Goal: Task Accomplishment & Management: Manage account settings

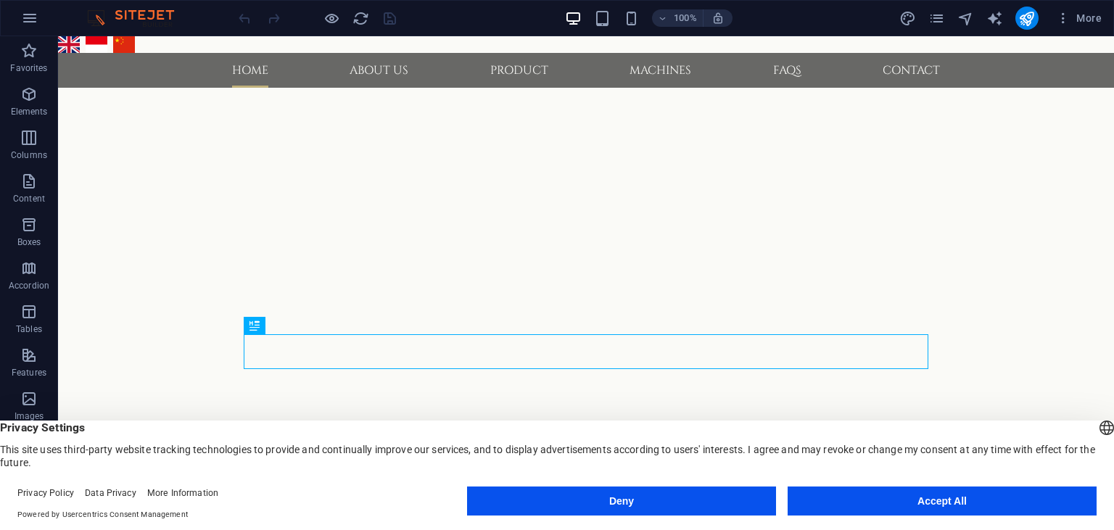
click at [890, 501] on button "Accept All" at bounding box center [941, 501] width 309 height 29
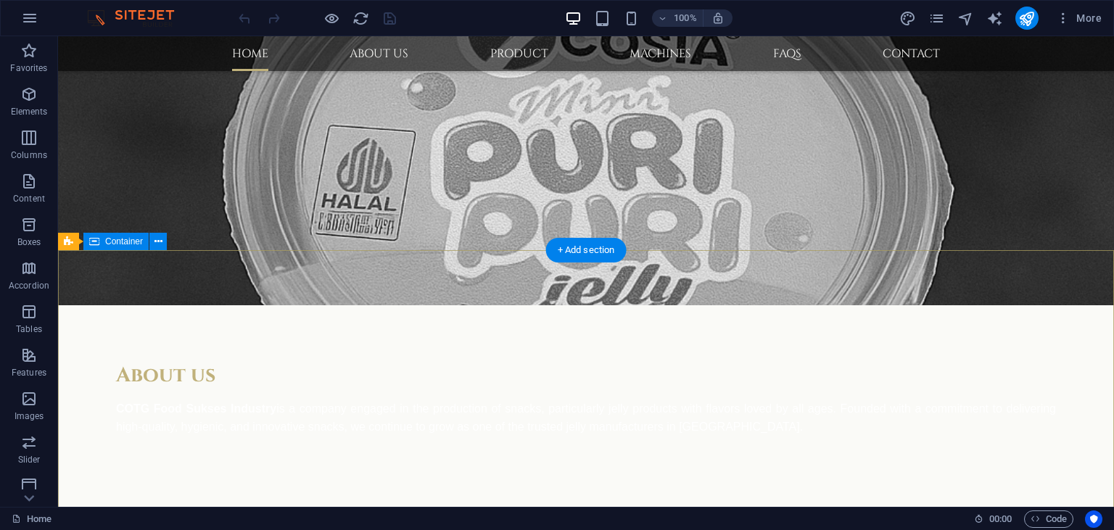
scroll to position [1302, 0]
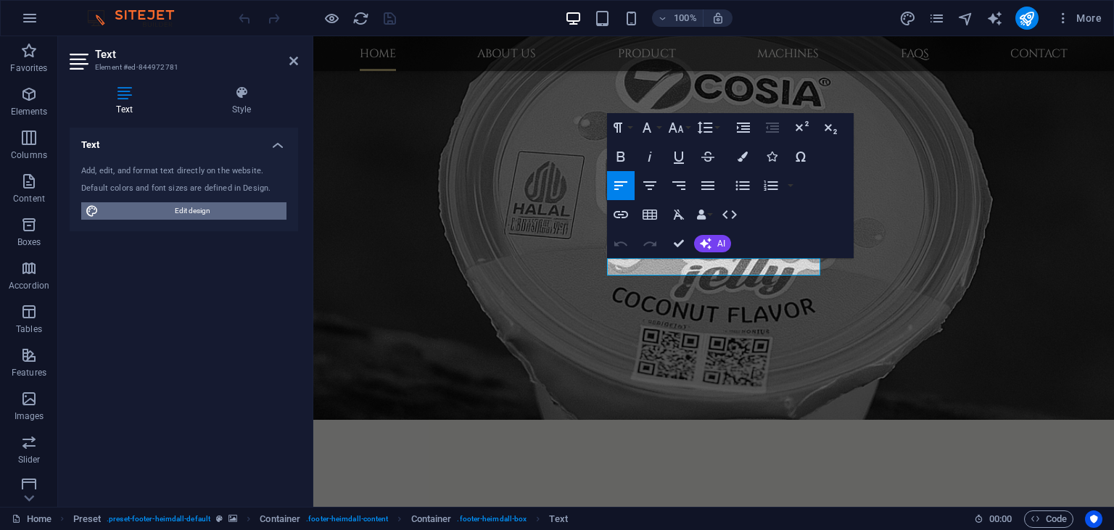
click at [179, 208] on span "Edit design" at bounding box center [192, 210] width 179 height 17
select select "700"
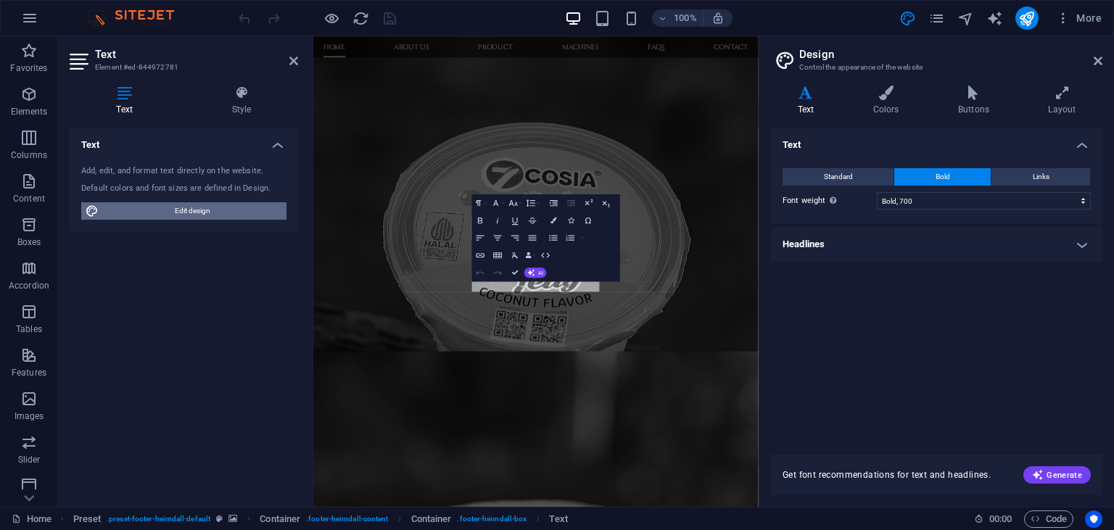
scroll to position [1186, 0]
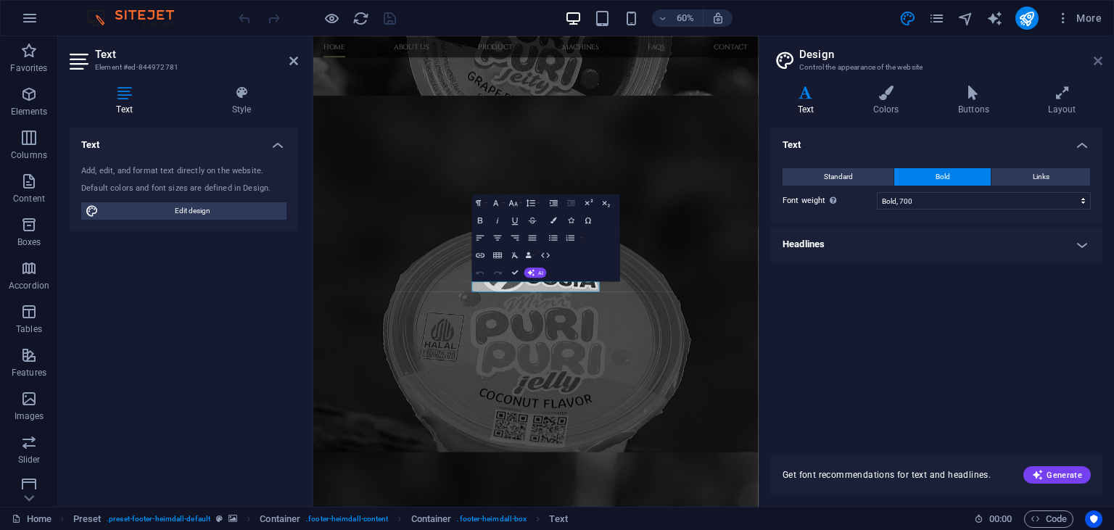
click at [1099, 62] on icon at bounding box center [1097, 61] width 9 height 12
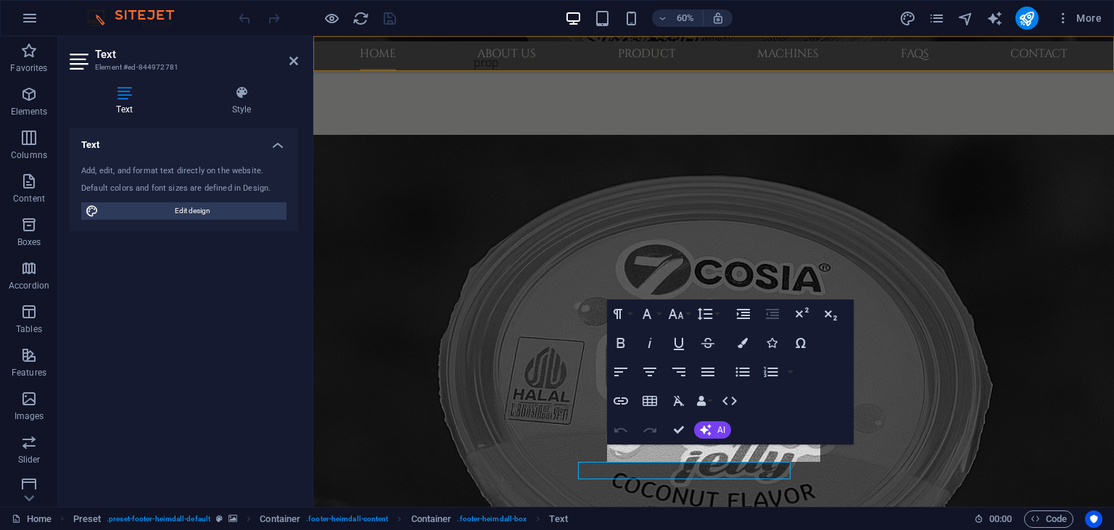
scroll to position [1168, 0]
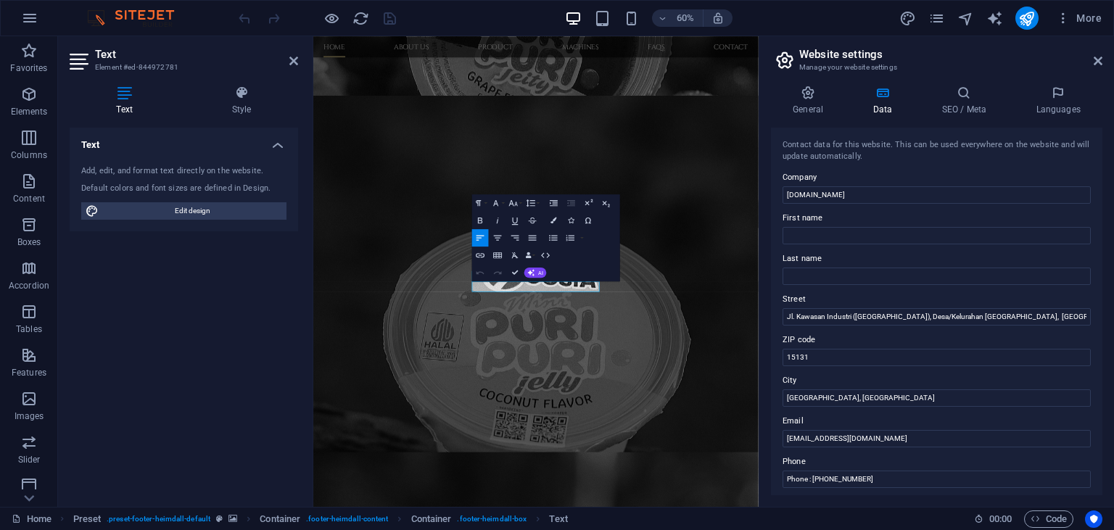
scroll to position [66, 0]
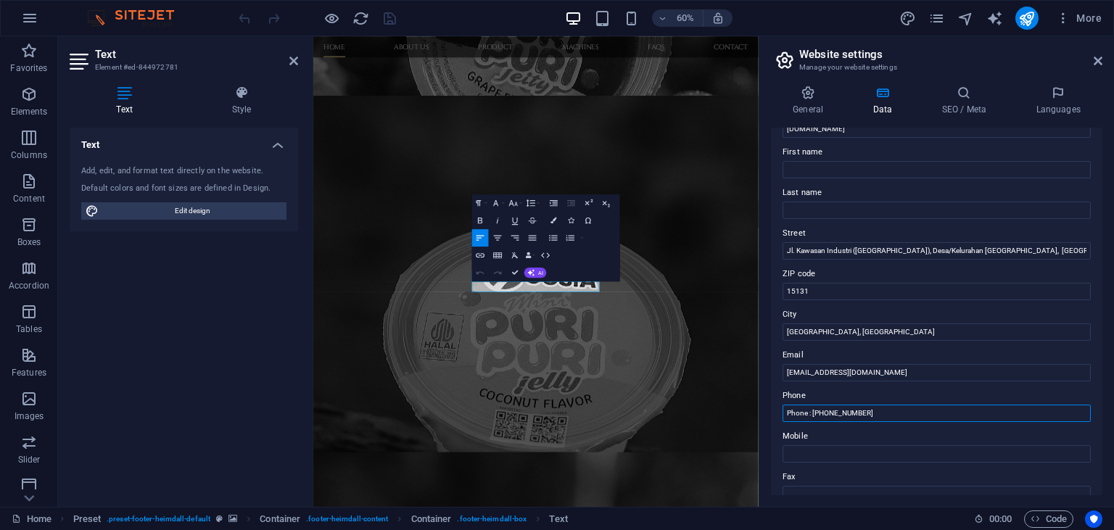
click at [894, 413] on input "Phone : [PHONE_NUMBER]" at bounding box center [936, 413] width 308 height 17
click at [869, 422] on input "Phone : [PHONE_NUMBER]" at bounding box center [936, 413] width 308 height 17
click at [869, 446] on input "Mobile" at bounding box center [936, 453] width 308 height 17
click at [893, 409] on input "Phone : [PHONE_NUMBER]" at bounding box center [936, 413] width 308 height 17
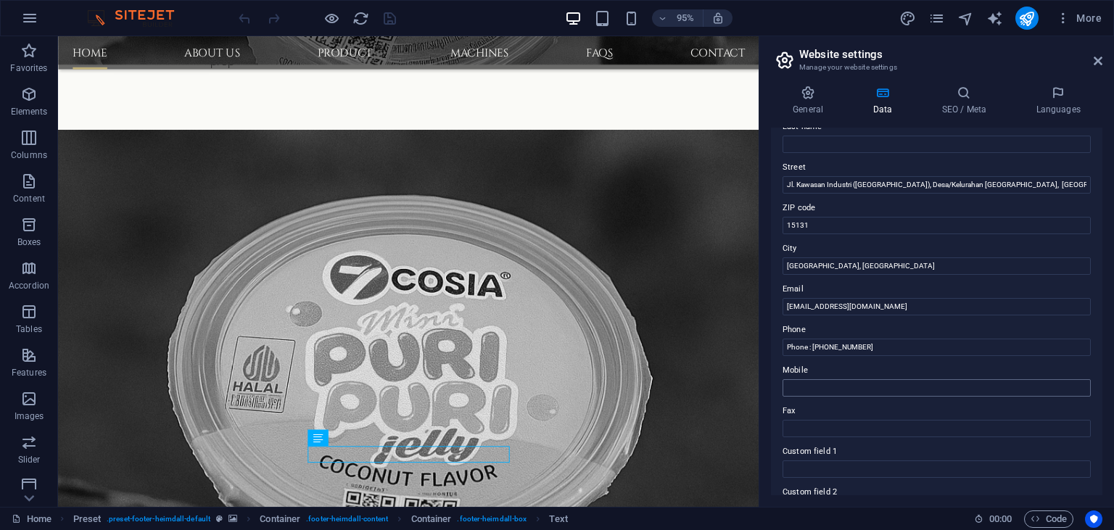
scroll to position [198, 0]
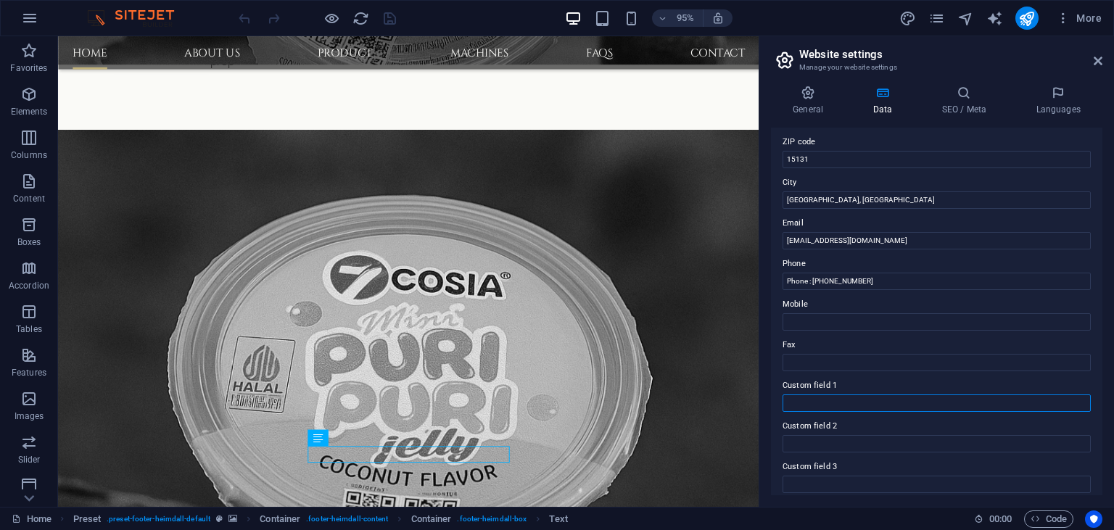
click at [846, 403] on input "Custom field 1" at bounding box center [936, 402] width 308 height 17
type input "test"
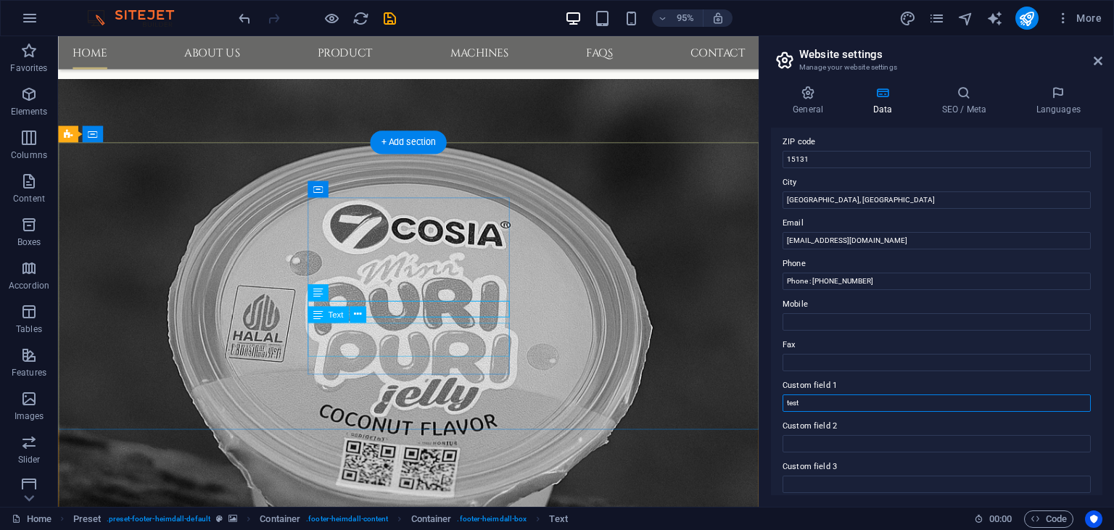
scroll to position [1339, 0]
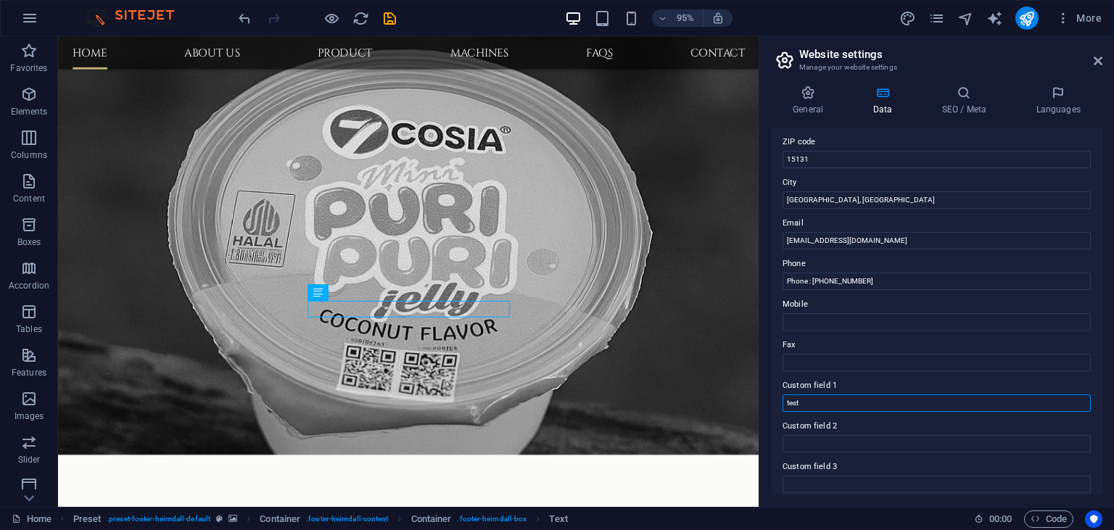
drag, startPoint x: 834, startPoint y: 402, endPoint x: 750, endPoint y: 400, distance: 84.1
click at [782, 400] on input "test" at bounding box center [936, 402] width 308 height 17
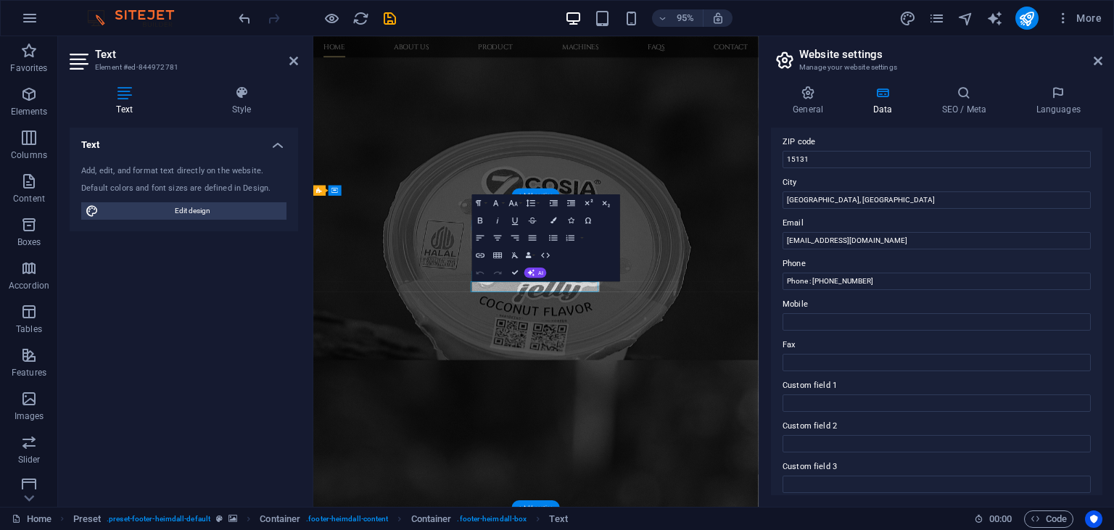
scroll to position [1186, 0]
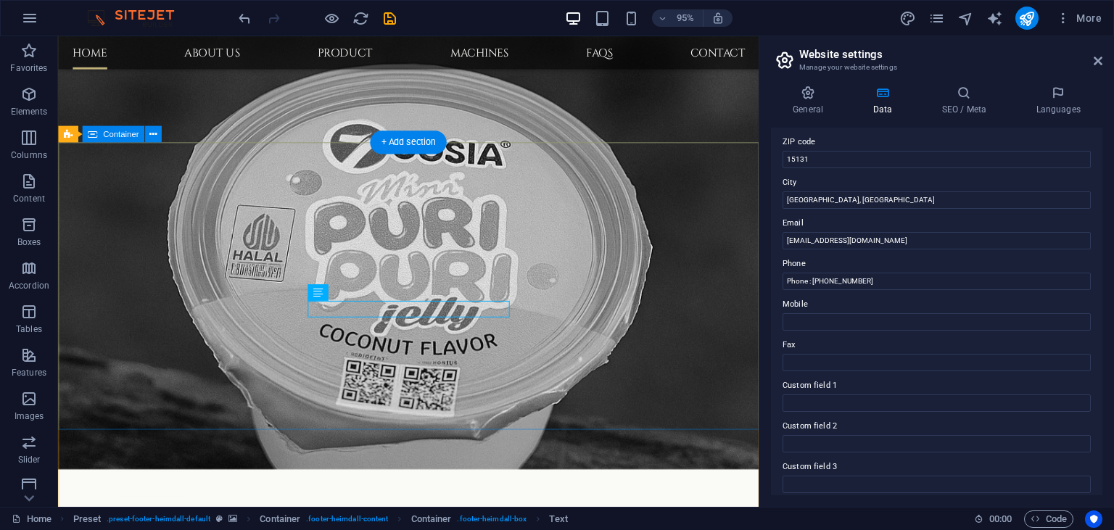
scroll to position [1339, 0]
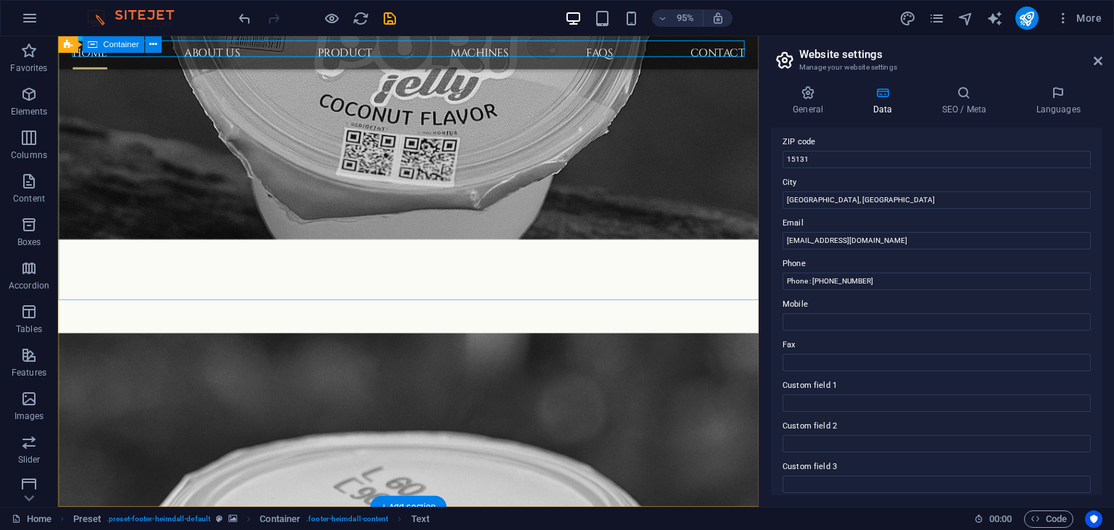
scroll to position [1396, 0]
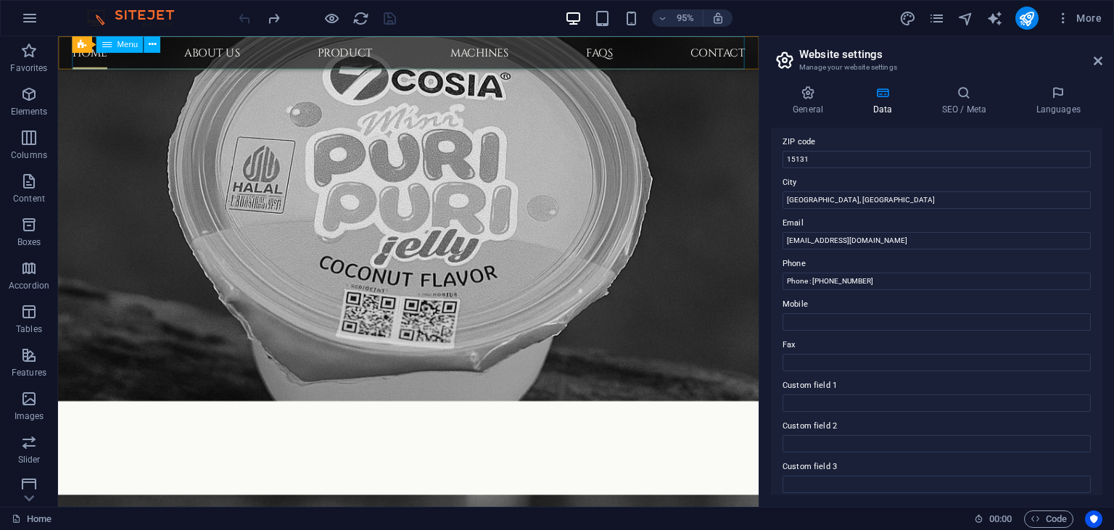
click at [745, 61] on nav "Home About us Product Machines FAQs Contact" at bounding box center [427, 53] width 708 height 35
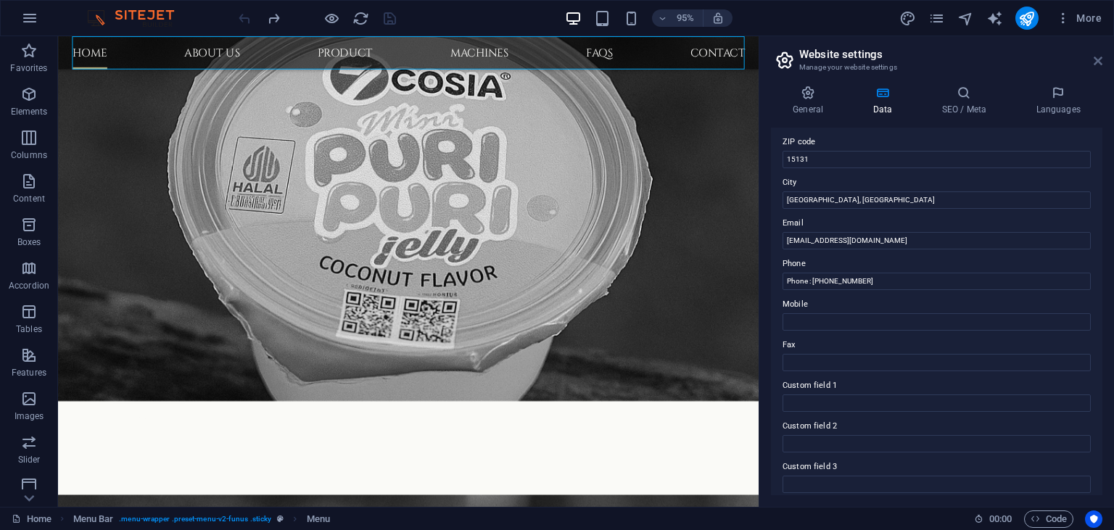
click at [1096, 64] on icon at bounding box center [1097, 61] width 9 height 12
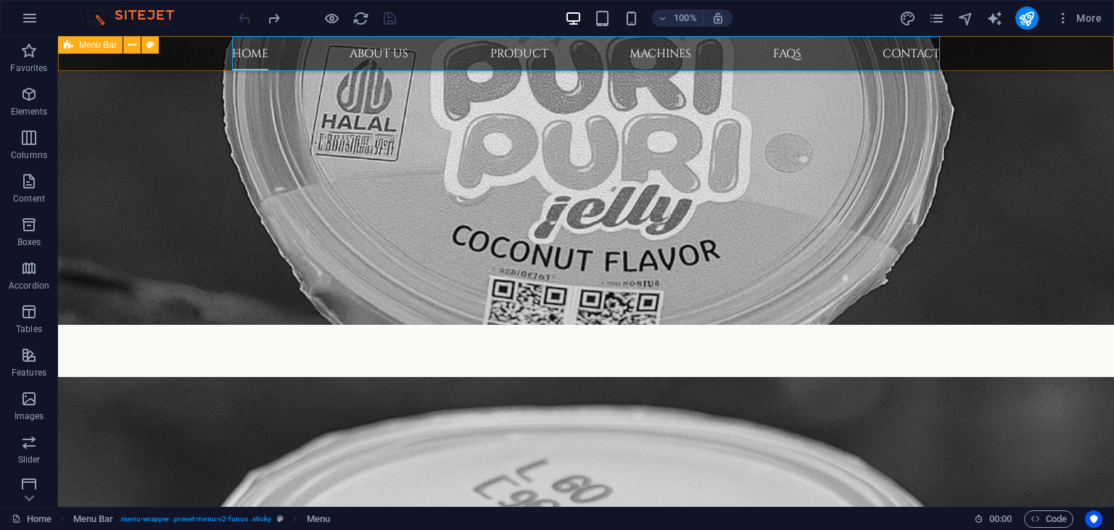
scroll to position [1325, 0]
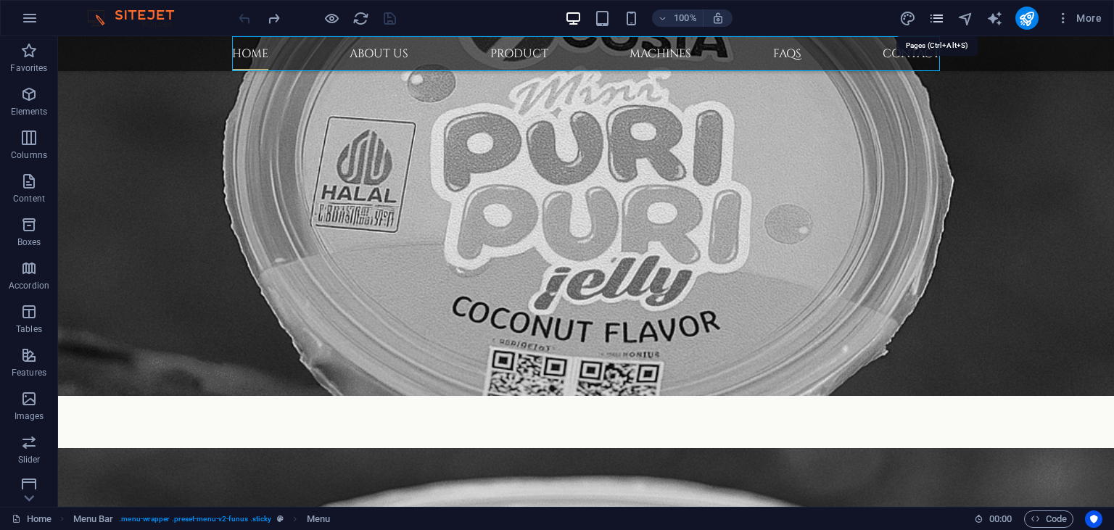
click at [938, 20] on icon "pages" at bounding box center [936, 18] width 17 height 17
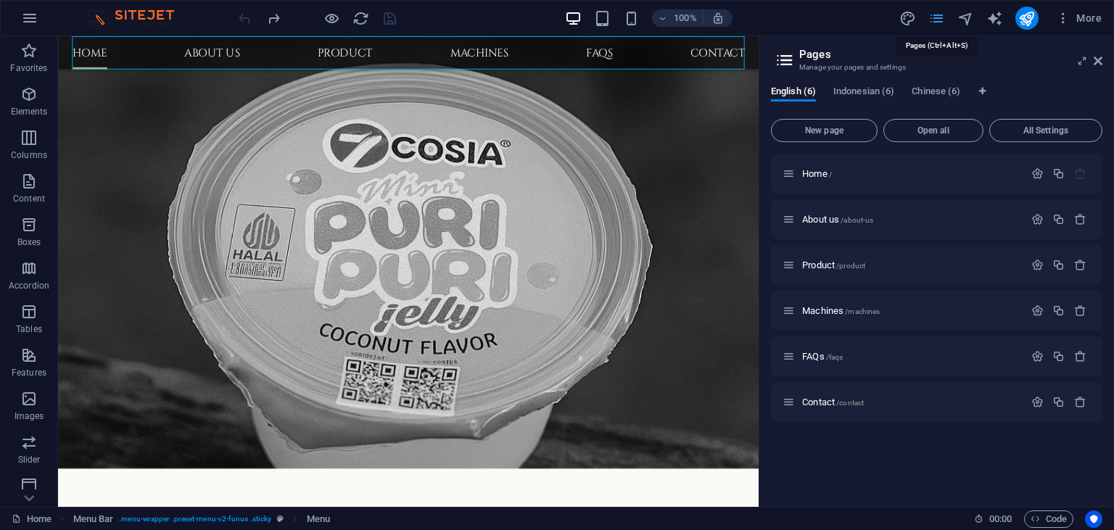
scroll to position [1396, 0]
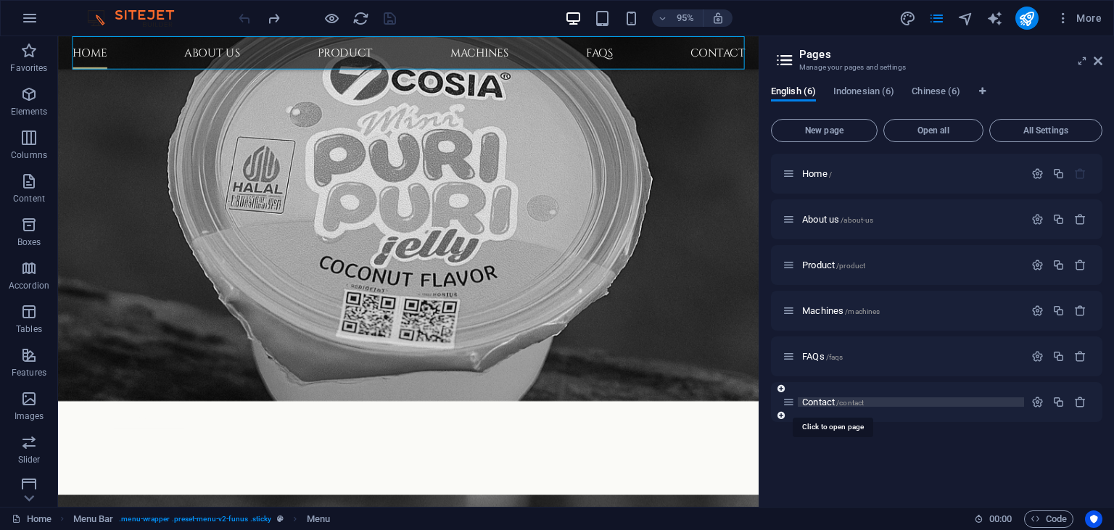
click at [825, 403] on span "Contact /contact" at bounding box center [833, 402] width 62 height 11
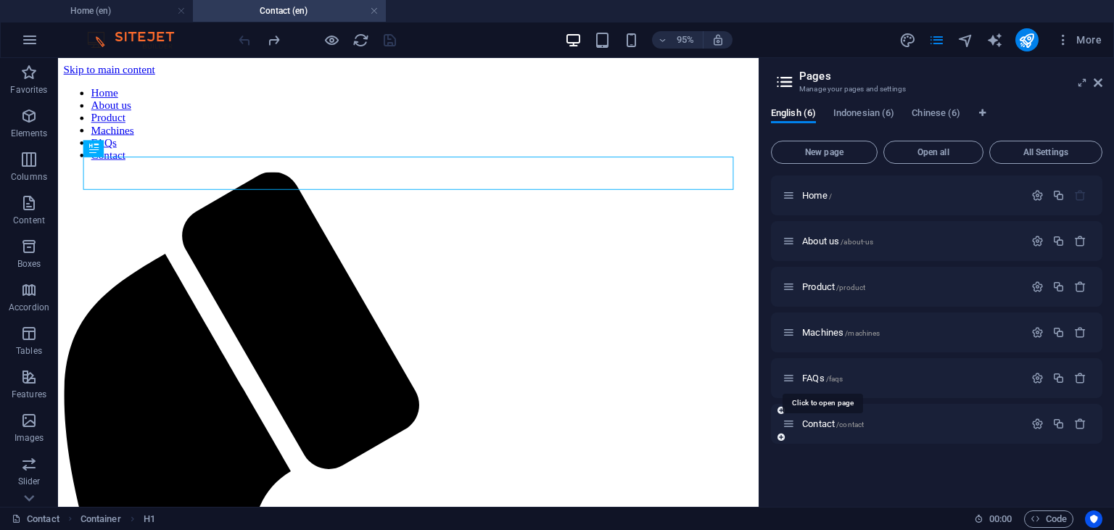
scroll to position [0, 0]
click at [864, 110] on span "Indonesian (6)" at bounding box center [863, 114] width 61 height 20
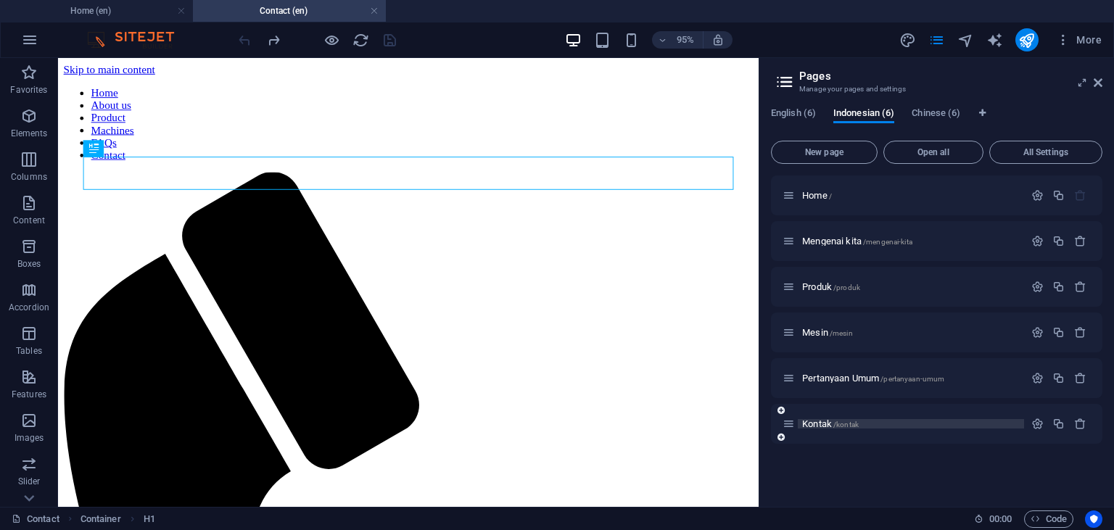
click at [818, 422] on span "Kontak /kontak" at bounding box center [830, 423] width 57 height 11
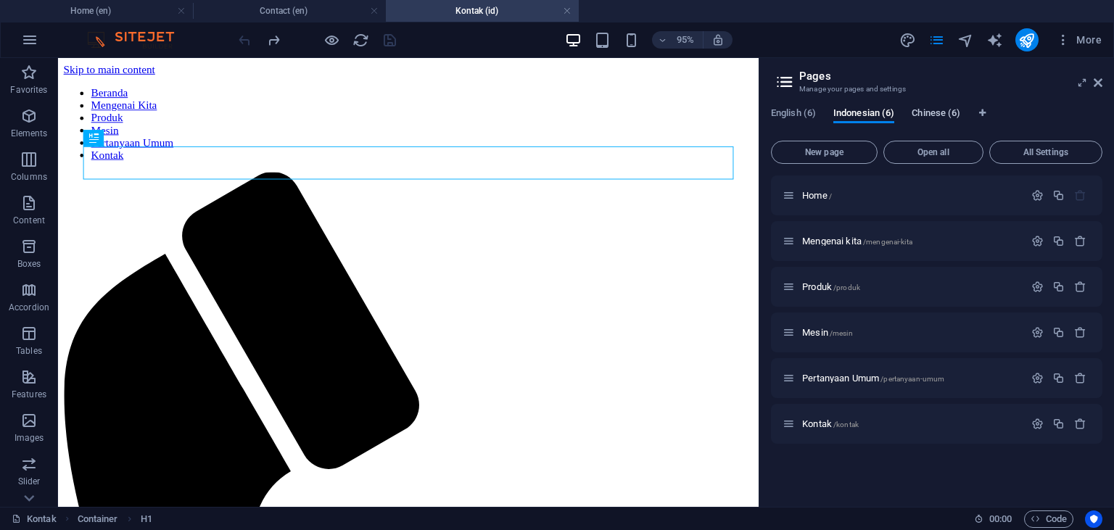
click at [933, 110] on span "Chinese (6)" at bounding box center [935, 114] width 49 height 20
click at [831, 420] on span "Contact CH /contact-ch" at bounding box center [845, 423] width 87 height 11
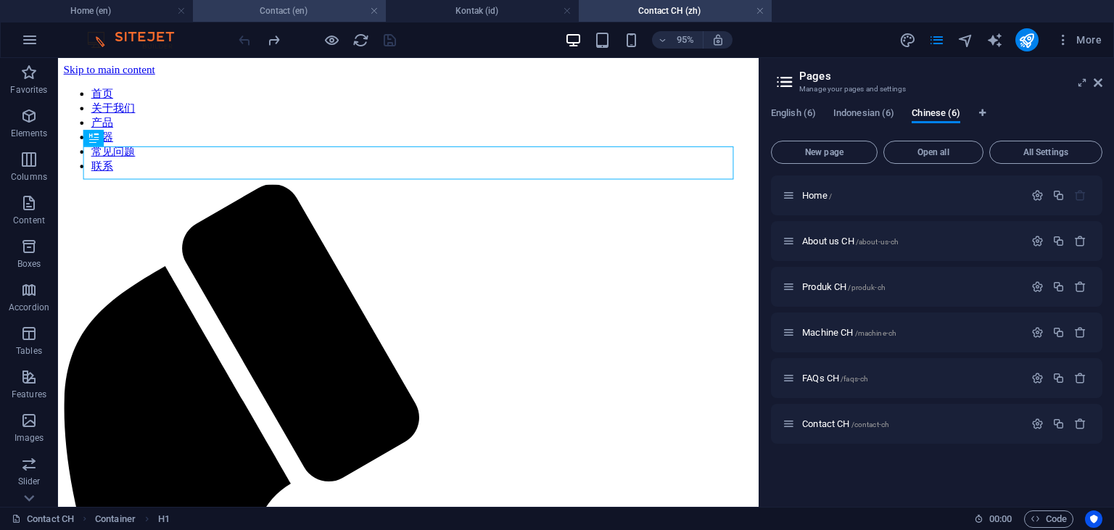
click at [317, 16] on h4 "Contact (en)" at bounding box center [289, 11] width 193 height 16
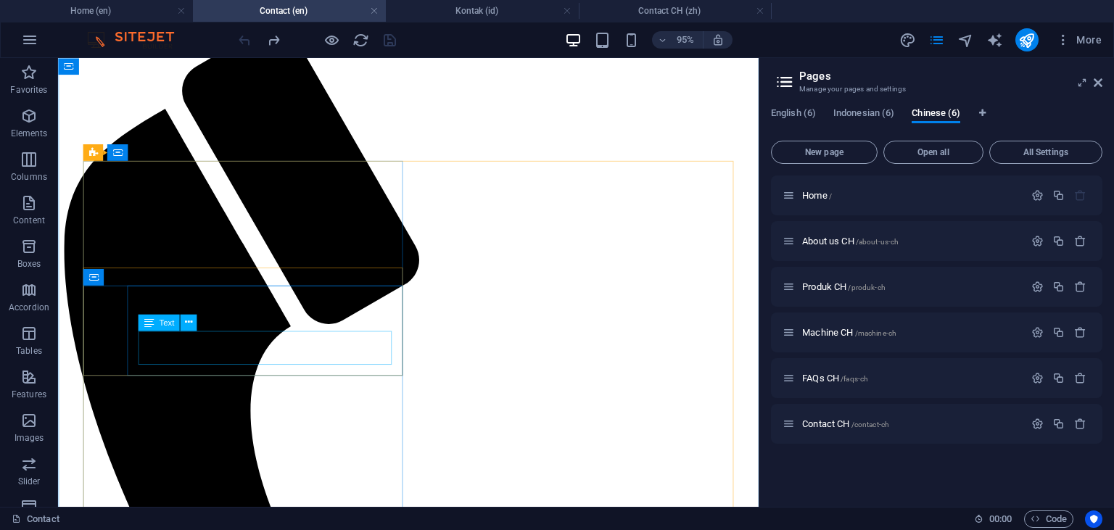
scroll to position [76, 0]
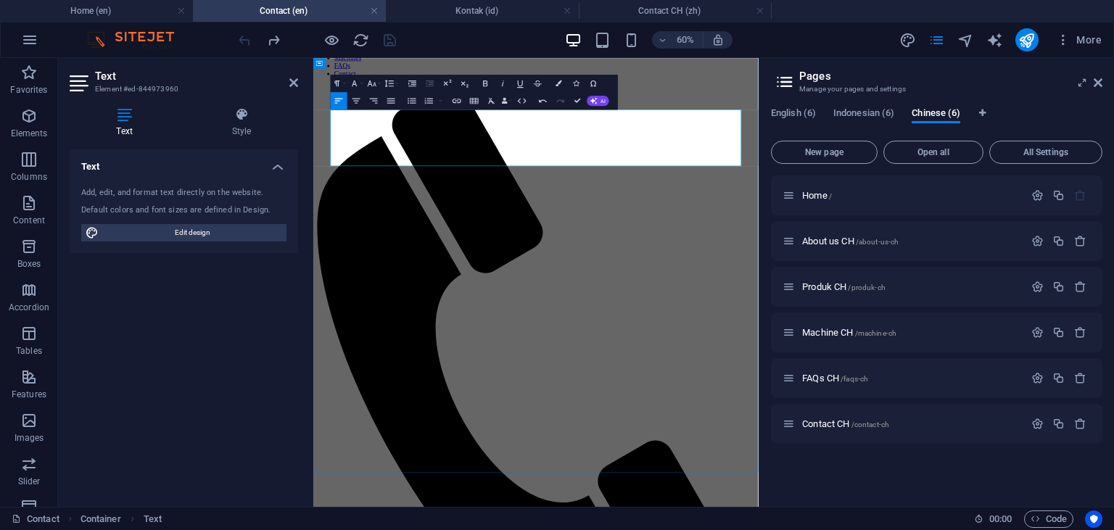
drag, startPoint x: 903, startPoint y: 195, endPoint x: 346, endPoint y: 197, distance: 556.9
copy span "other than the telephone number and email listed below is a scam. Please be car…"
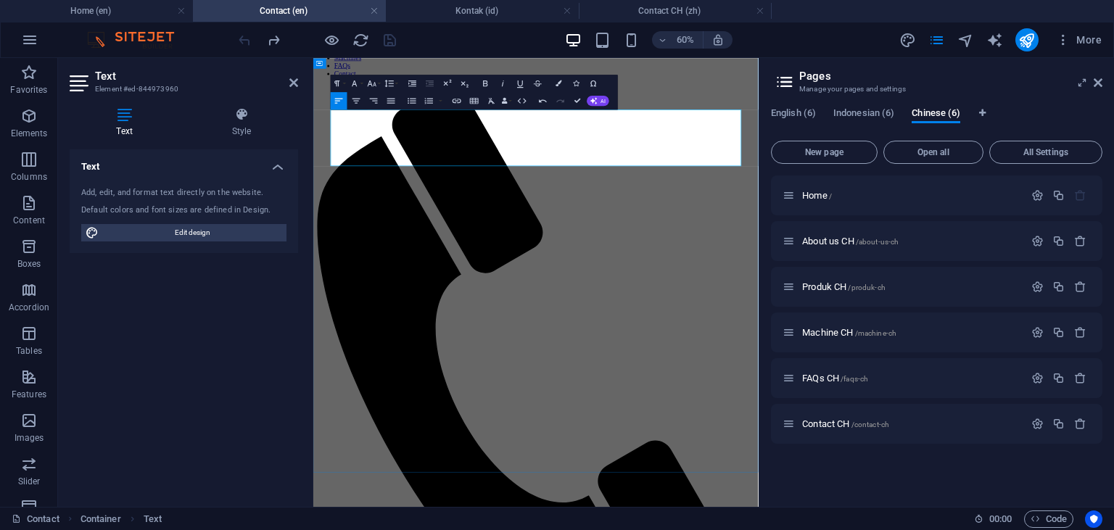
click at [392, 101] on icon "button" at bounding box center [391, 100] width 10 height 10
click at [364, 103] on button "Align Center" at bounding box center [356, 100] width 17 height 17
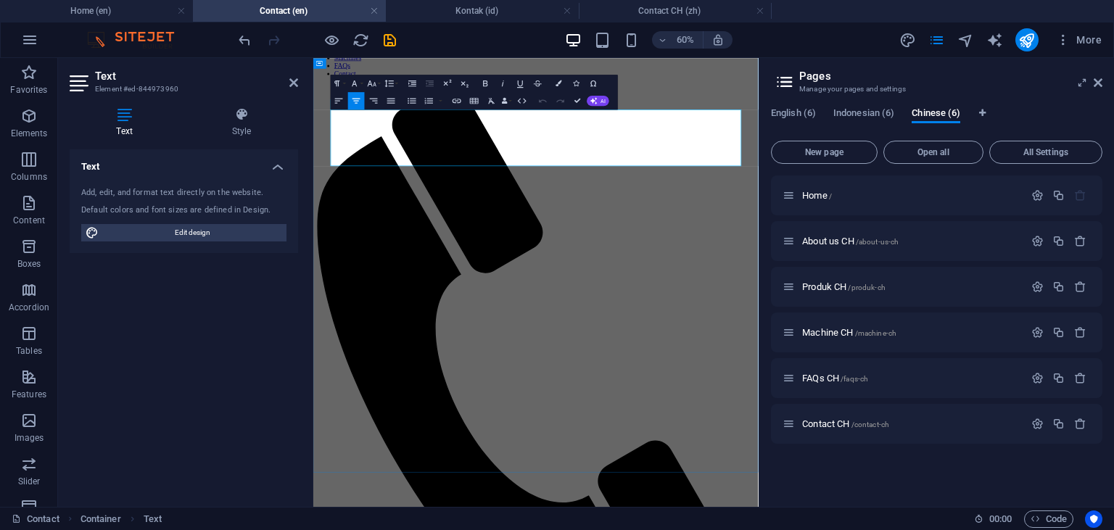
click at [354, 86] on icon "button" at bounding box center [355, 83] width 10 height 10
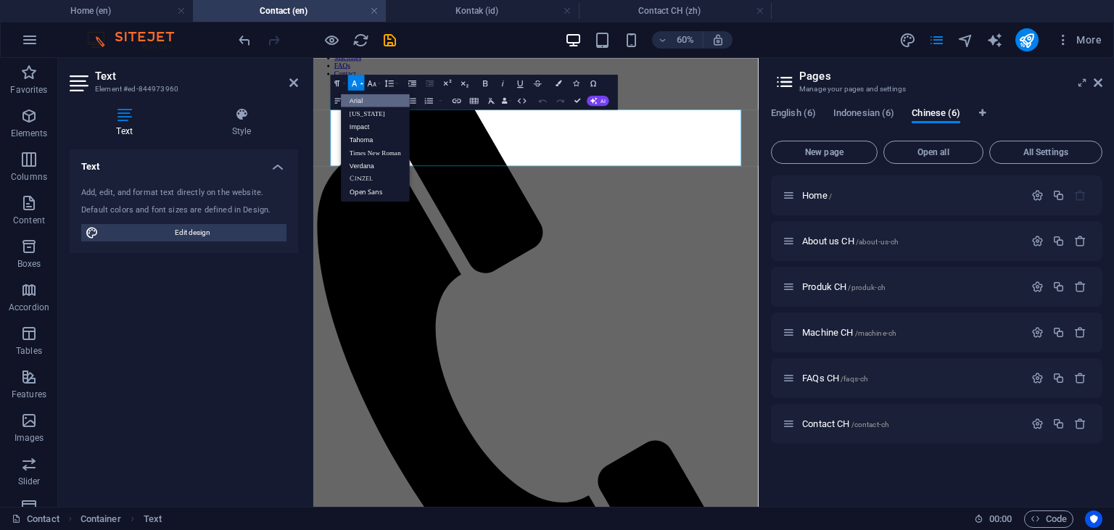
click at [361, 99] on link "Arial" at bounding box center [375, 100] width 69 height 13
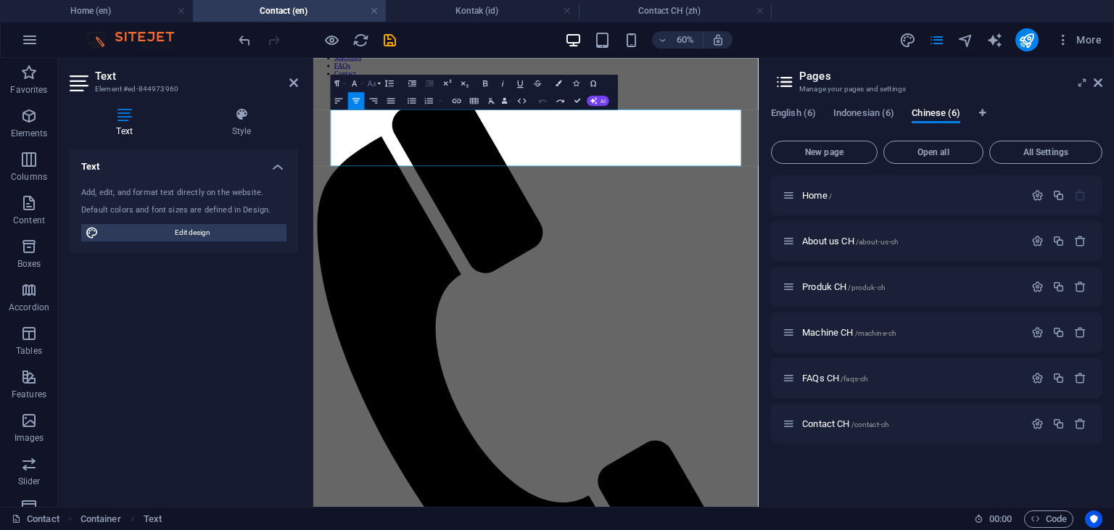
click at [373, 85] on icon "button" at bounding box center [372, 83] width 10 height 10
click at [484, 82] on icon "button" at bounding box center [485, 83] width 4 height 6
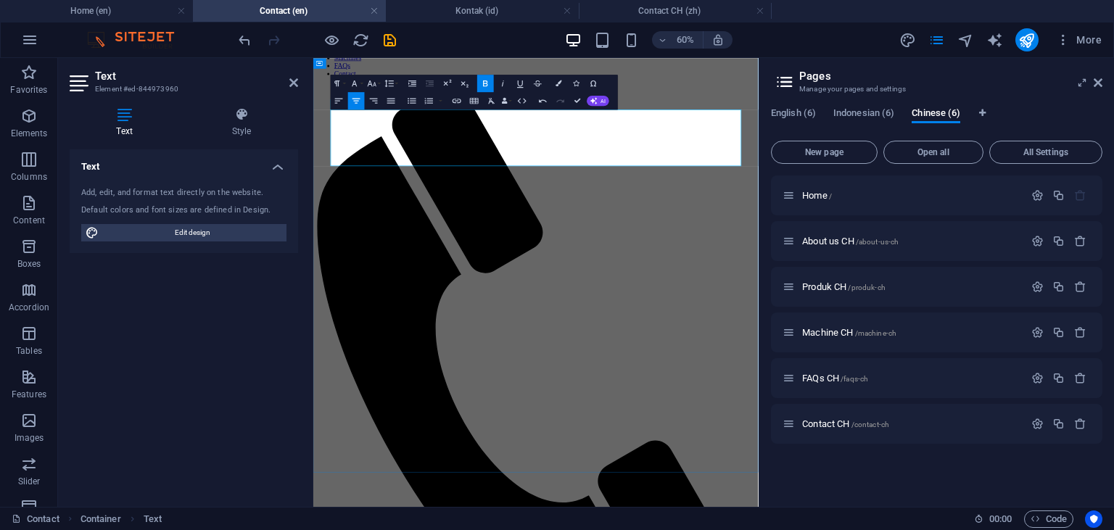
drag, startPoint x: 962, startPoint y: 192, endPoint x: 407, endPoint y: 197, distance: 555.5
copy strong "Other than the telephone number and email listed below is a scam. Please be car…"
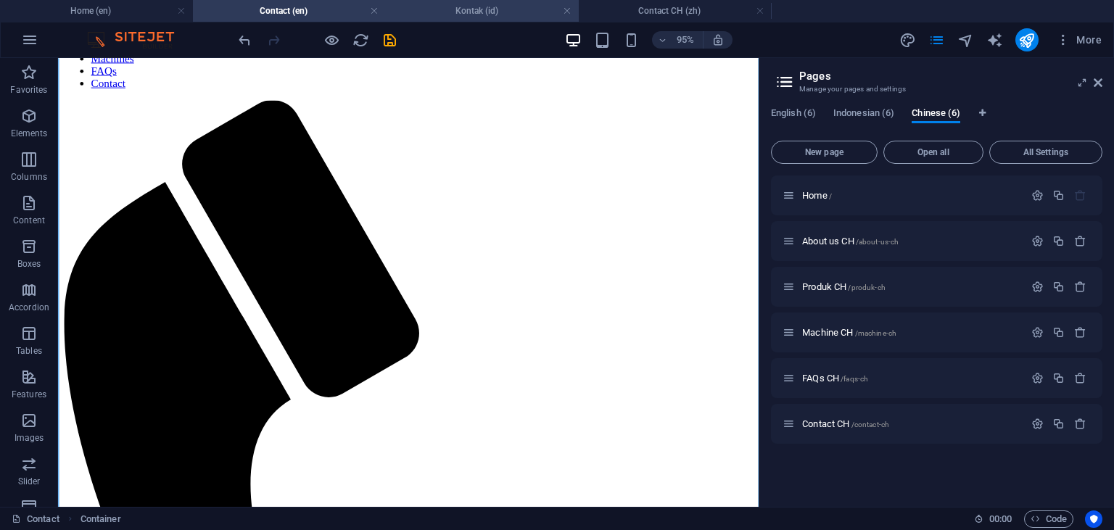
click at [476, 13] on h4 "Kontak (id)" at bounding box center [482, 11] width 193 height 16
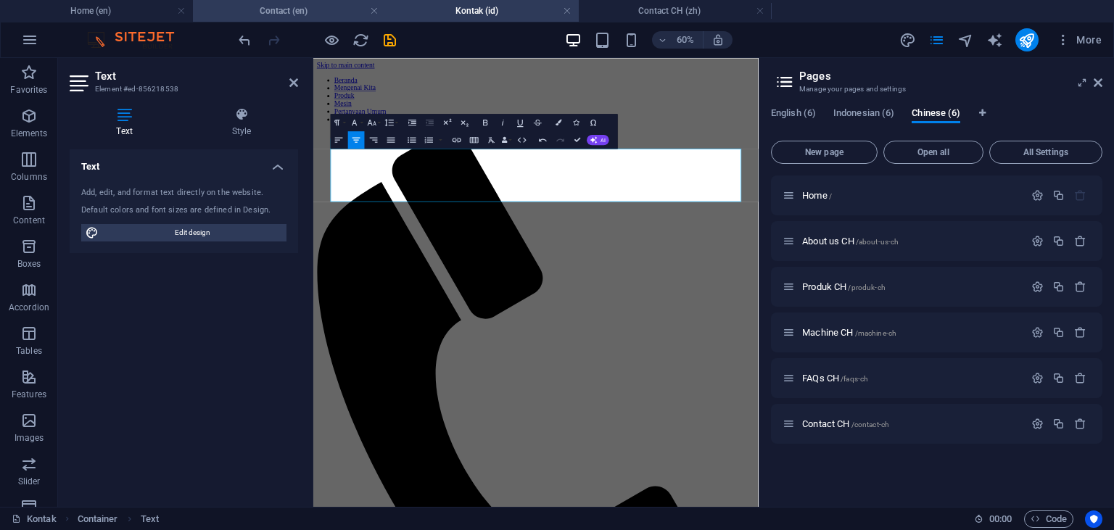
click at [318, 9] on h4 "Contact (en)" at bounding box center [289, 11] width 193 height 16
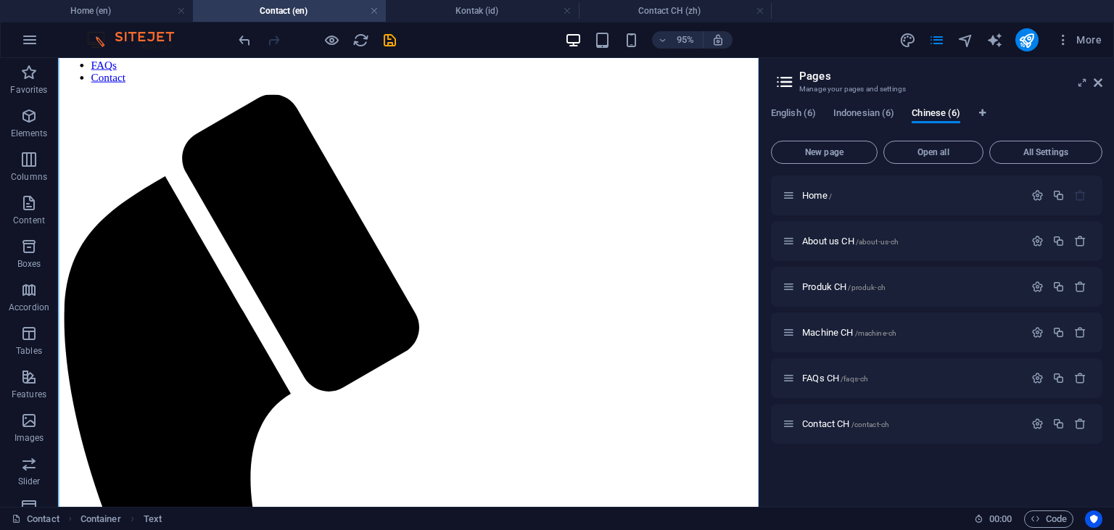
scroll to position [76, 0]
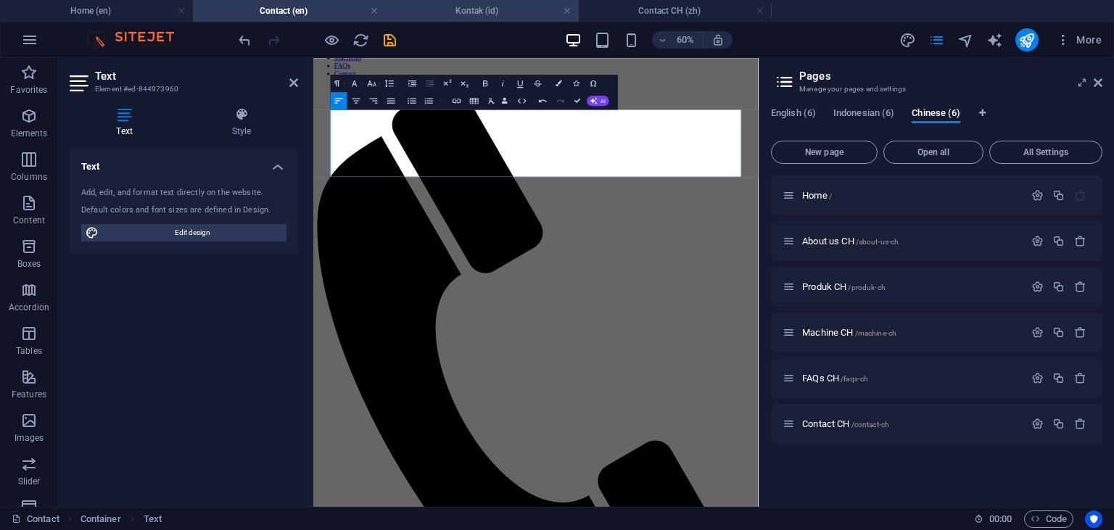
click at [484, 11] on h4 "Kontak (id)" at bounding box center [482, 11] width 193 height 16
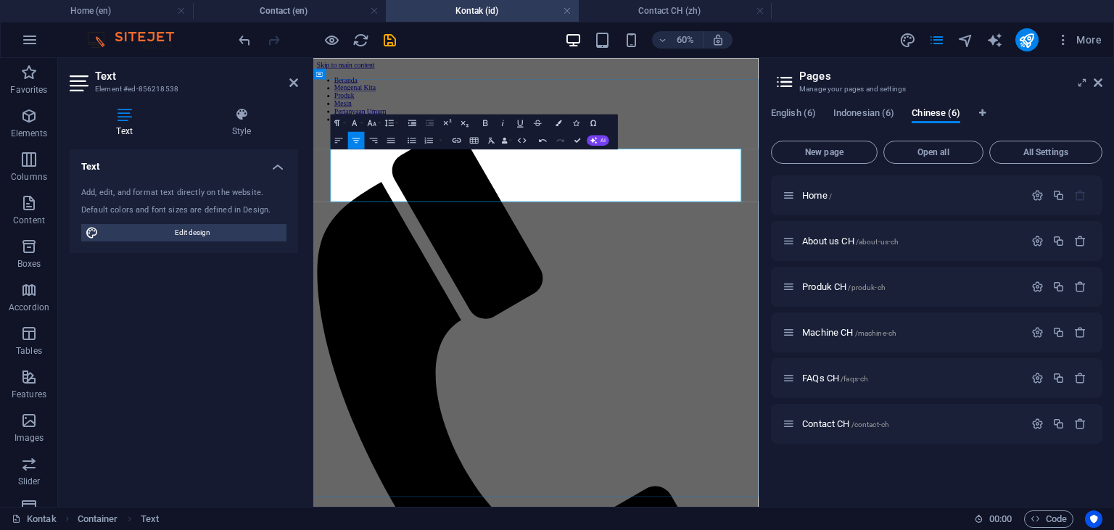
drag, startPoint x: 937, startPoint y: 269, endPoint x: 386, endPoint y: 266, distance: 550.4
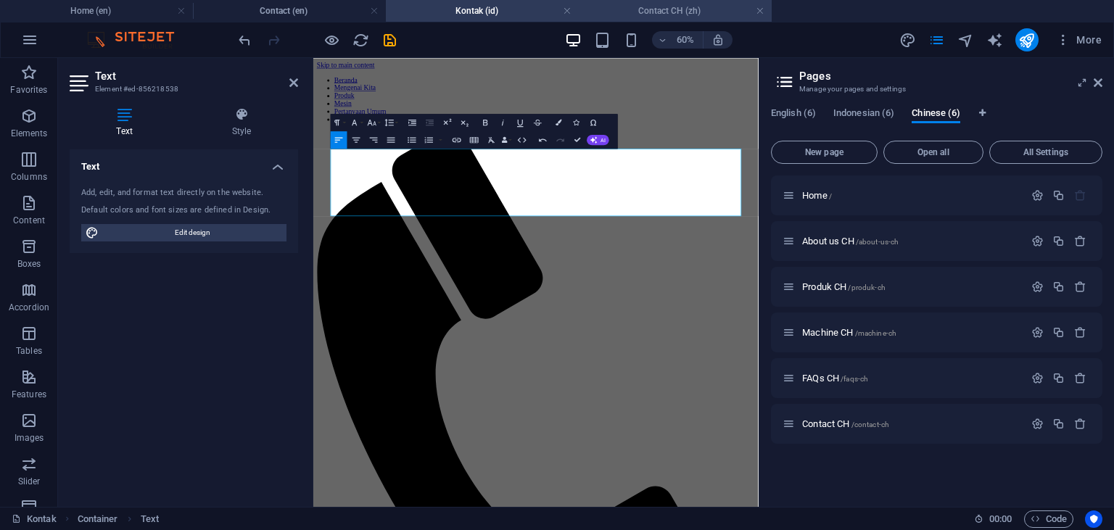
click at [676, 9] on h4 "Contact CH (zh)" at bounding box center [675, 11] width 193 height 16
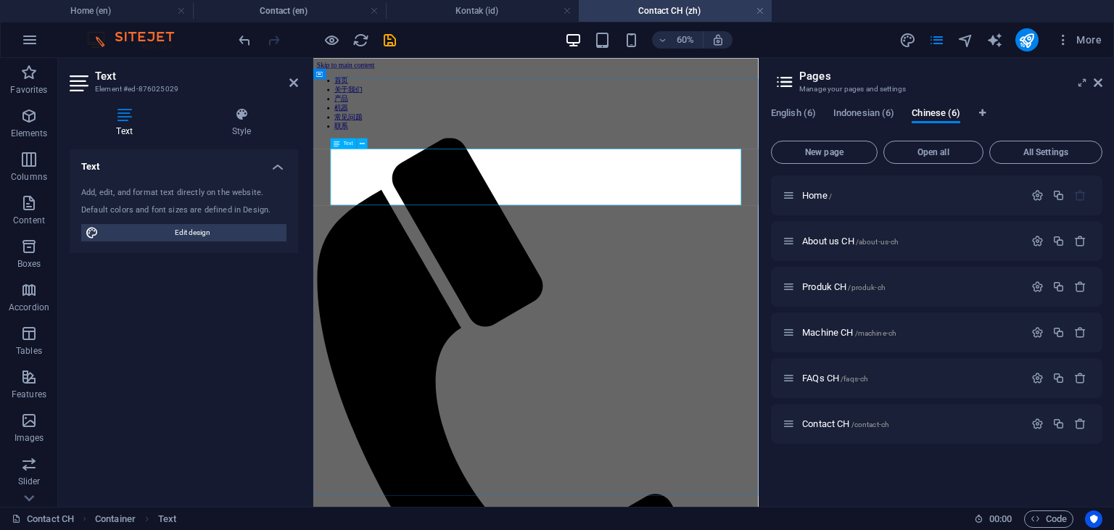
drag, startPoint x: 906, startPoint y: 255, endPoint x: 346, endPoint y: 263, distance: 559.9
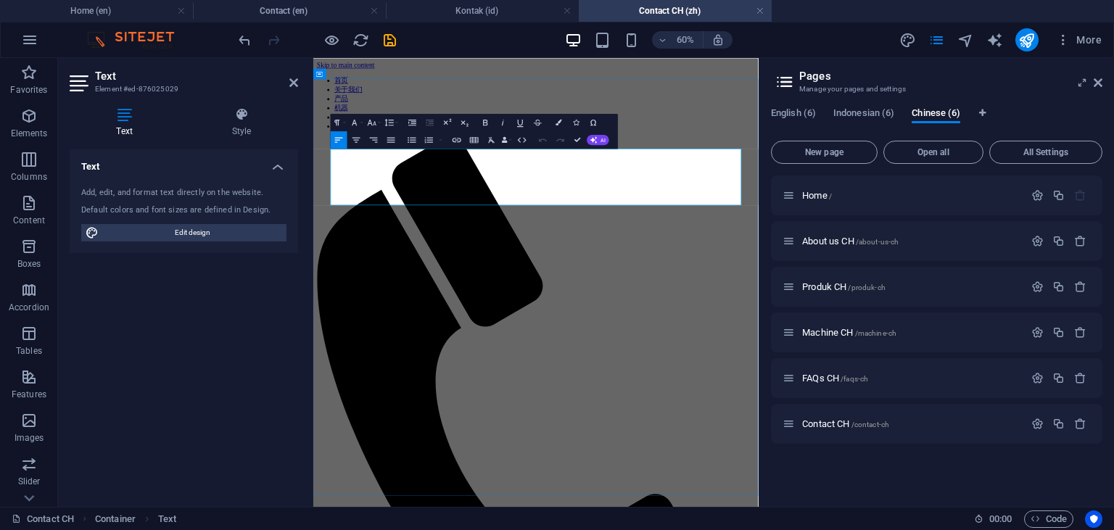
drag, startPoint x: 896, startPoint y: 260, endPoint x: 325, endPoint y: 255, distance: 570.7
click at [359, 144] on icon "button" at bounding box center [356, 140] width 10 height 10
click at [481, 123] on icon "button" at bounding box center [485, 122] width 10 height 10
click at [496, 15] on h4 "Kontak (id)" at bounding box center [482, 11] width 193 height 16
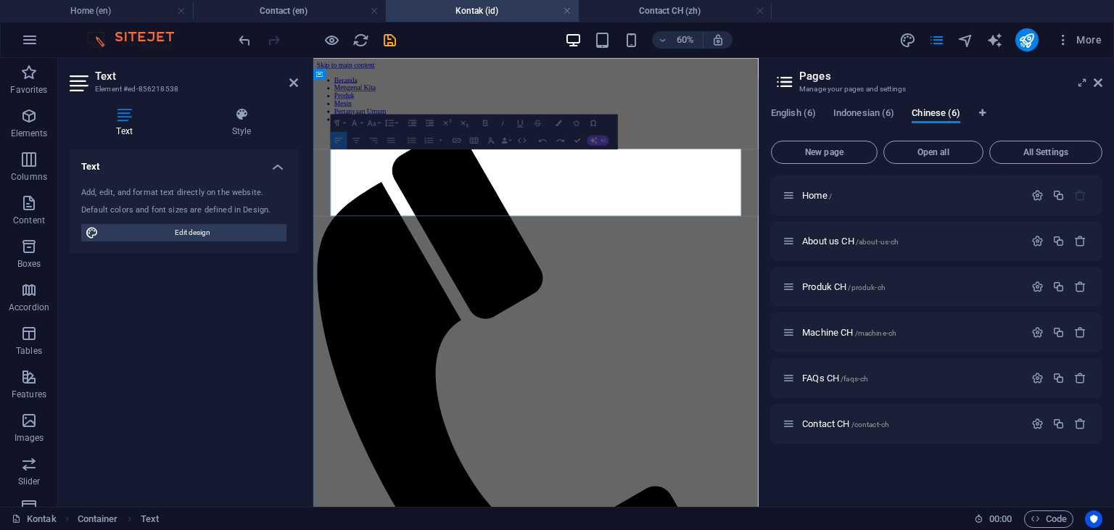
drag, startPoint x: 914, startPoint y: 278, endPoint x: 319, endPoint y: 276, distance: 594.6
click at [359, 141] on icon "button" at bounding box center [356, 140] width 10 height 10
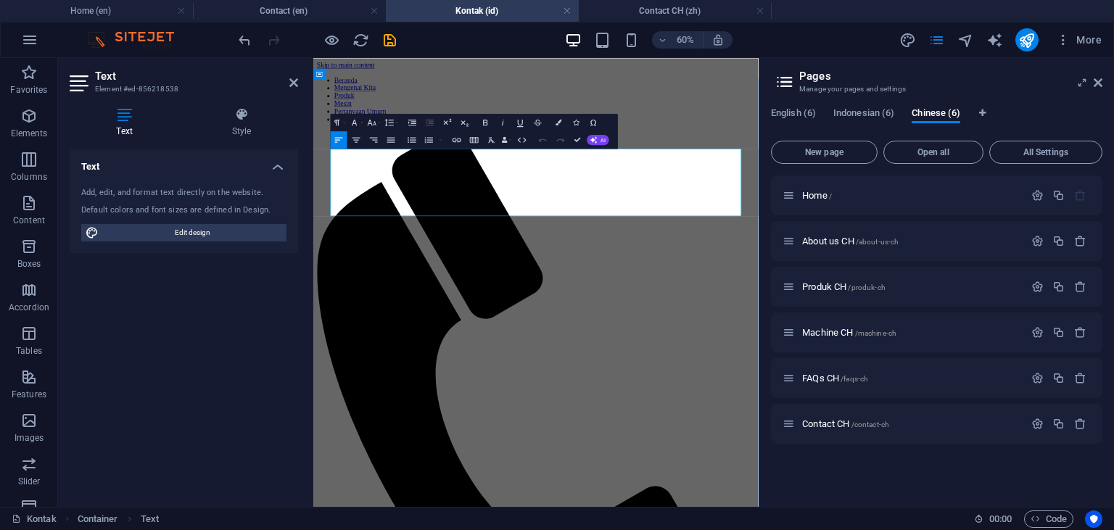
drag, startPoint x: 919, startPoint y: 276, endPoint x: 352, endPoint y: 273, distance: 567.1
click at [353, 136] on icon "button" at bounding box center [356, 140] width 10 height 10
click at [322, 10] on h4 "Contact (en)" at bounding box center [289, 11] width 193 height 16
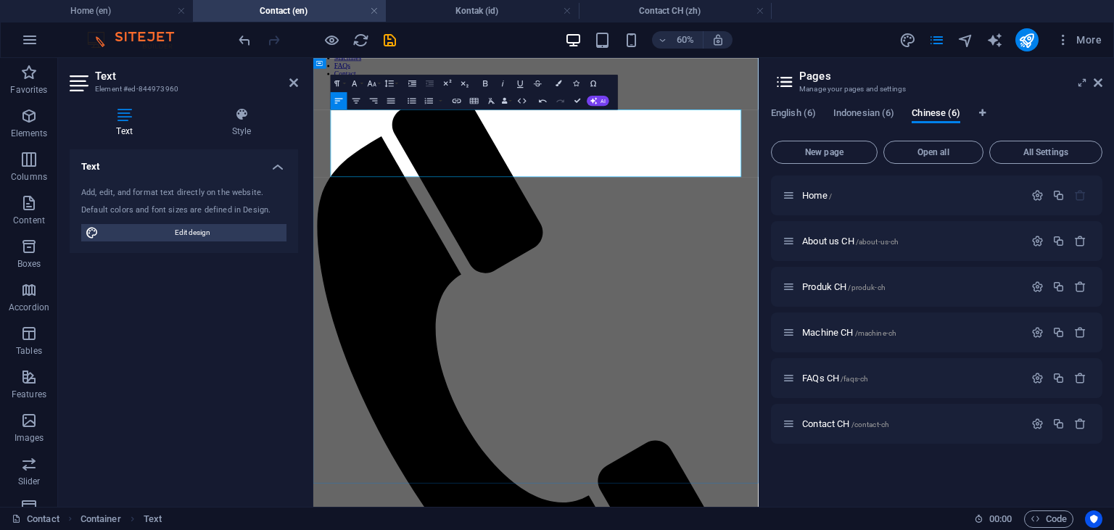
drag, startPoint x: 943, startPoint y: 212, endPoint x: 331, endPoint y: 215, distance: 612.0
click at [355, 100] on icon "button" at bounding box center [356, 100] width 8 height 5
click at [483, 85] on icon "button" at bounding box center [485, 83] width 10 height 10
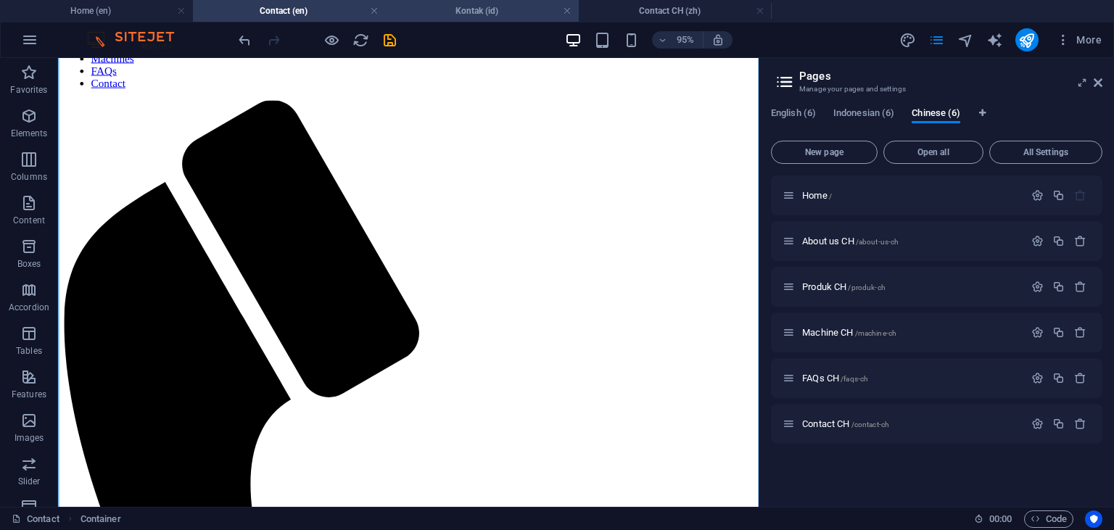
click at [481, 15] on h4 "Kontak (id)" at bounding box center [482, 11] width 193 height 16
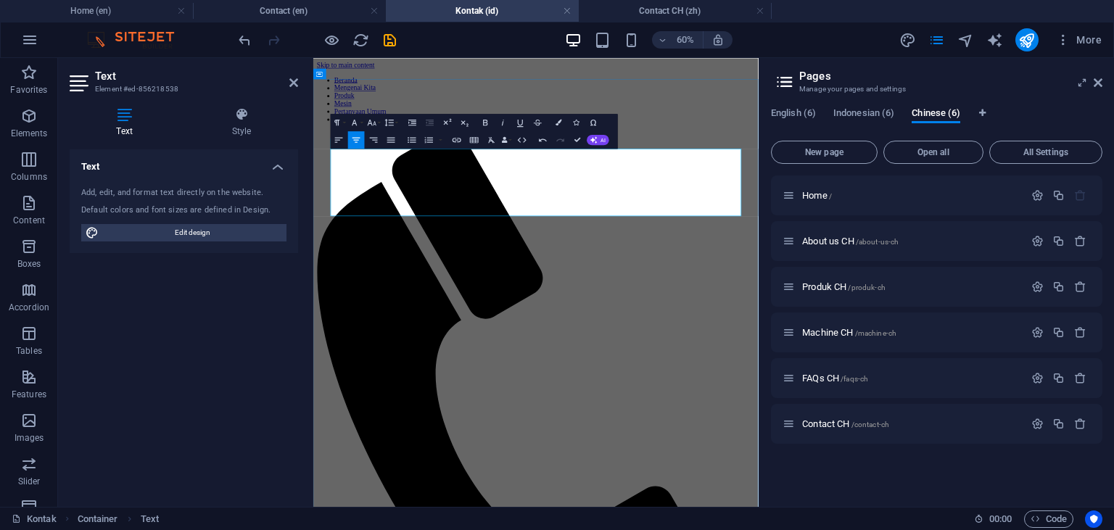
drag, startPoint x: 964, startPoint y: 278, endPoint x: 411, endPoint y: 297, distance: 552.9
drag, startPoint x: 990, startPoint y: 281, endPoint x: 392, endPoint y: 287, distance: 598.3
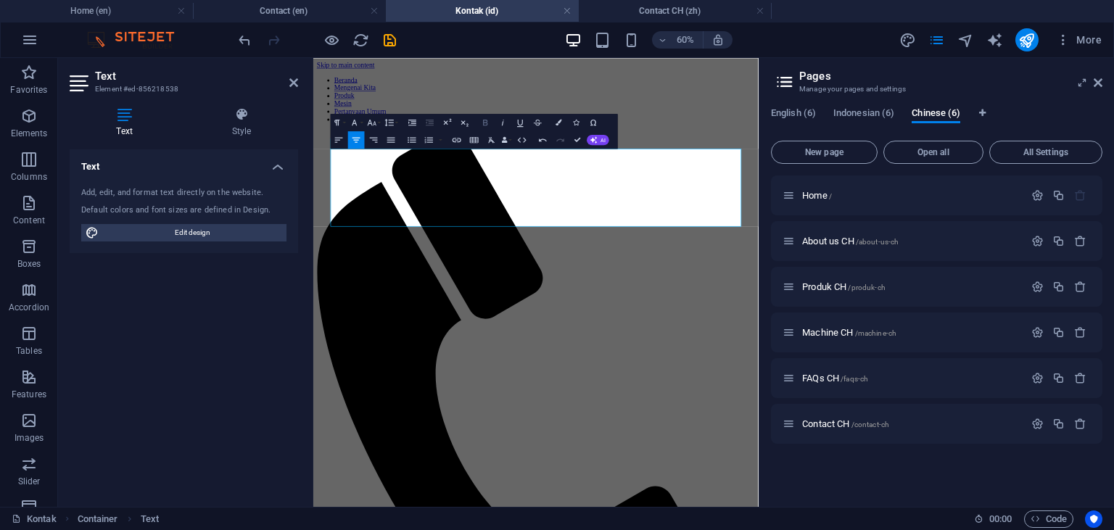
click at [486, 122] on icon "button" at bounding box center [485, 122] width 10 height 10
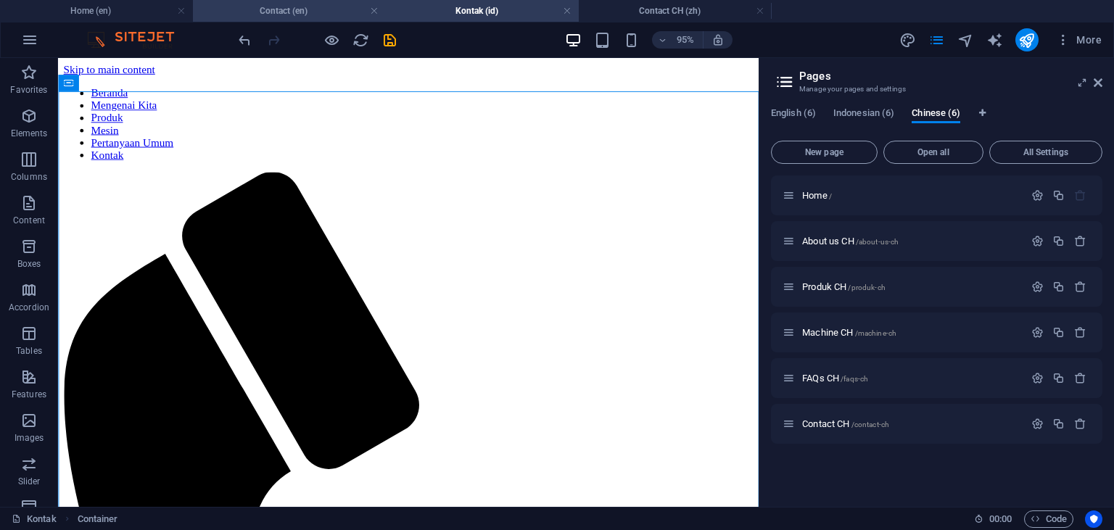
click at [316, 4] on h4 "Contact (en)" at bounding box center [289, 11] width 193 height 16
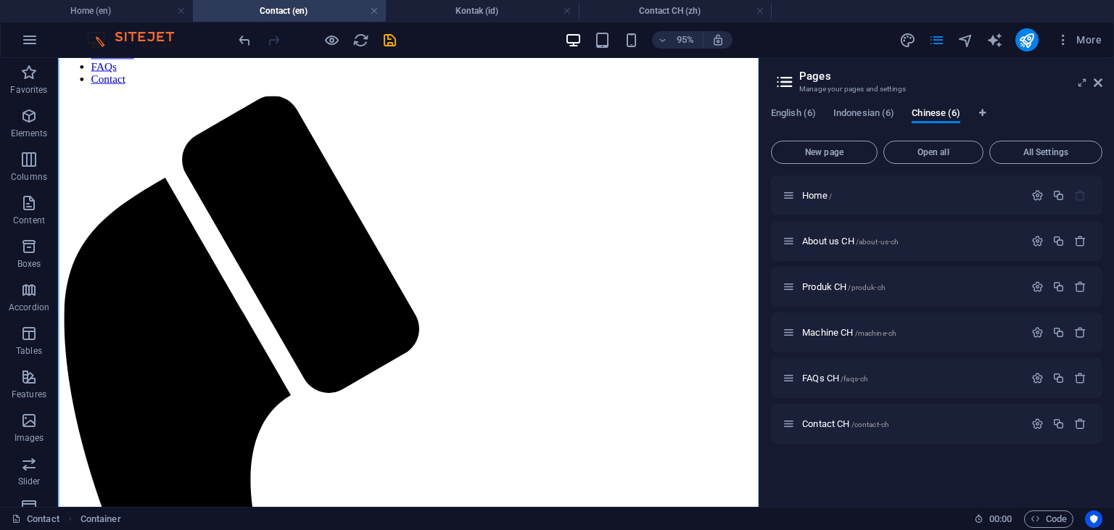
scroll to position [77, 0]
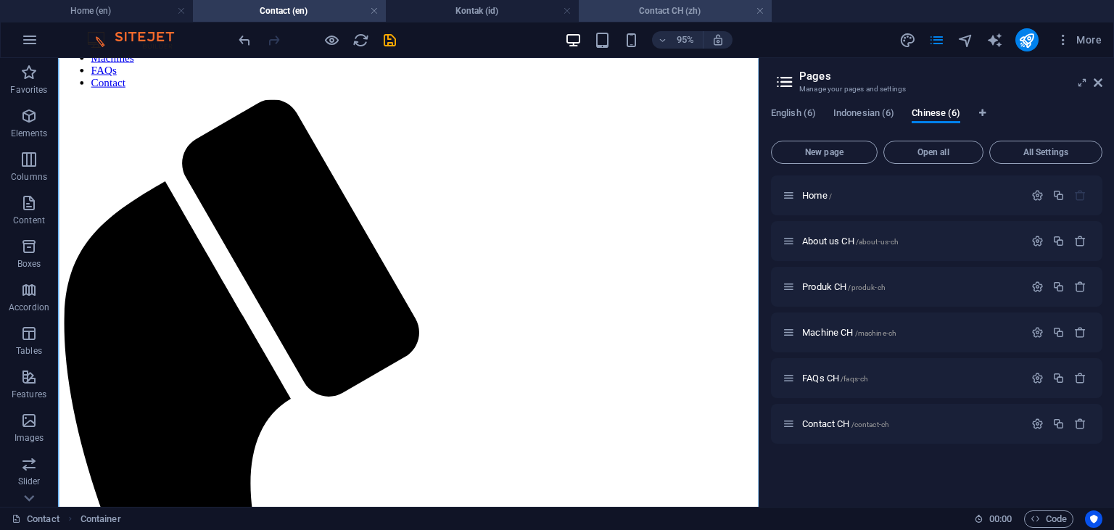
click at [669, 13] on h4 "Contact CH (zh)" at bounding box center [675, 11] width 193 height 16
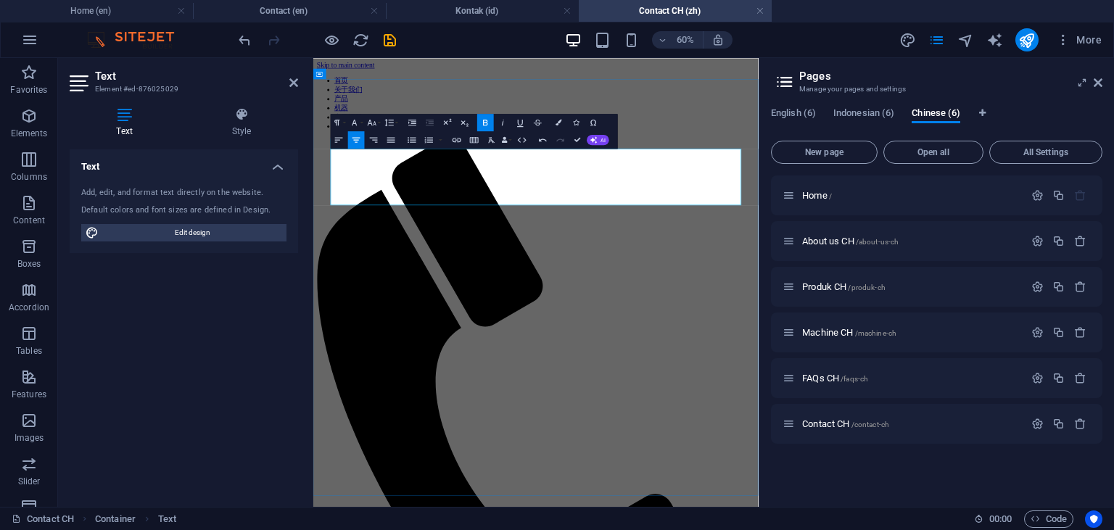
drag, startPoint x: 956, startPoint y: 263, endPoint x: 411, endPoint y: 265, distance: 545.3
drag, startPoint x: 867, startPoint y: 260, endPoint x: 498, endPoint y: 264, distance: 369.1
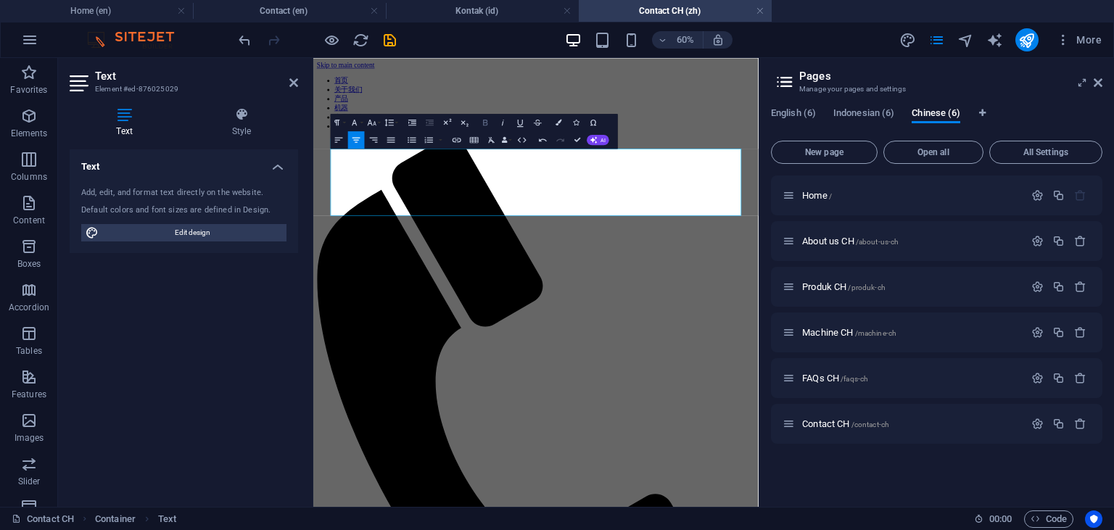
click at [485, 123] on icon "button" at bounding box center [485, 123] width 4 height 6
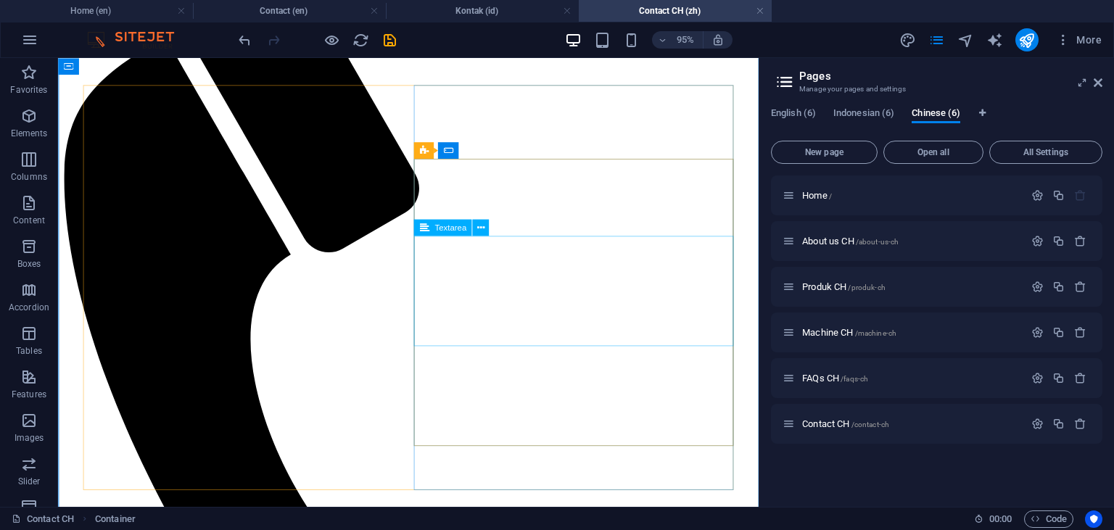
scroll to position [306, 0]
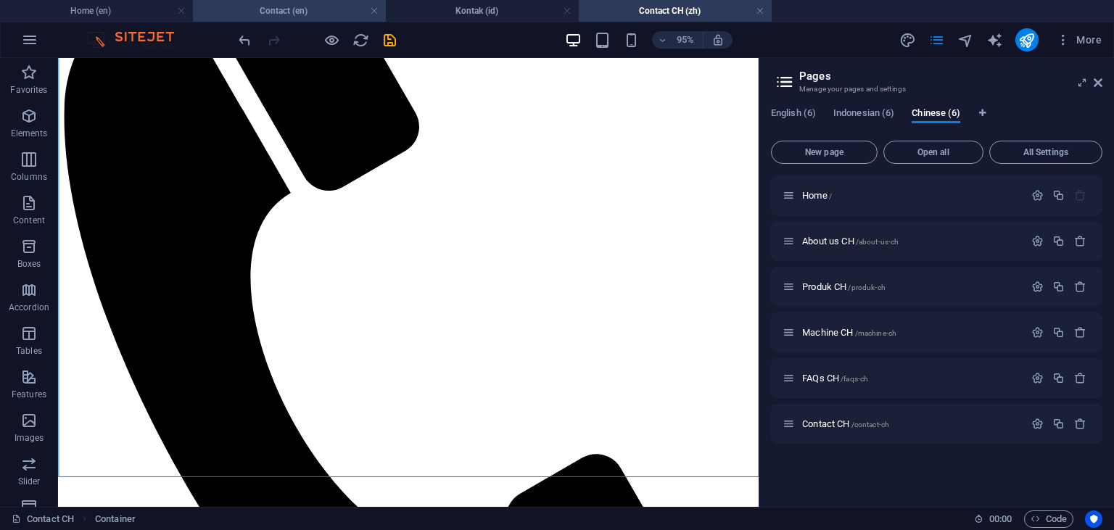
click at [292, 12] on h4 "Contact (en)" at bounding box center [289, 11] width 193 height 16
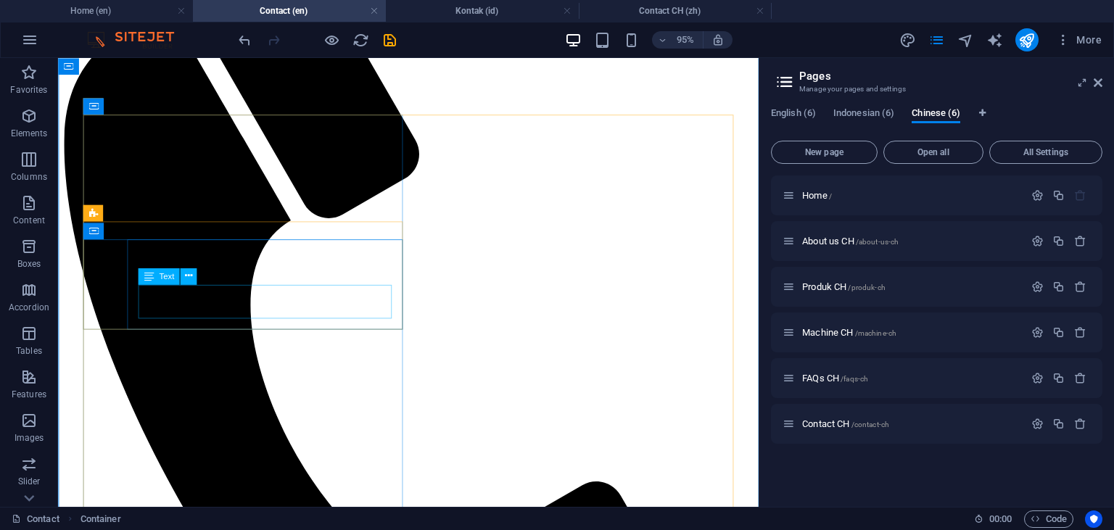
scroll to position [307, 0]
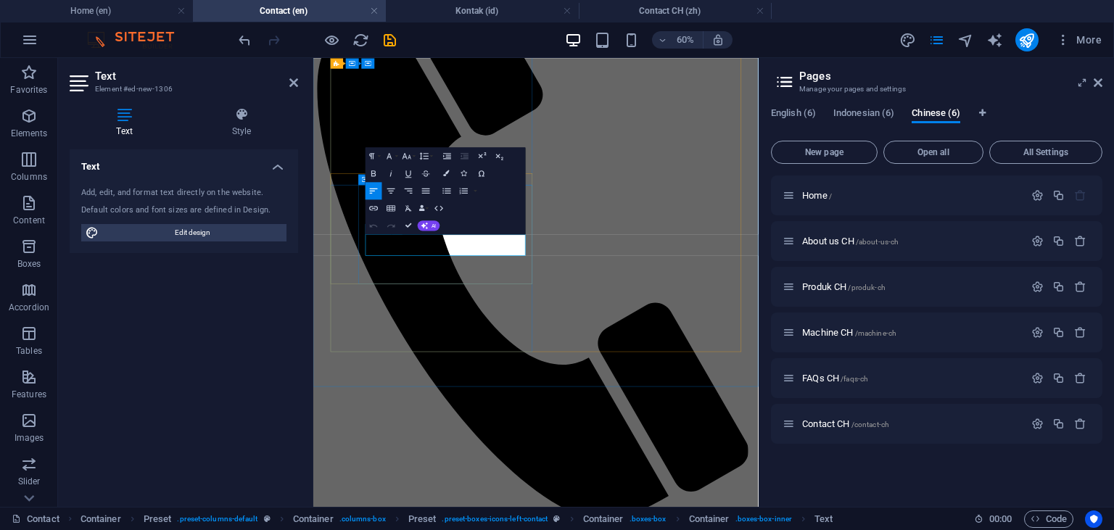
drag, startPoint x: 444, startPoint y: 362, endPoint x: 401, endPoint y: 357, distance: 43.0
drag, startPoint x: 526, startPoint y: 375, endPoint x: 389, endPoint y: 382, distance: 137.2
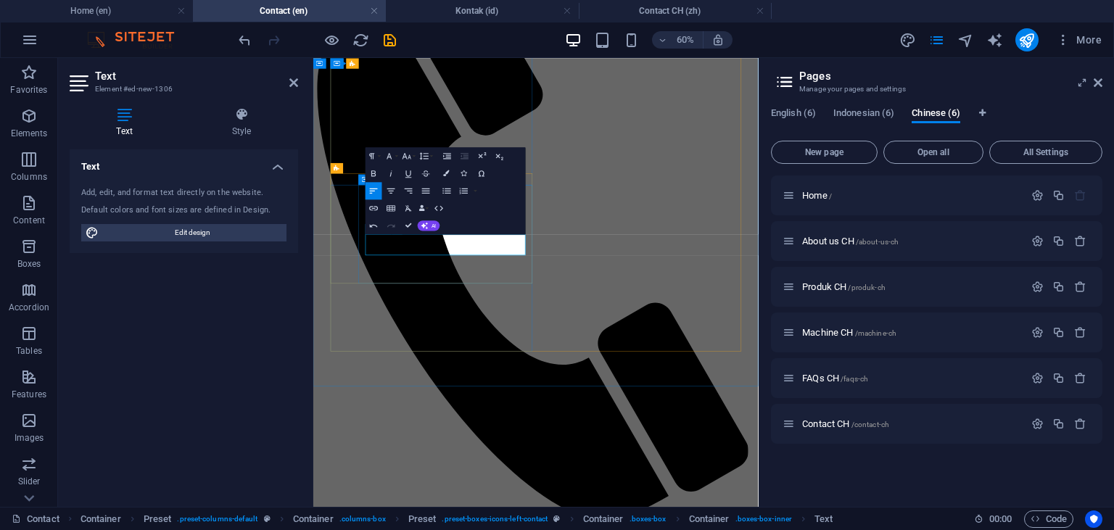
drag, startPoint x: 525, startPoint y: 365, endPoint x: 363, endPoint y: 365, distance: 161.7
copy p "Outsource PT UBM"
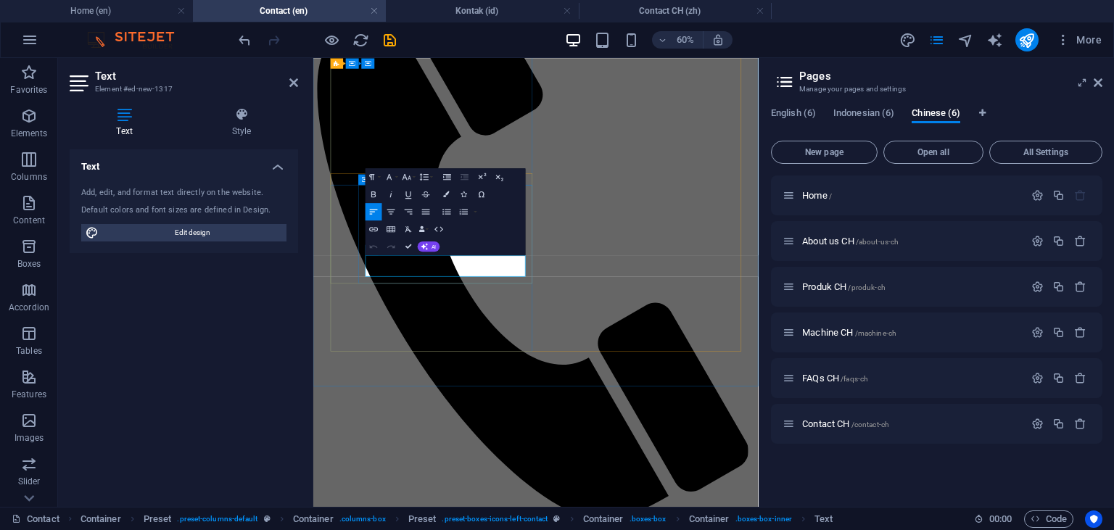
drag, startPoint x: 465, startPoint y: 400, endPoint x: 398, endPoint y: 400, distance: 66.7
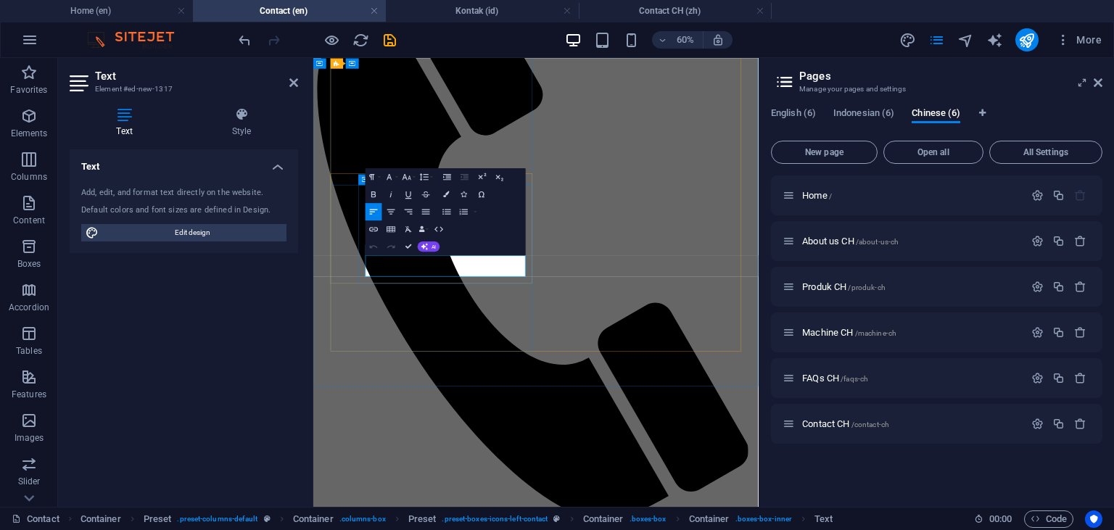
drag, startPoint x: 452, startPoint y: 397, endPoint x: 368, endPoint y: 398, distance: 84.1
drag, startPoint x: 513, startPoint y: 415, endPoint x: 392, endPoint y: 417, distance: 121.8
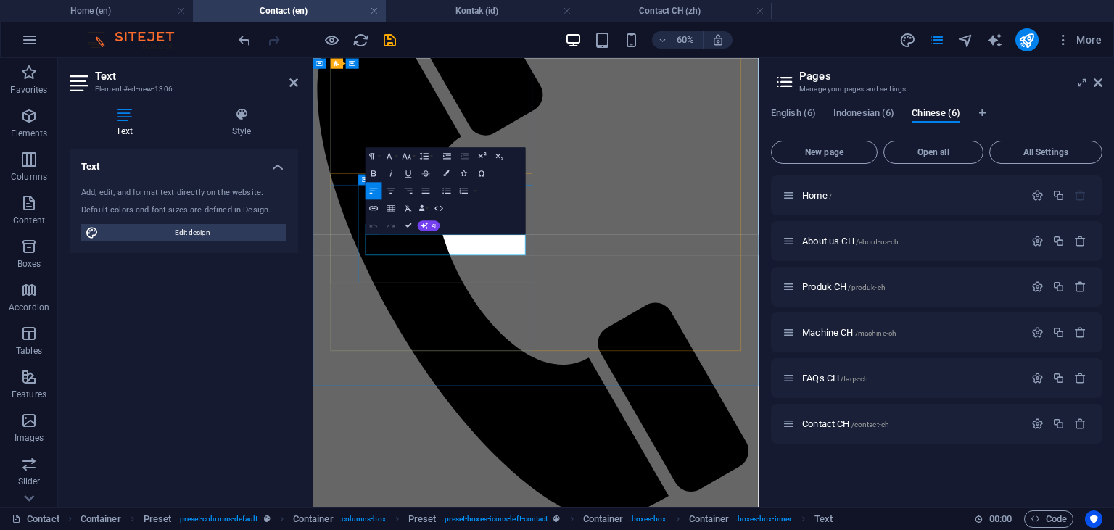
drag, startPoint x: 517, startPoint y: 375, endPoint x: 392, endPoint y: 356, distance: 126.9
click at [376, 173] on icon "button" at bounding box center [373, 173] width 4 height 6
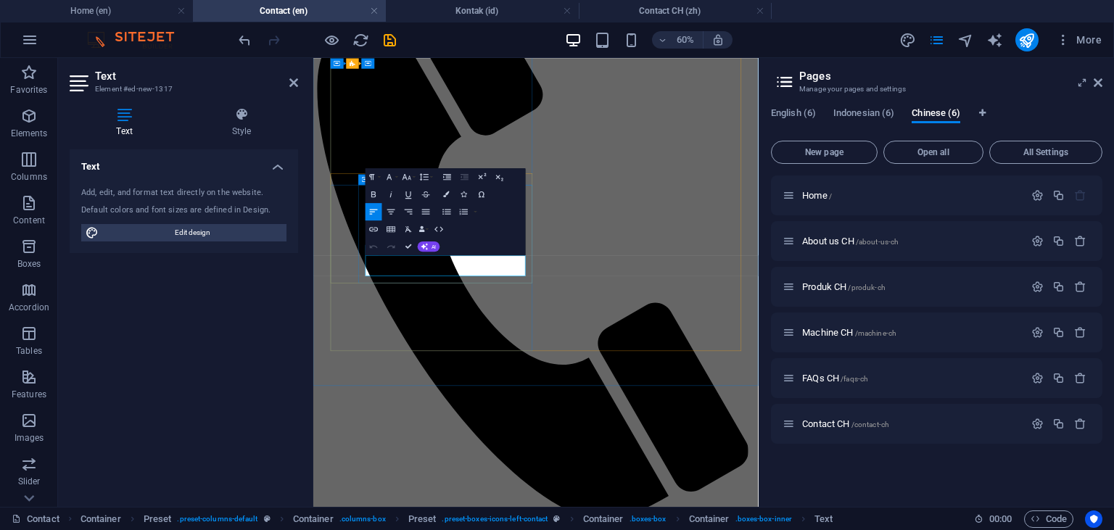
drag, startPoint x: 510, startPoint y: 409, endPoint x: 392, endPoint y: 389, distance: 119.9
click at [373, 191] on icon "button" at bounding box center [373, 194] width 4 height 6
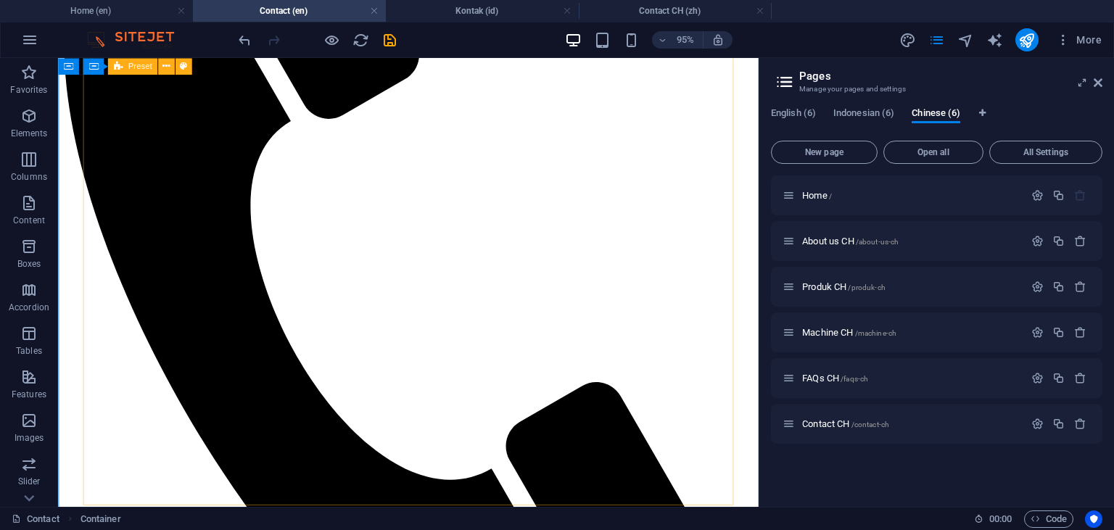
scroll to position [384, 0]
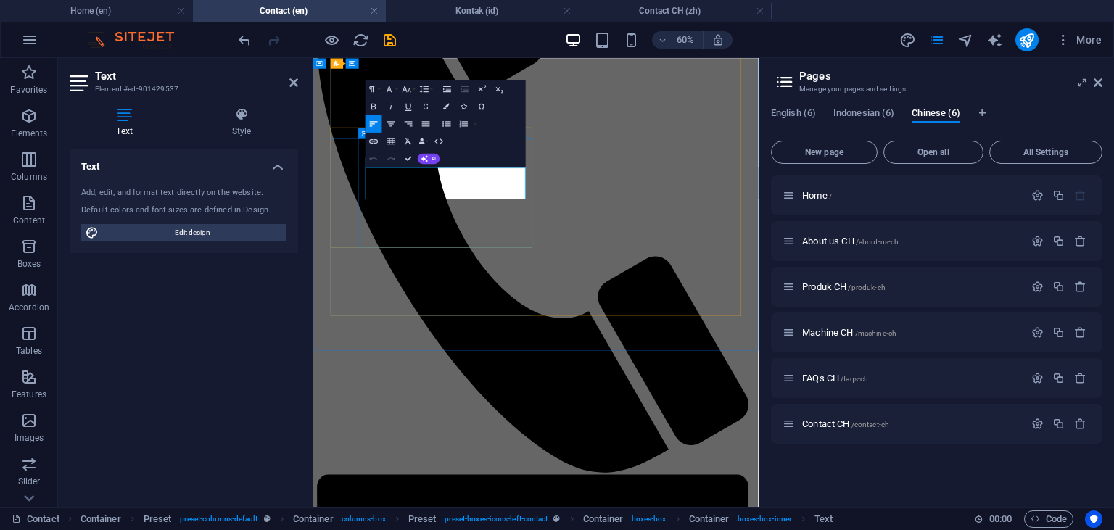
drag, startPoint x: 455, startPoint y: 250, endPoint x: 371, endPoint y: 249, distance: 84.9
drag, startPoint x: 467, startPoint y: 250, endPoint x: 388, endPoint y: 252, distance: 79.1
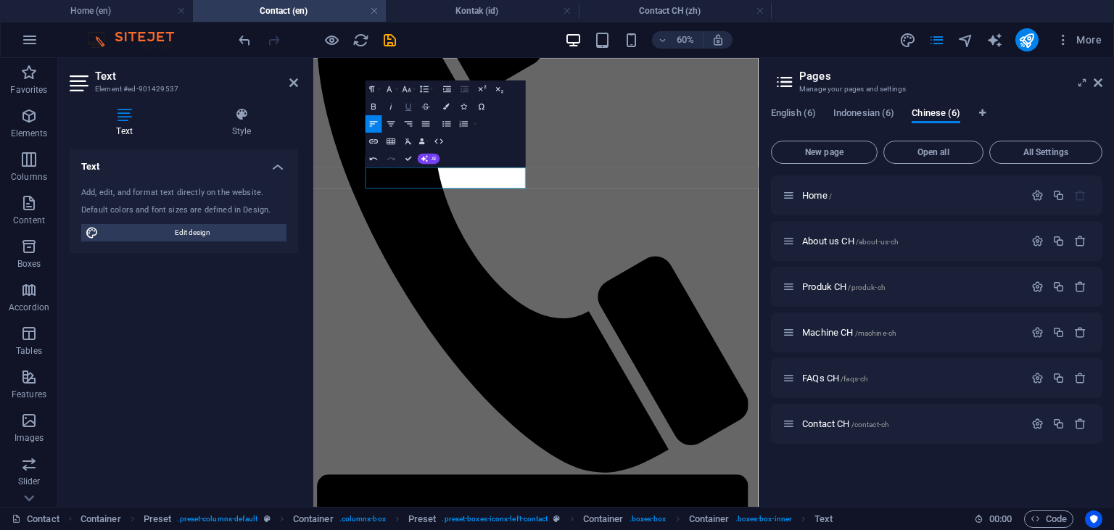
click at [408, 105] on icon "button" at bounding box center [408, 106] width 10 height 10
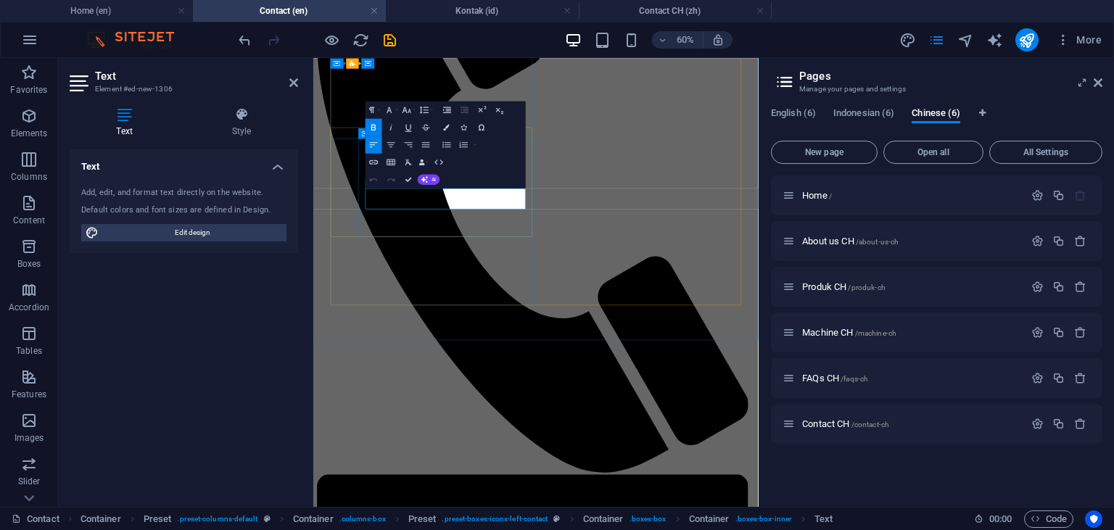
drag, startPoint x: 553, startPoint y: 286, endPoint x: 389, endPoint y: 286, distance: 163.9
click at [407, 128] on icon "button" at bounding box center [408, 127] width 6 height 7
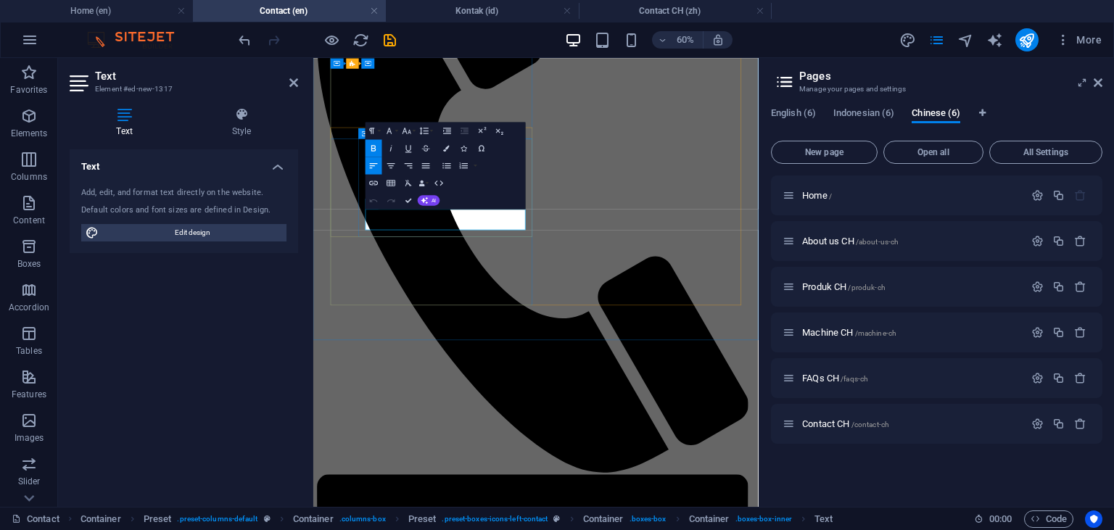
drag, startPoint x: 517, startPoint y: 322, endPoint x: 392, endPoint y: 313, distance: 125.8
click at [408, 152] on icon "button" at bounding box center [408, 148] width 6 height 7
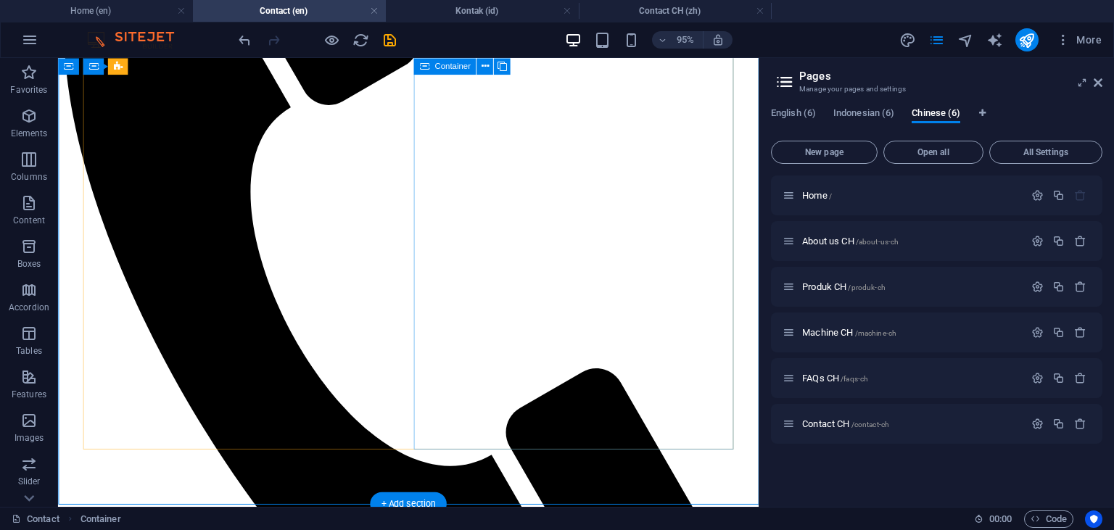
scroll to position [307, 0]
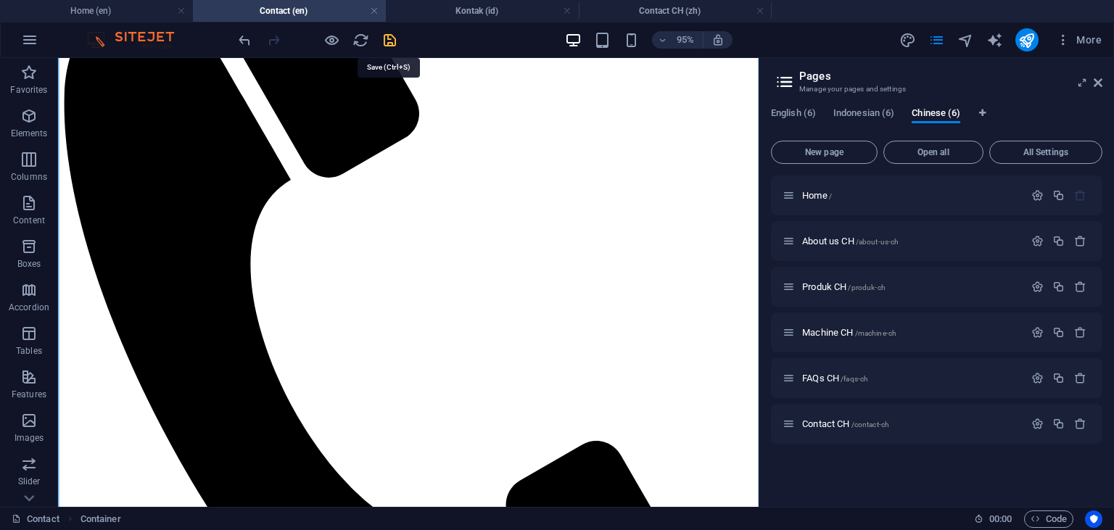
click at [392, 42] on icon "save" at bounding box center [389, 40] width 17 height 17
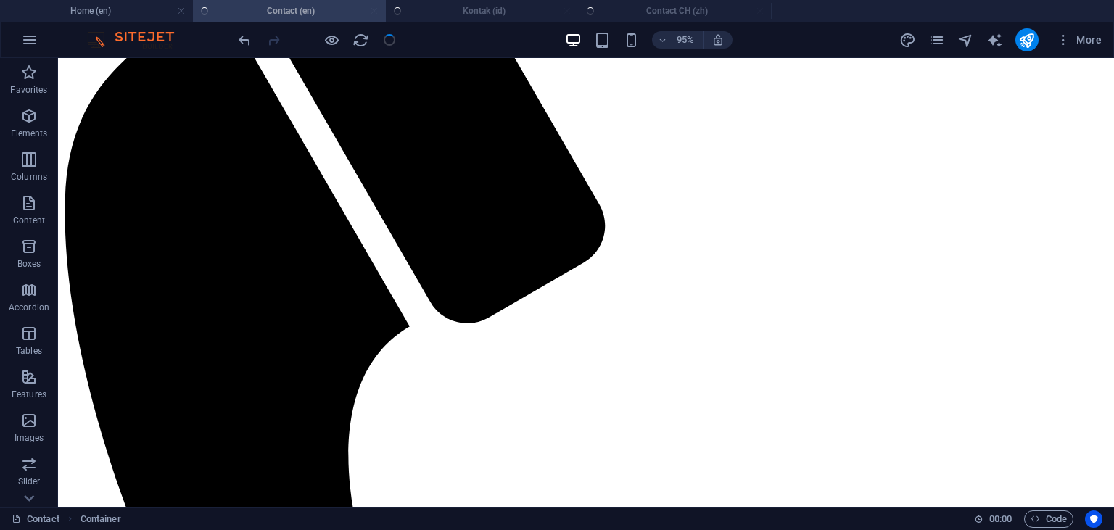
checkbox input "false"
click at [490, 13] on h4 "Kontak (id)" at bounding box center [482, 11] width 193 height 16
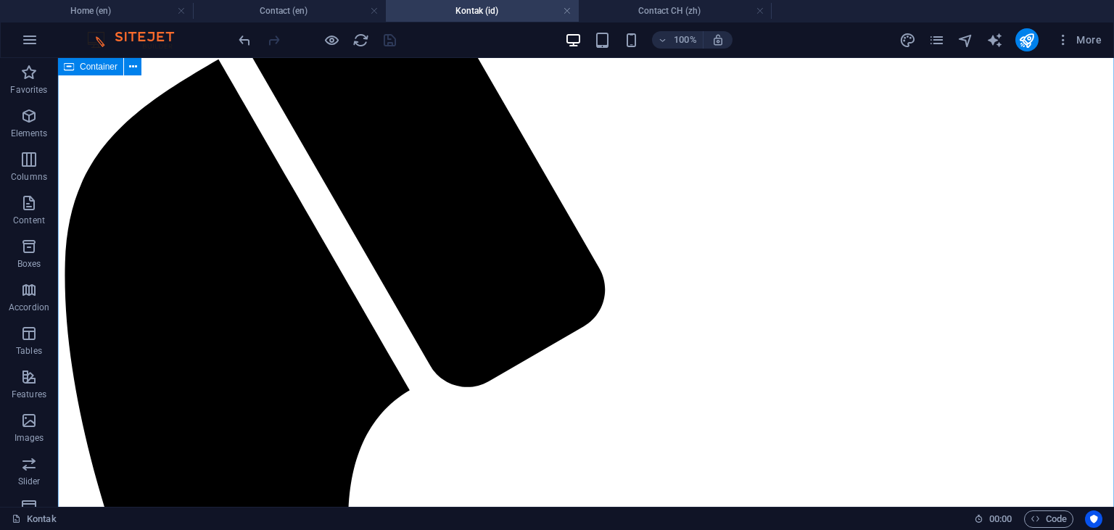
scroll to position [306, 0]
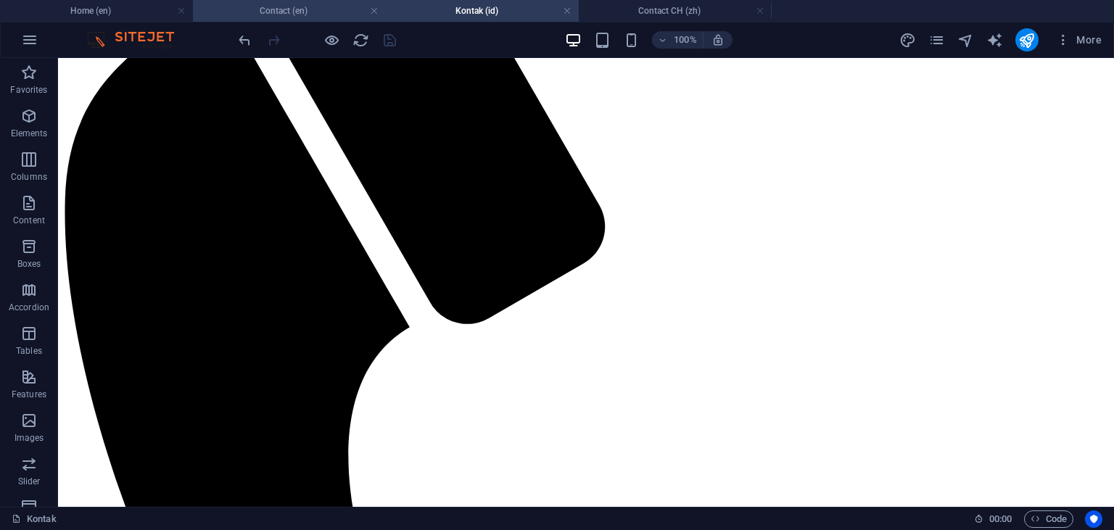
click at [326, 12] on h4 "Contact (en)" at bounding box center [289, 11] width 193 height 16
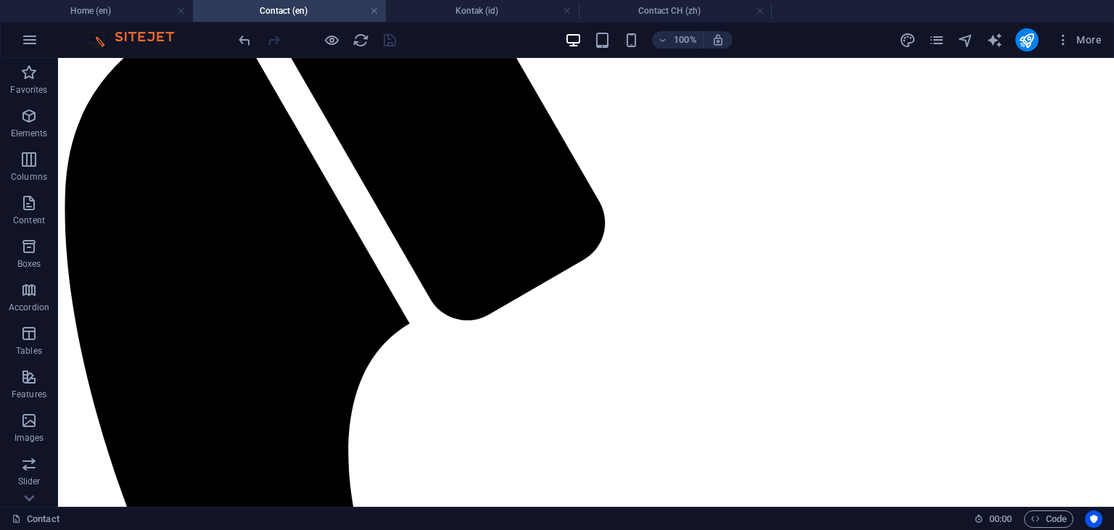
scroll to position [307, 0]
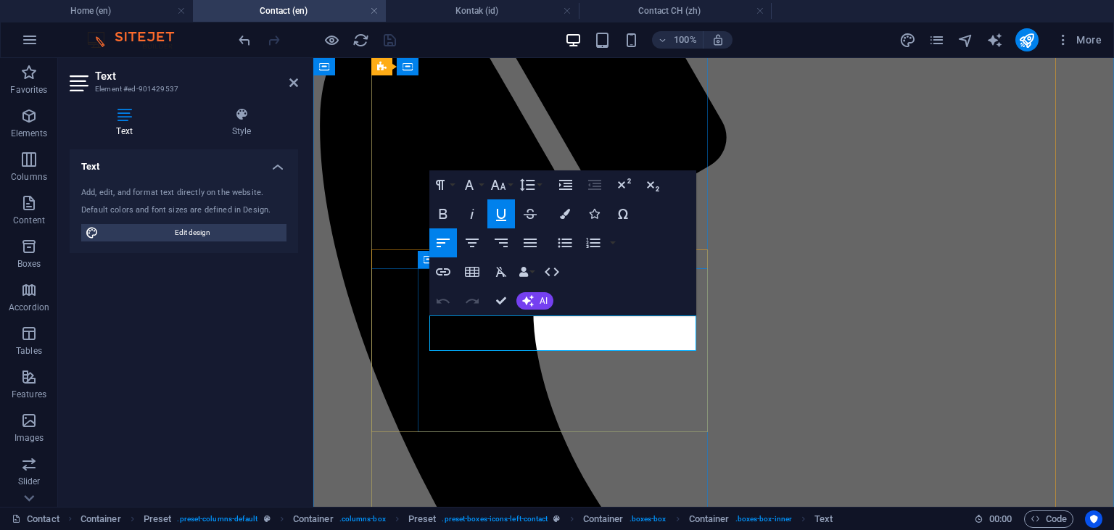
drag, startPoint x: 531, startPoint y: 344, endPoint x: 423, endPoint y: 323, distance: 110.2
copy div "HR COTG : 088213523565"
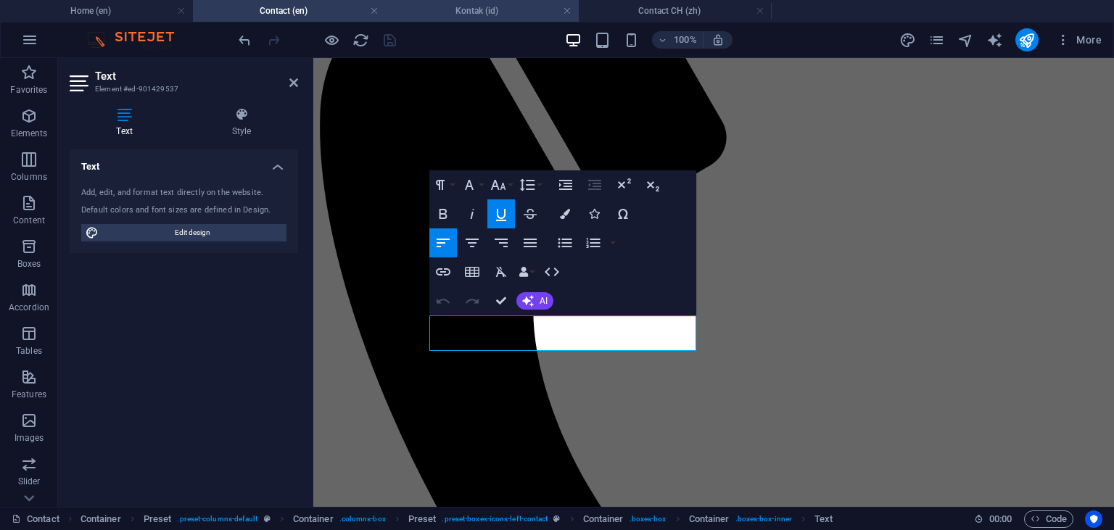
click at [488, 9] on h4 "Kontak (id)" at bounding box center [482, 11] width 193 height 16
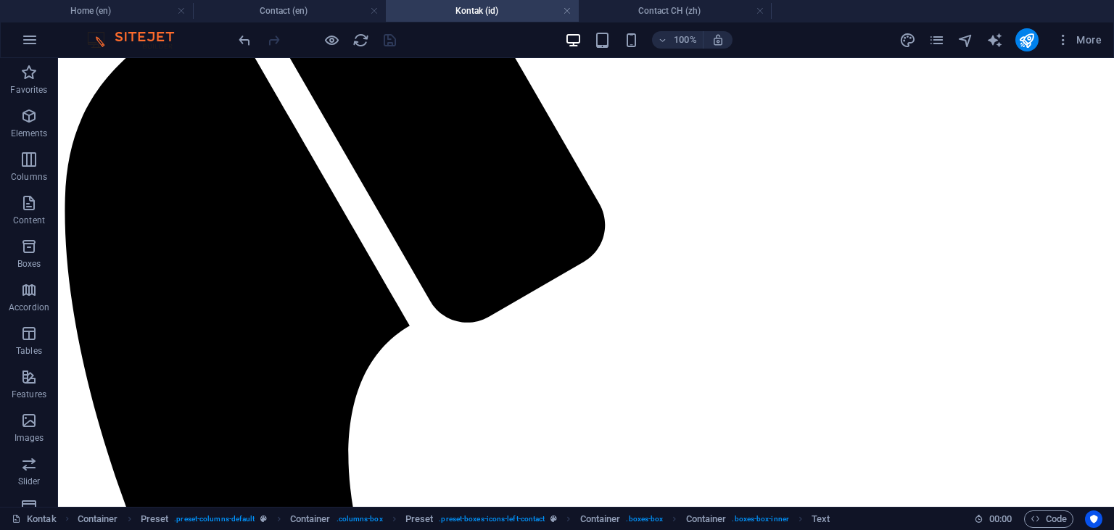
scroll to position [306, 0]
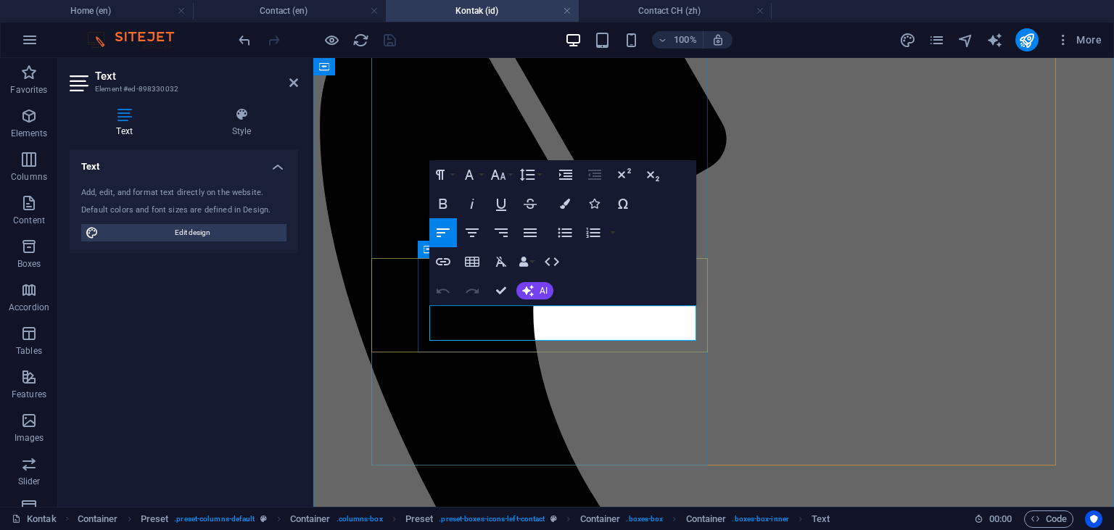
drag, startPoint x: 514, startPoint y: 333, endPoint x: 421, endPoint y: 313, distance: 95.0
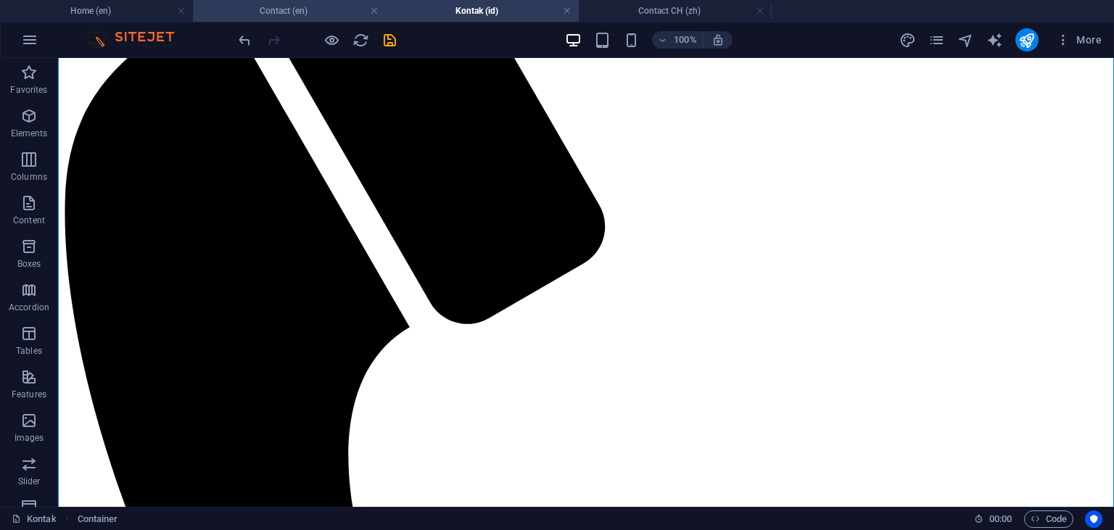
click at [315, 13] on h4 "Contact (en)" at bounding box center [289, 11] width 193 height 16
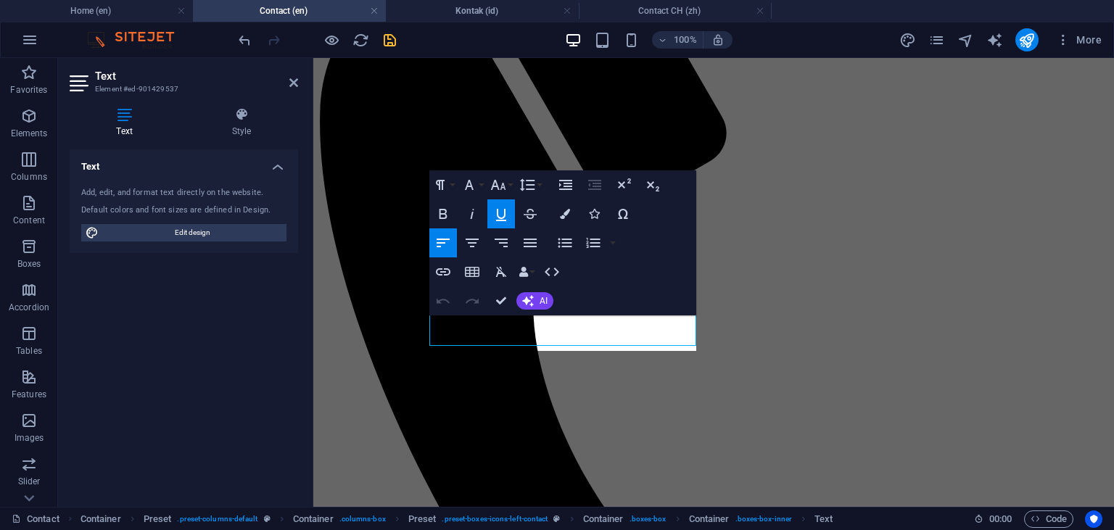
scroll to position [307, 0]
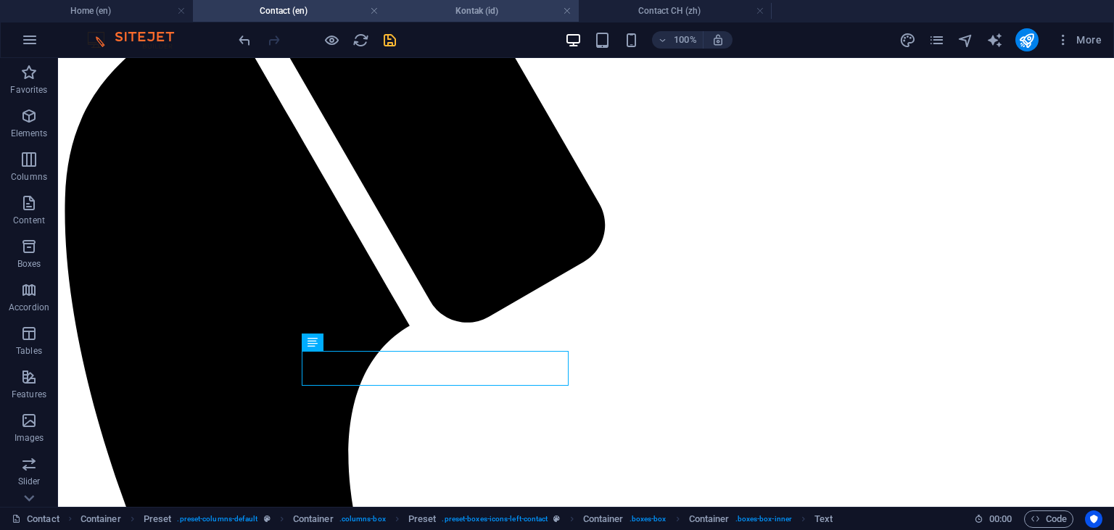
click at [472, 18] on h4 "Kontak (id)" at bounding box center [482, 11] width 193 height 16
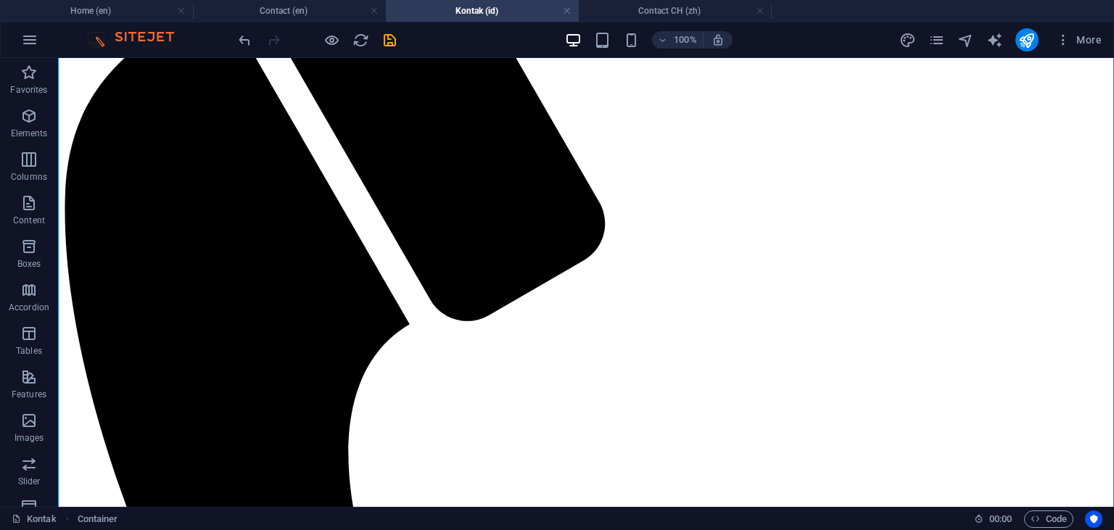
scroll to position [306, 0]
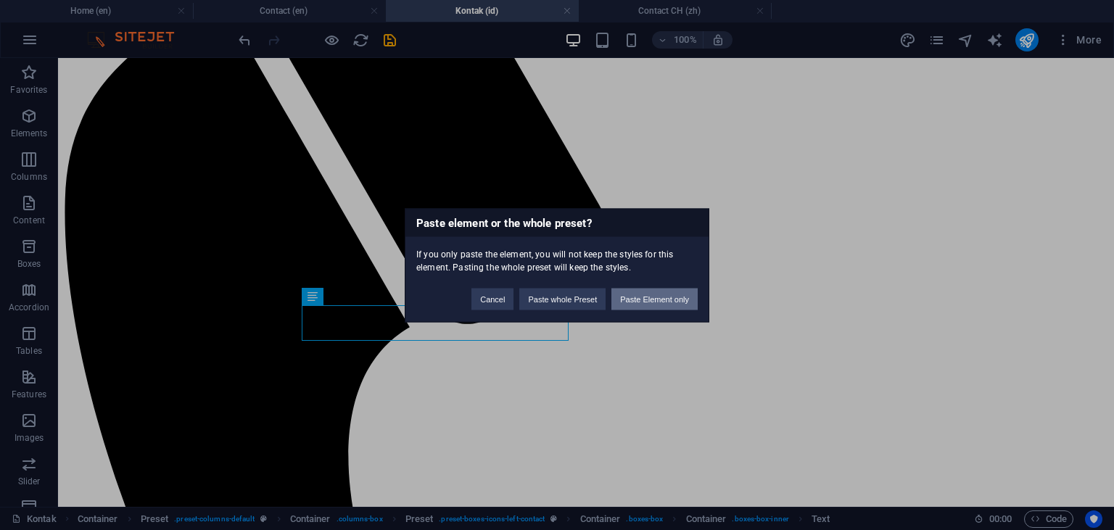
click at [632, 299] on button "Paste Element only" at bounding box center [654, 299] width 86 height 22
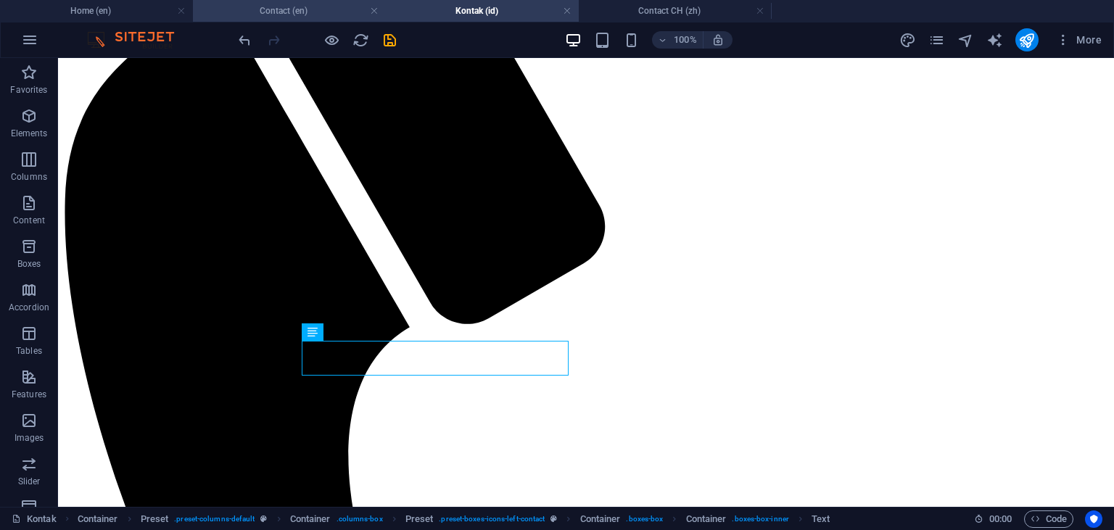
click at [274, 15] on h4 "Contact (en)" at bounding box center [289, 11] width 193 height 16
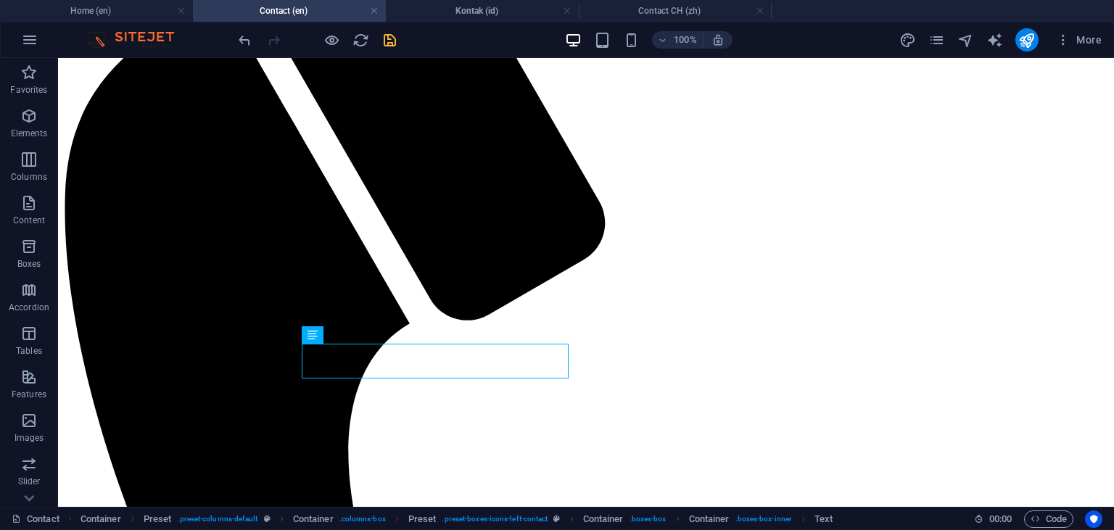
scroll to position [307, 0]
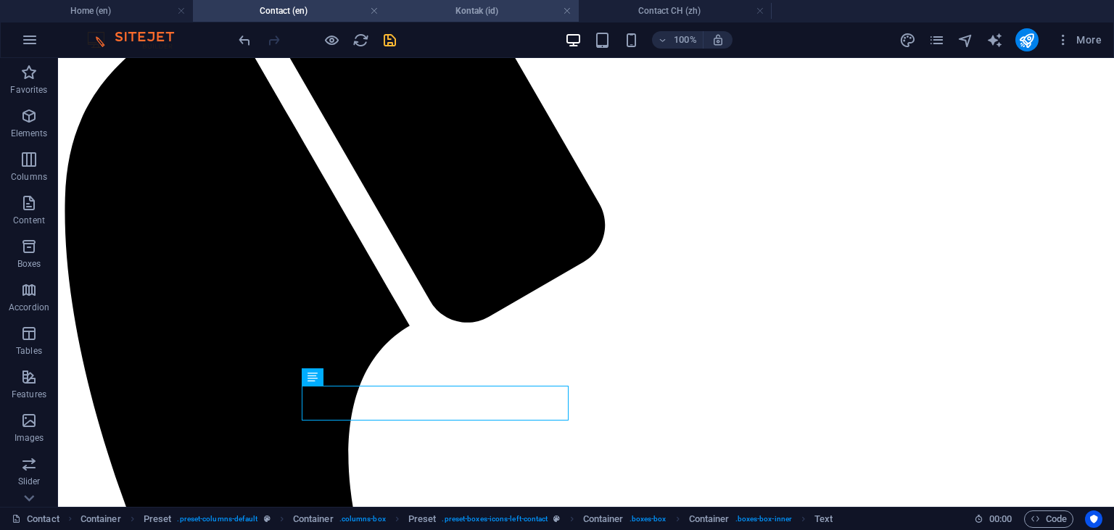
click at [474, 10] on h4 "Kontak (id)" at bounding box center [482, 11] width 193 height 16
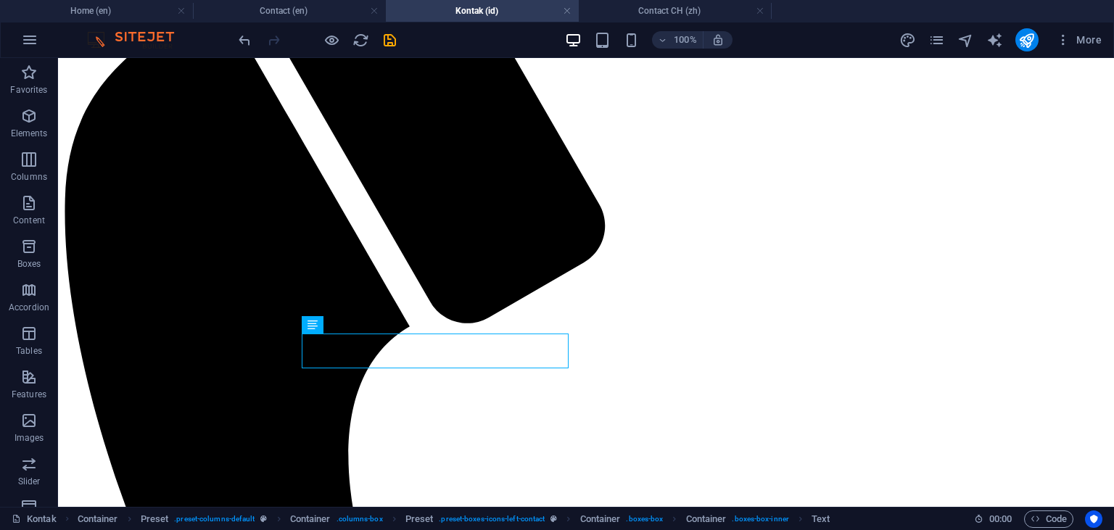
scroll to position [306, 0]
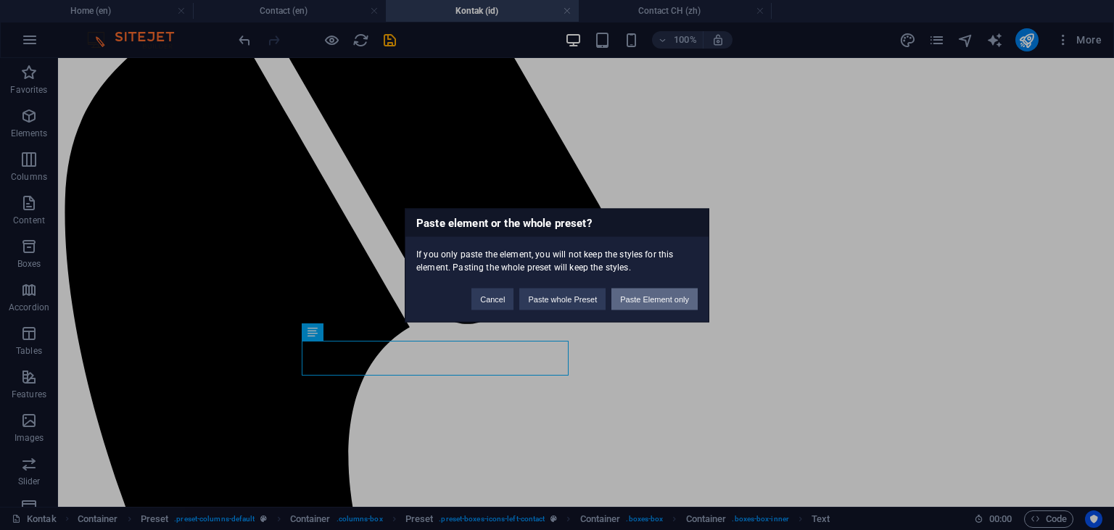
click at [651, 299] on button "Paste Element only" at bounding box center [654, 299] width 86 height 22
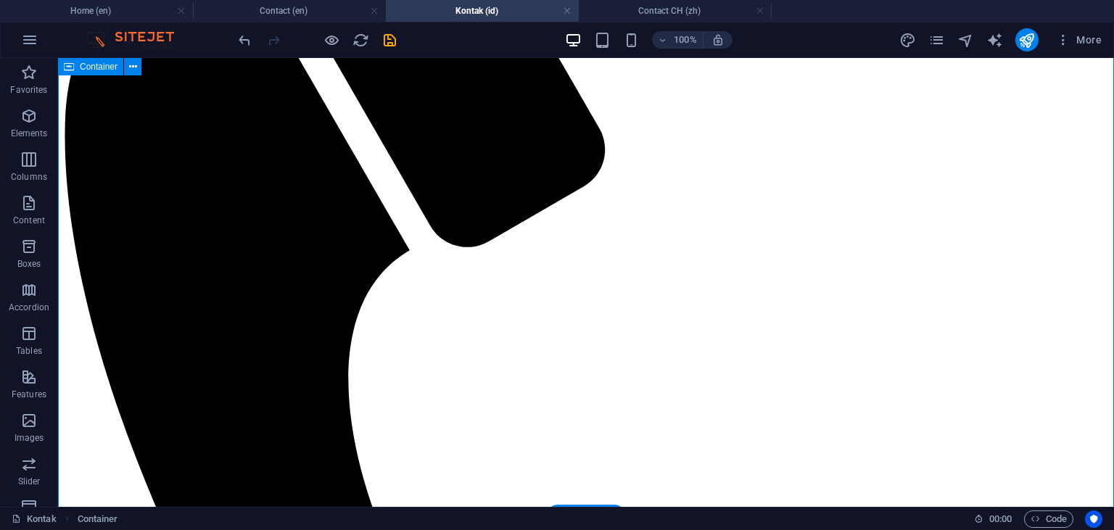
scroll to position [459, 0]
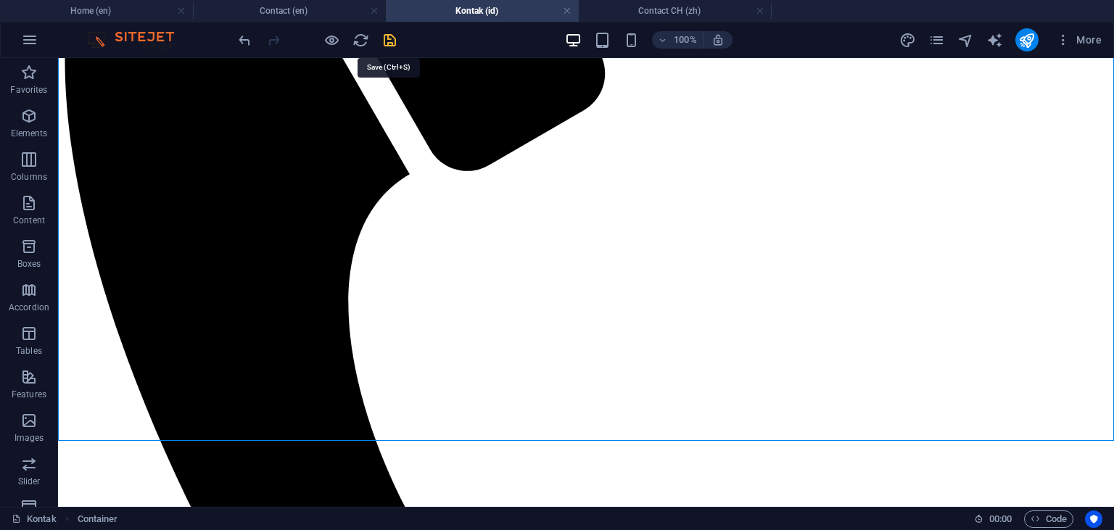
click at [389, 42] on icon "save" at bounding box center [389, 40] width 17 height 17
checkbox input "false"
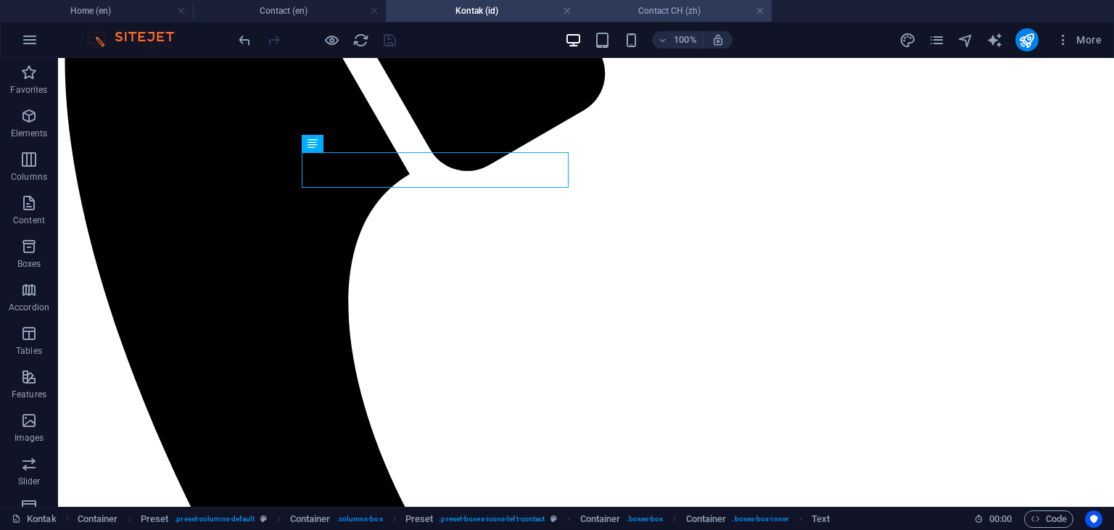
click at [646, 12] on h4 "Contact CH (zh)" at bounding box center [675, 11] width 193 height 16
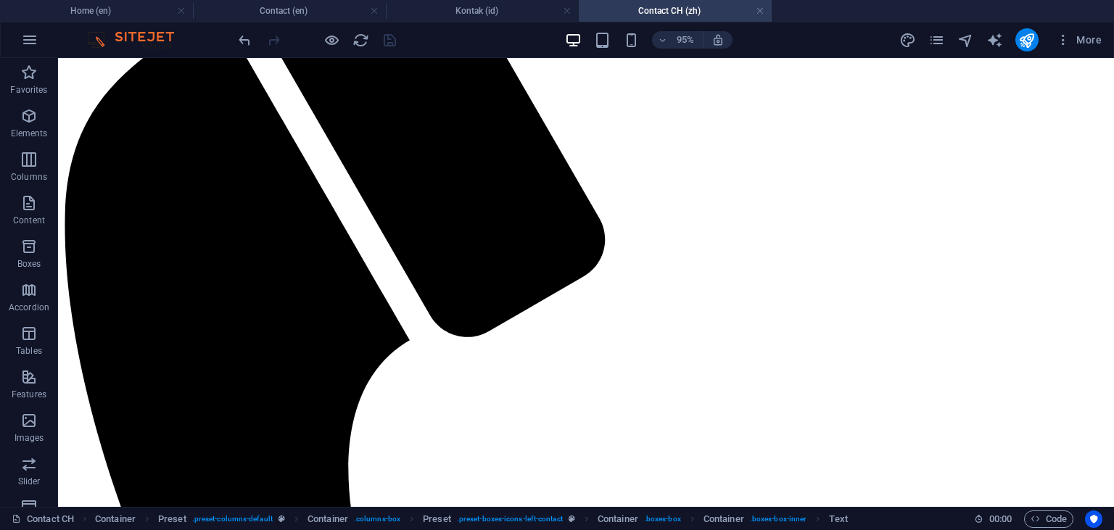
scroll to position [306, 0]
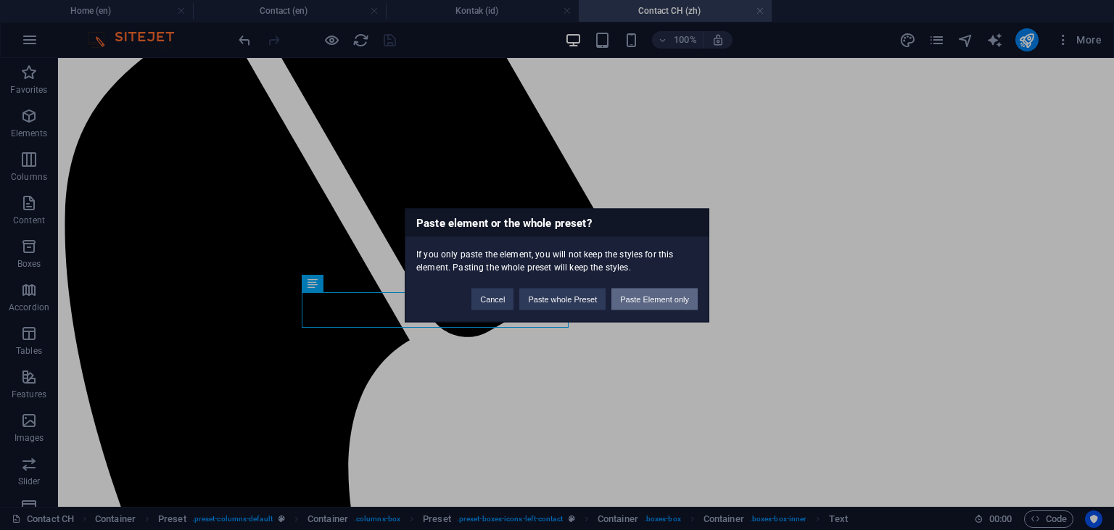
click at [653, 302] on button "Paste Element only" at bounding box center [654, 299] width 86 height 22
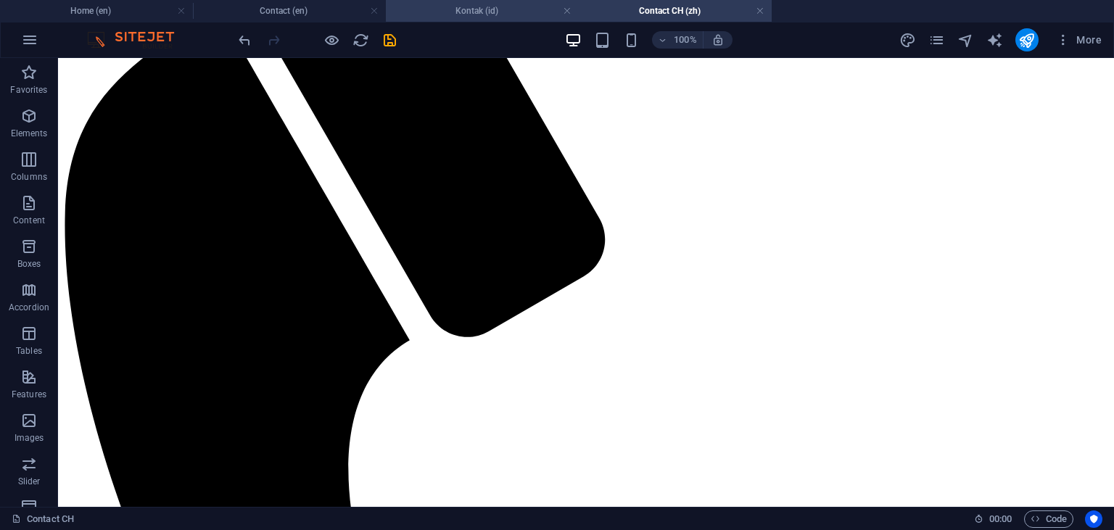
click at [469, 16] on h4 "Kontak (id)" at bounding box center [482, 11] width 193 height 16
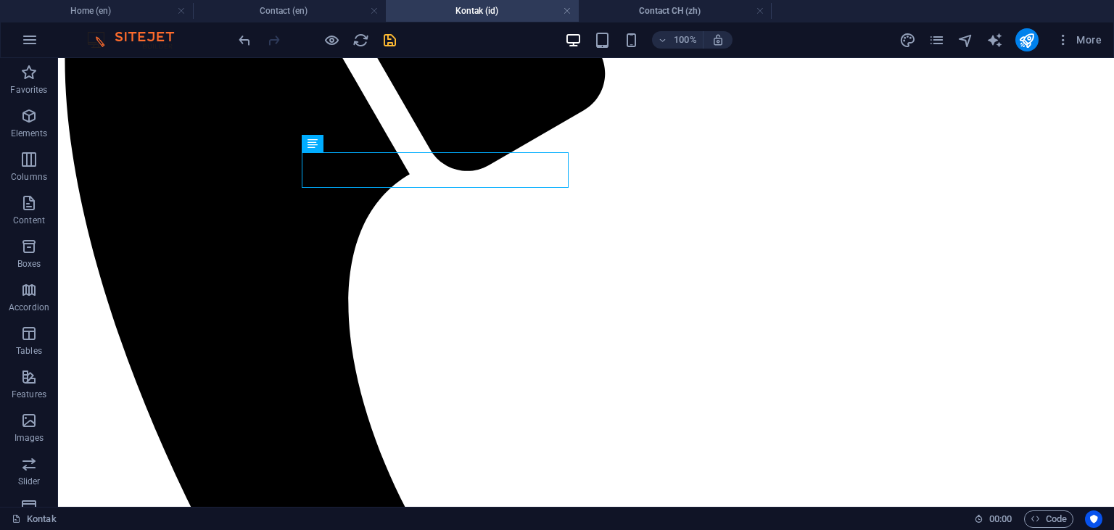
scroll to position [459, 0]
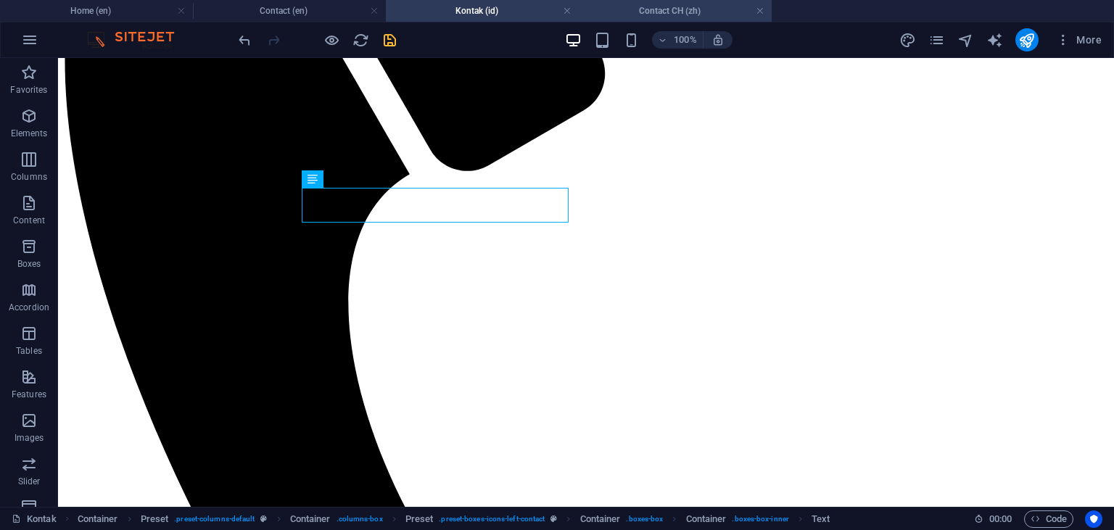
click at [660, 7] on h4 "Contact CH (zh)" at bounding box center [675, 11] width 193 height 16
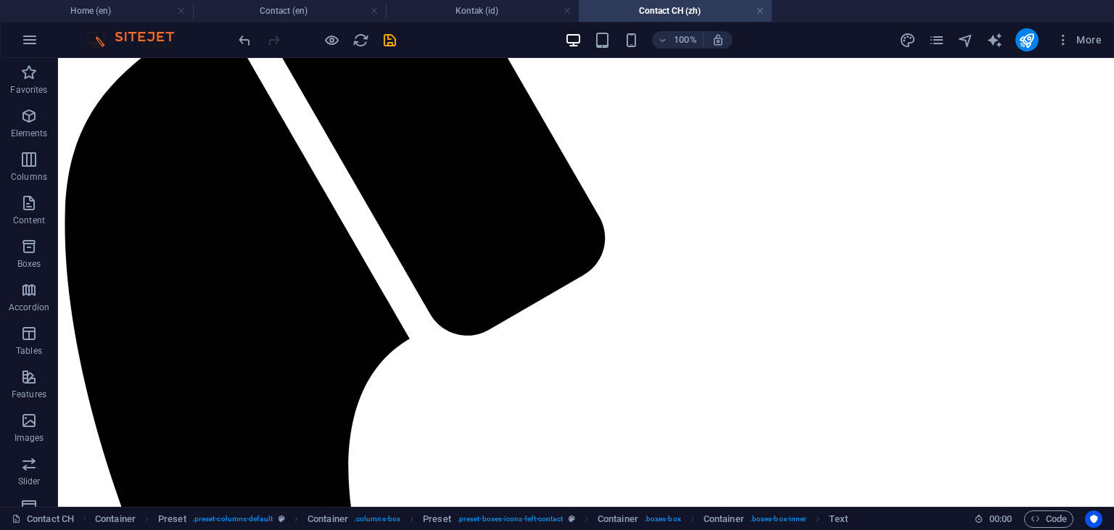
scroll to position [306, 0]
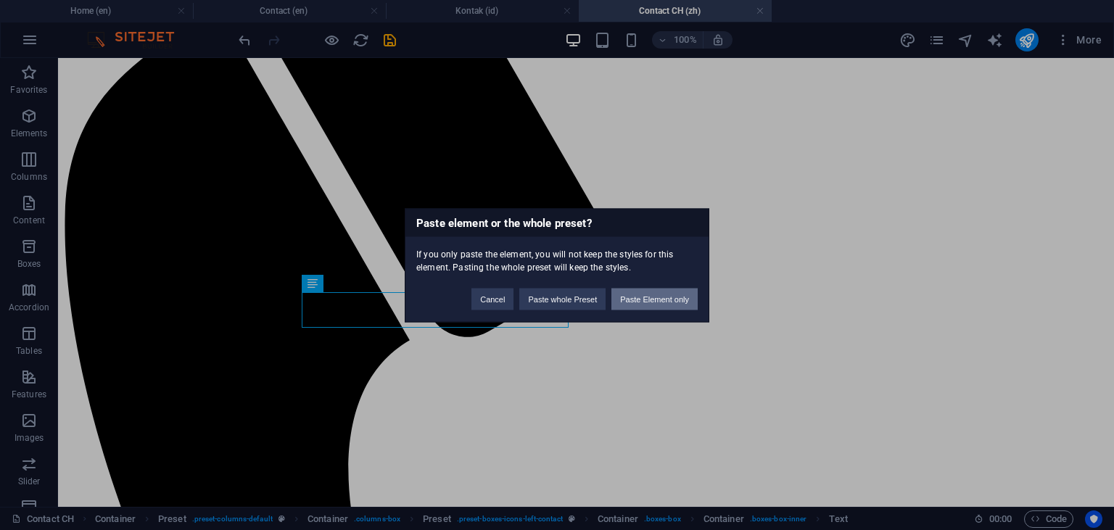
click at [640, 294] on button "Paste Element only" at bounding box center [654, 299] width 86 height 22
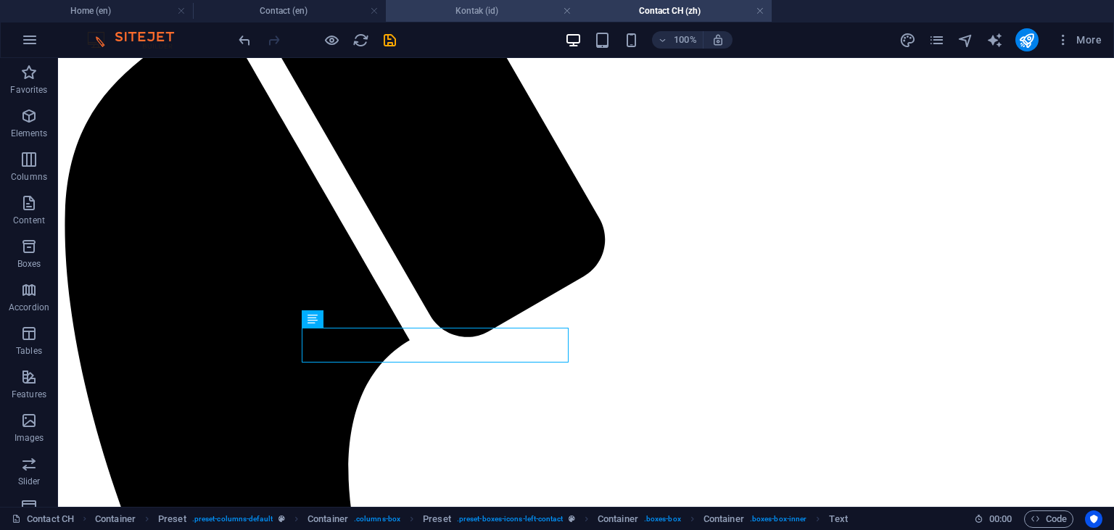
click at [471, 13] on h4 "Kontak (id)" at bounding box center [482, 11] width 193 height 16
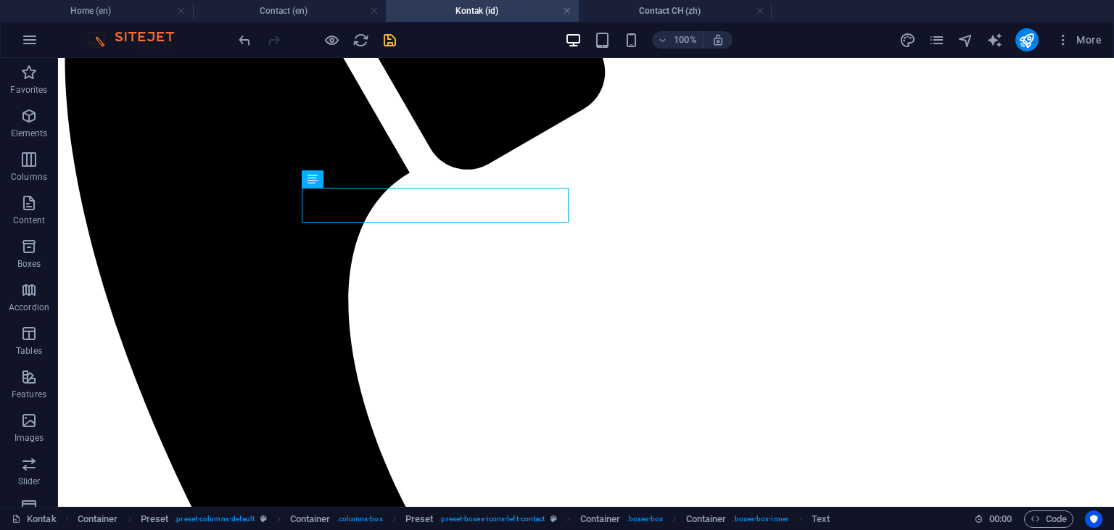
scroll to position [459, 0]
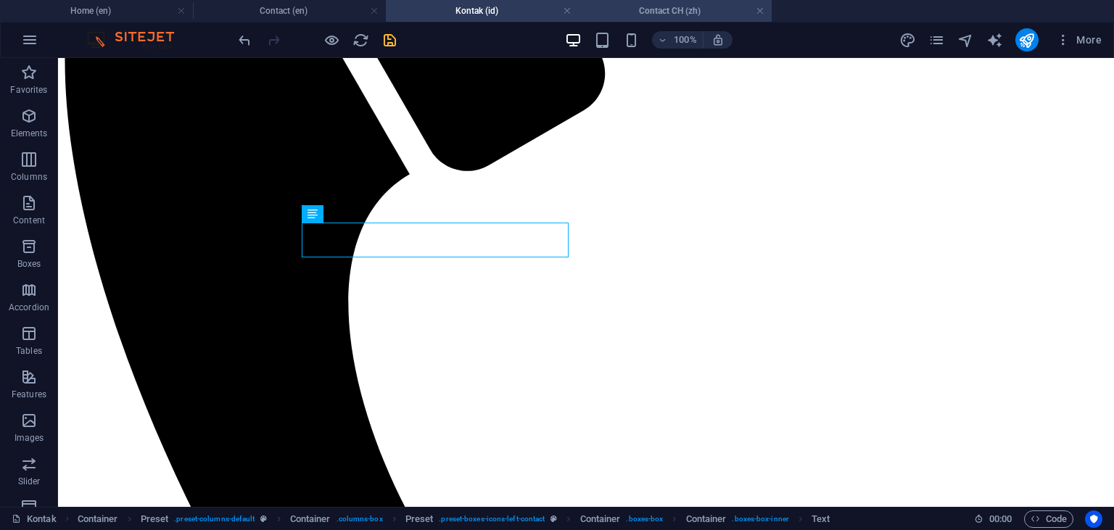
click at [684, 15] on h4 "Contact CH (zh)" at bounding box center [675, 11] width 193 height 16
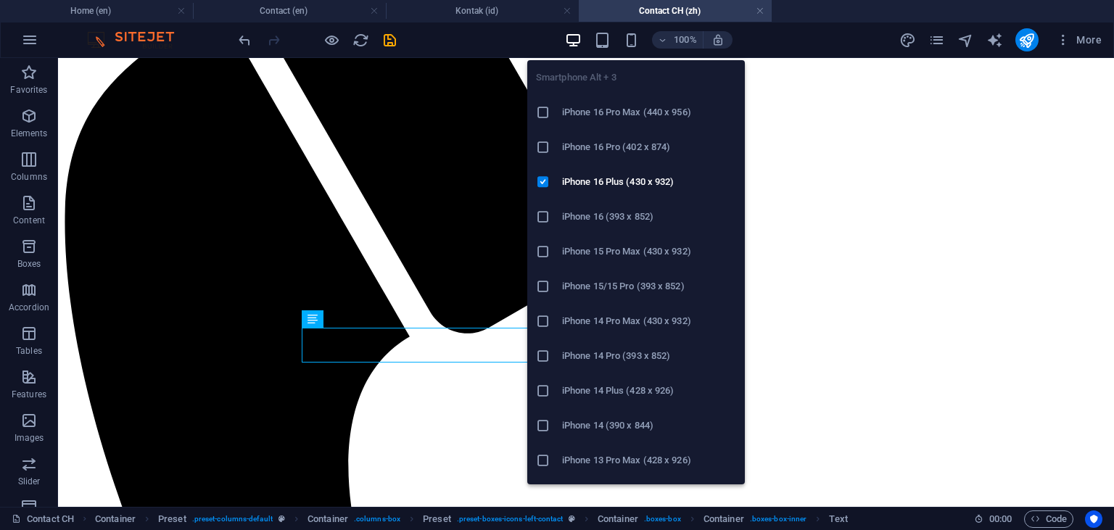
scroll to position [306, 0]
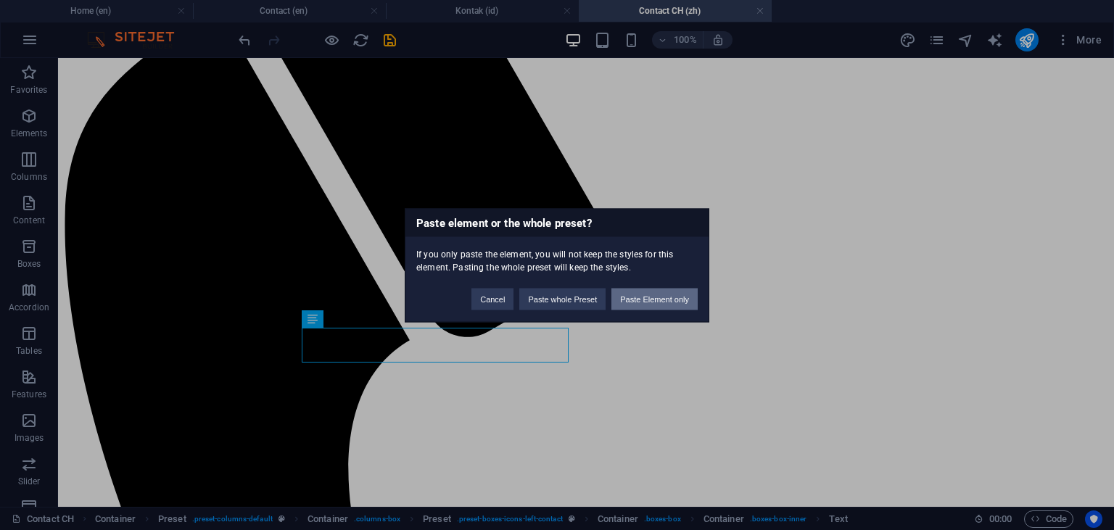
click at [656, 300] on button "Paste Element only" at bounding box center [654, 299] width 86 height 22
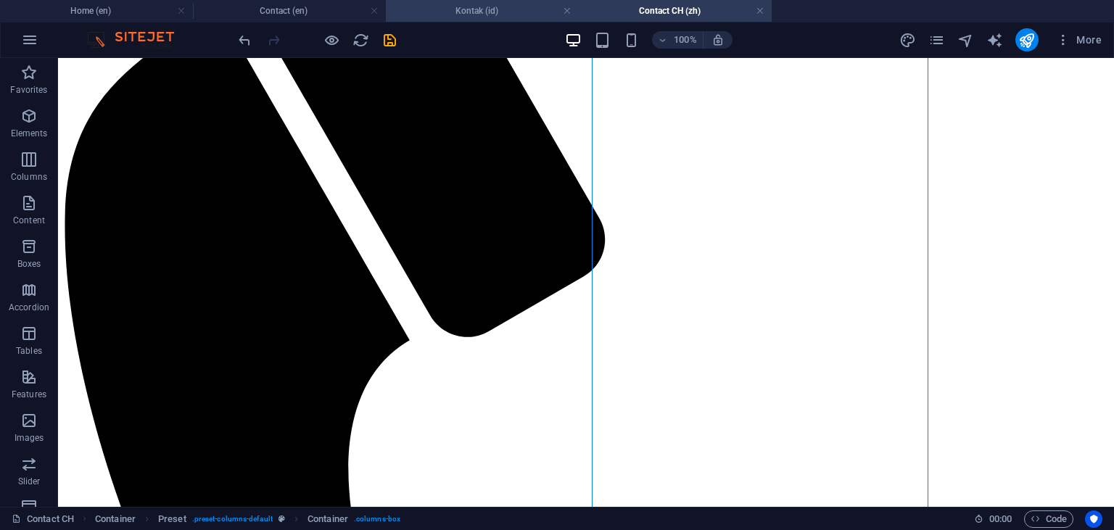
click at [505, 19] on h4 "Kontak (id)" at bounding box center [482, 11] width 193 height 16
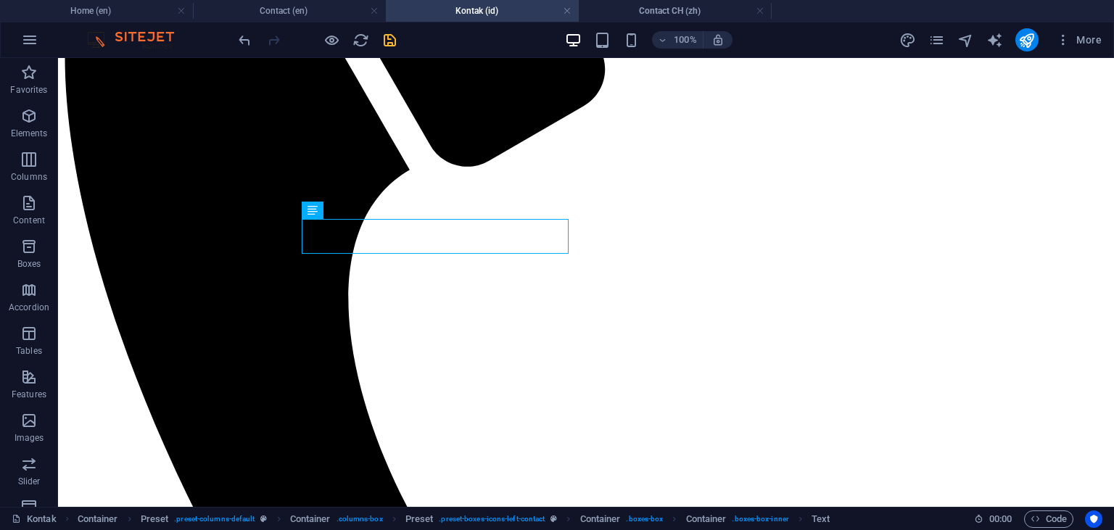
scroll to position [459, 0]
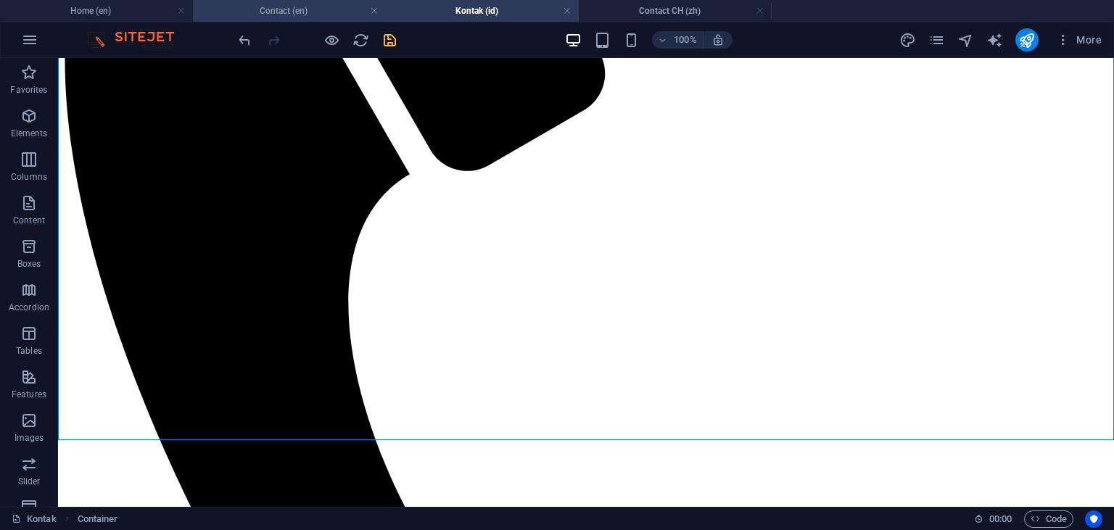
click at [312, 15] on h4 "Contact (en)" at bounding box center [289, 11] width 193 height 16
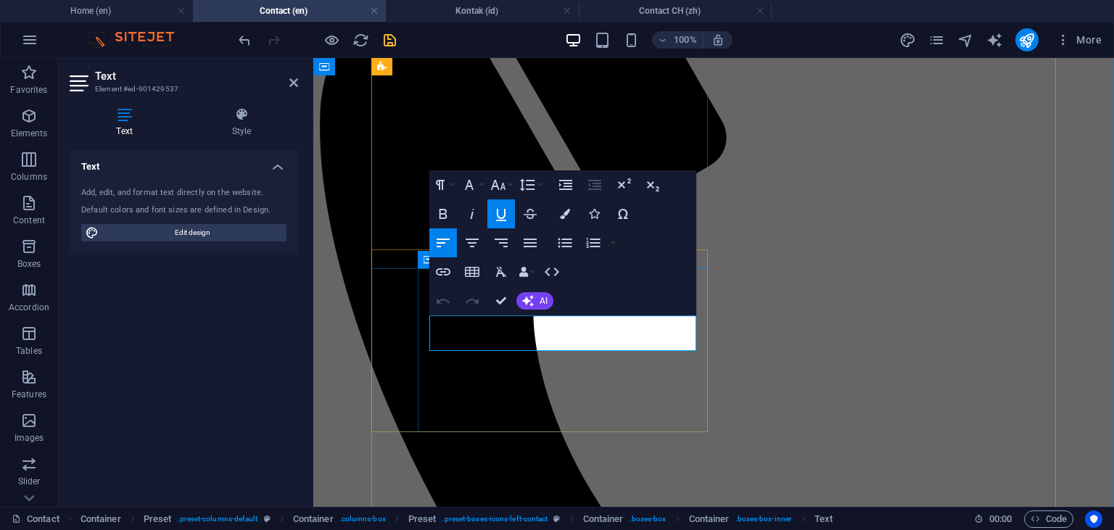
drag, startPoint x: 534, startPoint y: 342, endPoint x: 429, endPoint y: 343, distance: 105.9
copy span "[PHONE_NUMBER]"
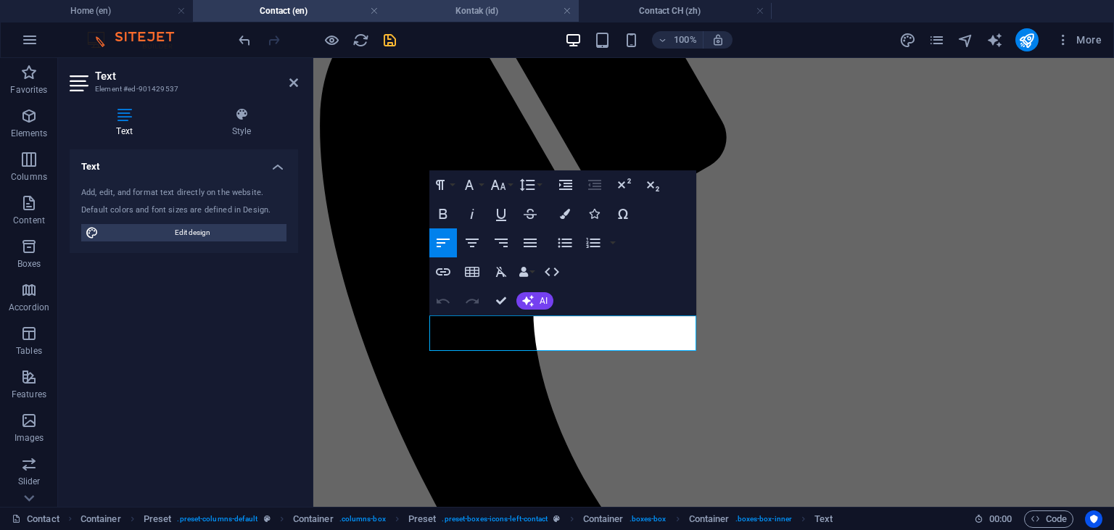
click at [468, 15] on h4 "Kontak (id)" at bounding box center [482, 11] width 193 height 16
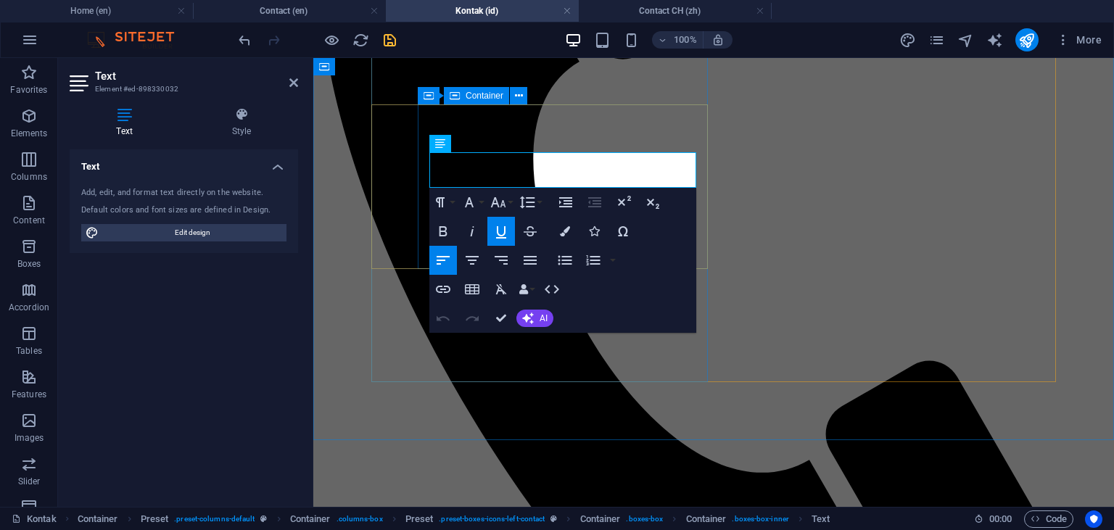
drag, startPoint x: 513, startPoint y: 178, endPoint x: 428, endPoint y: 181, distance: 85.6
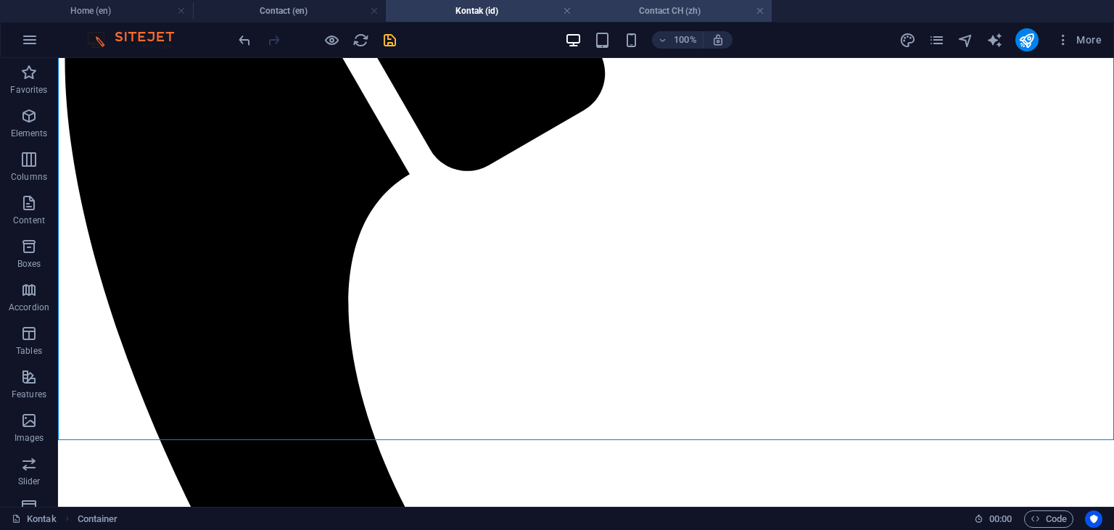
click at [648, 12] on h4 "Contact CH (zh)" at bounding box center [675, 11] width 193 height 16
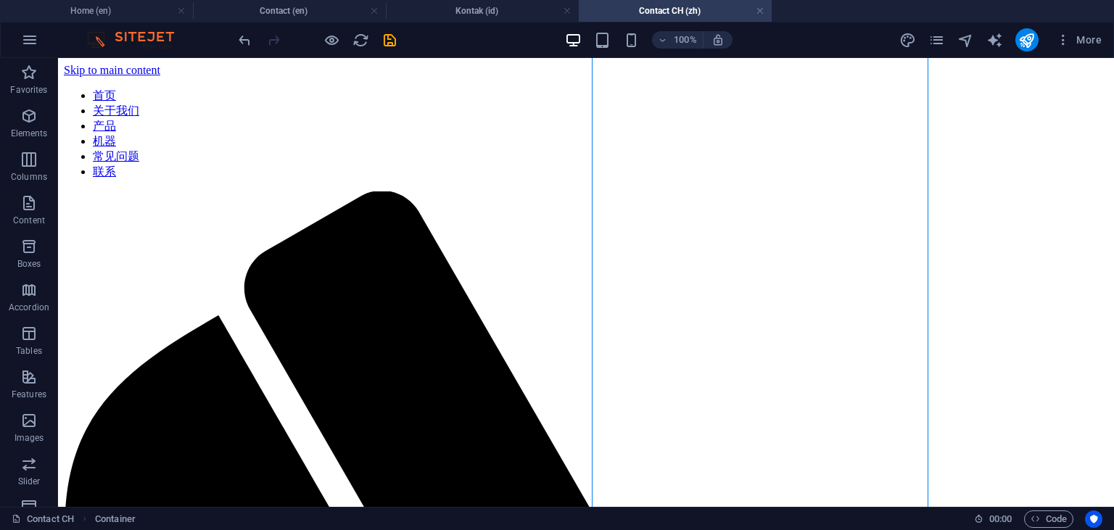
scroll to position [306, 0]
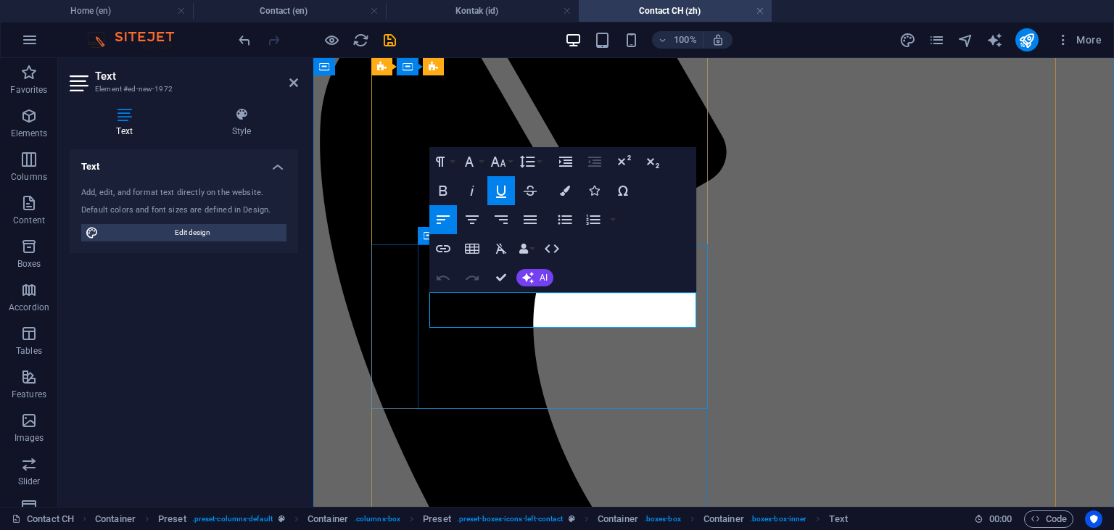
drag, startPoint x: 518, startPoint y: 321, endPoint x: 428, endPoint y: 315, distance: 90.1
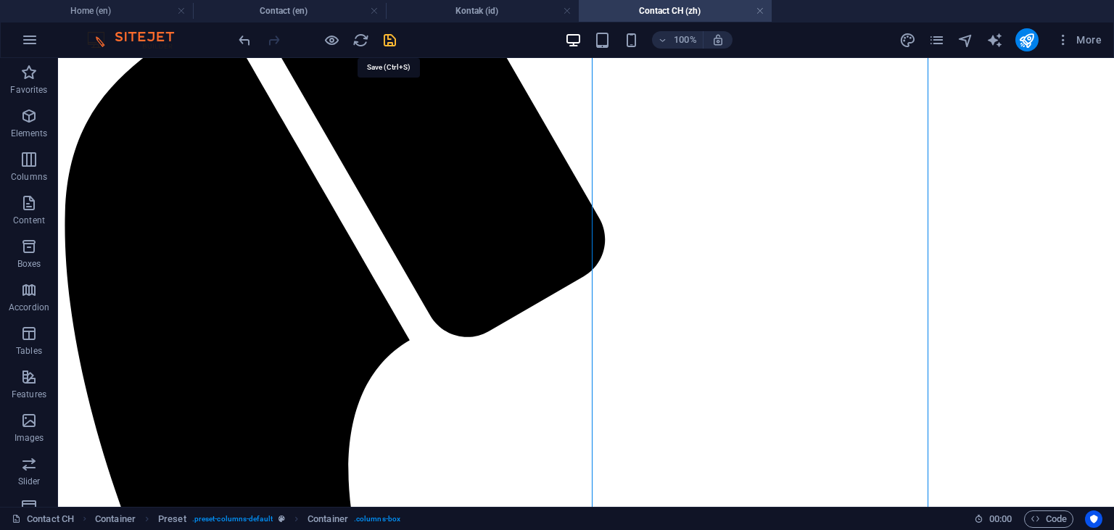
click at [394, 41] on icon "save" at bounding box center [389, 40] width 17 height 17
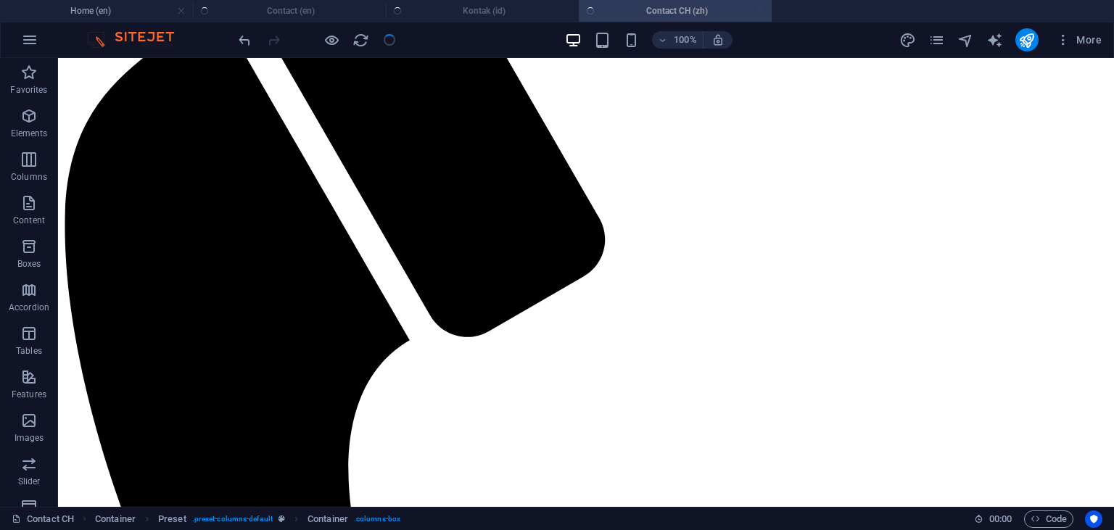
checkbox input "false"
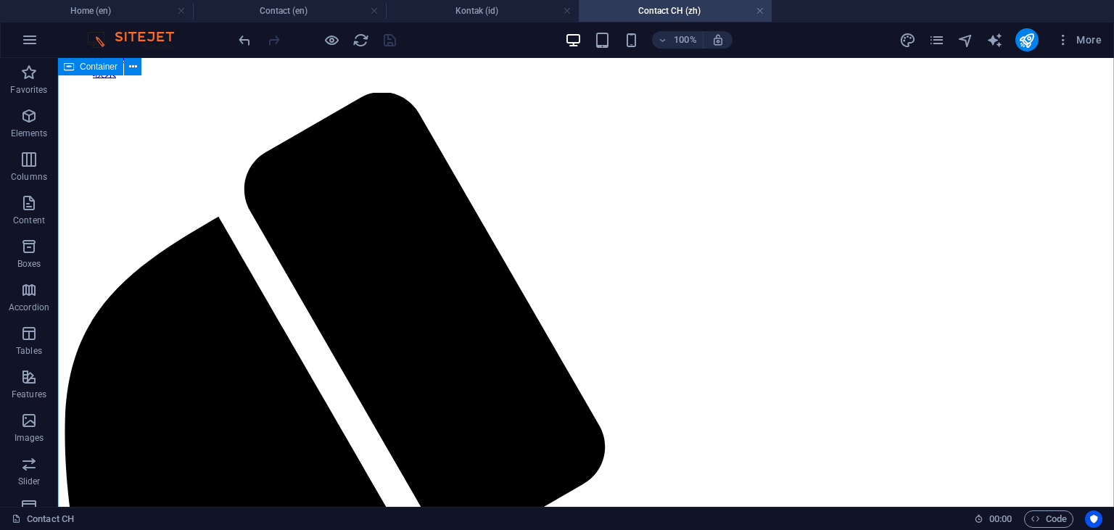
scroll to position [0, 0]
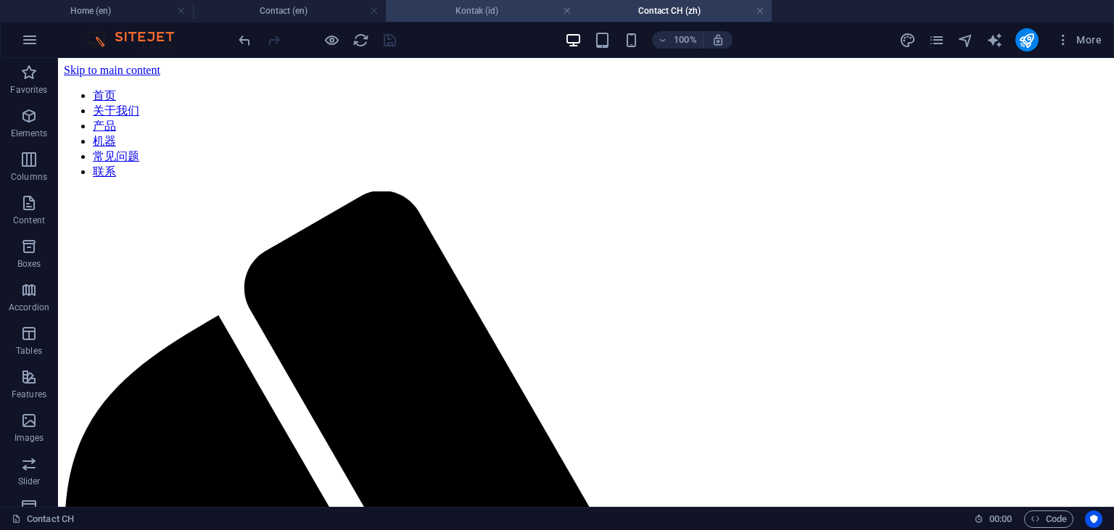
click at [476, 10] on h4 "Kontak (id)" at bounding box center [482, 11] width 193 height 16
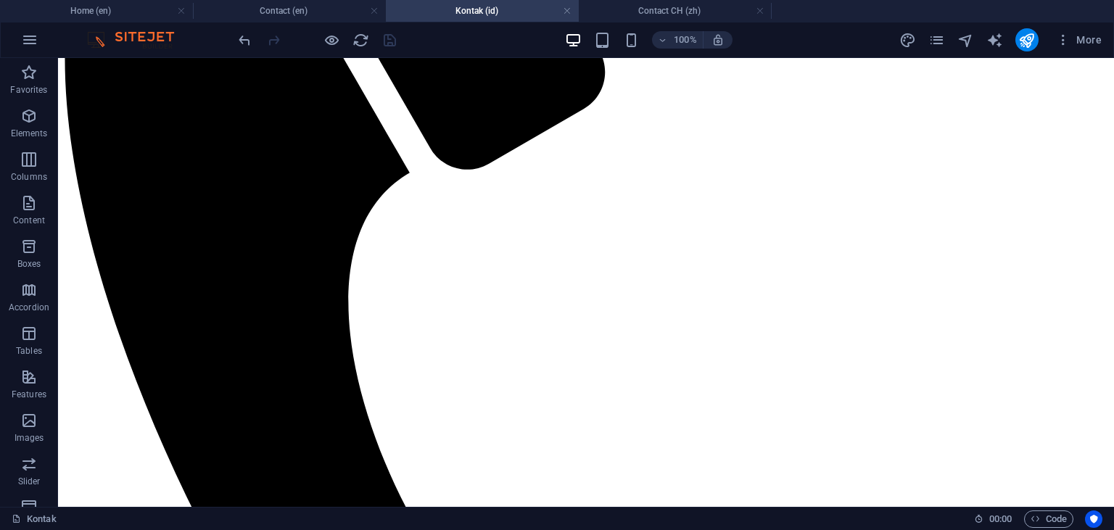
scroll to position [459, 0]
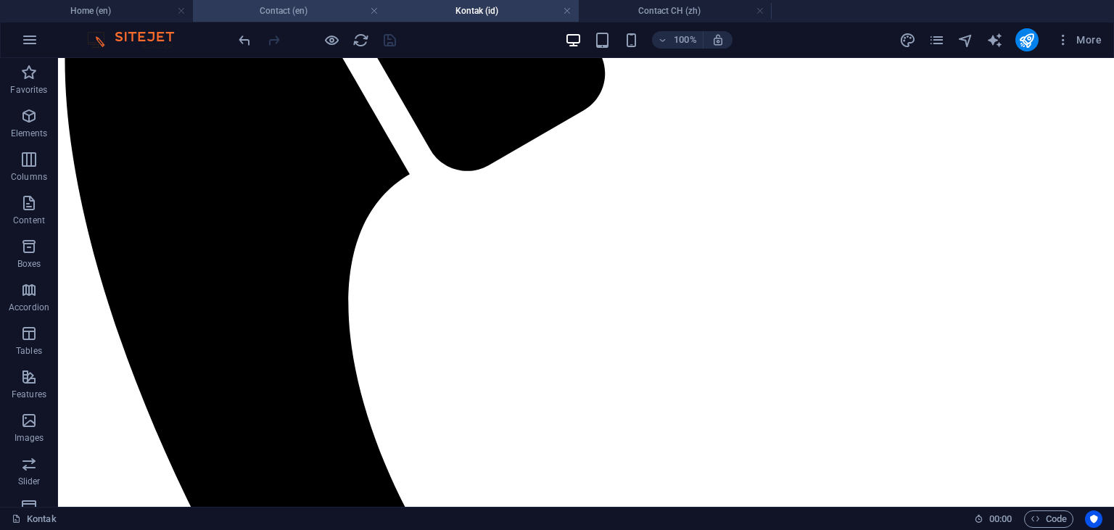
click at [298, 12] on h4 "Contact (en)" at bounding box center [289, 11] width 193 height 16
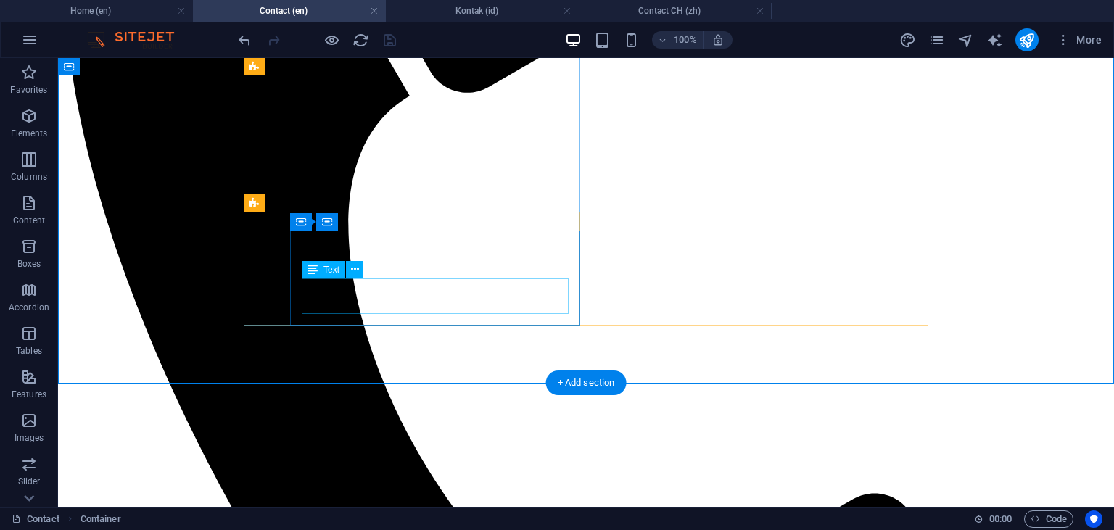
scroll to position [461, 0]
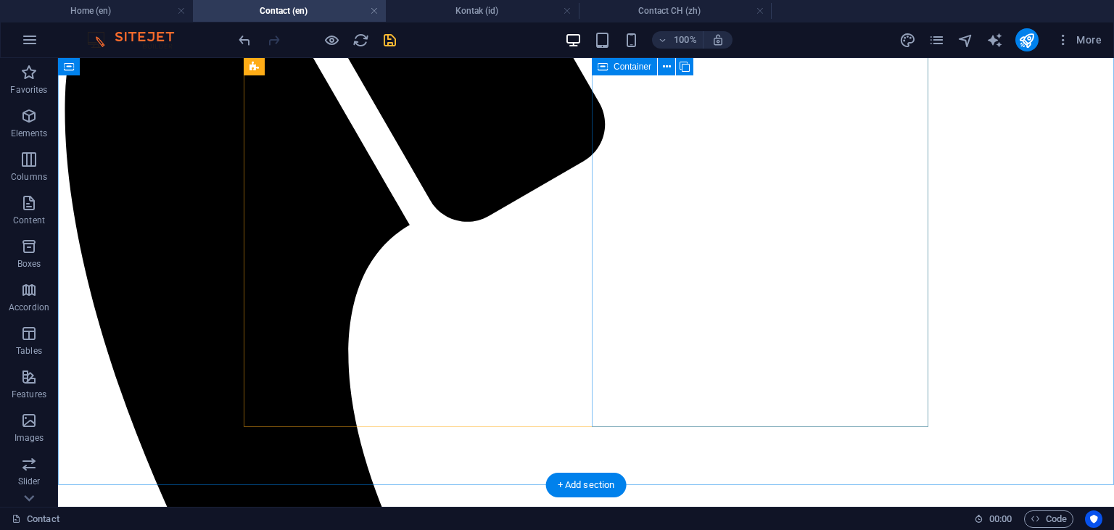
scroll to position [384, 0]
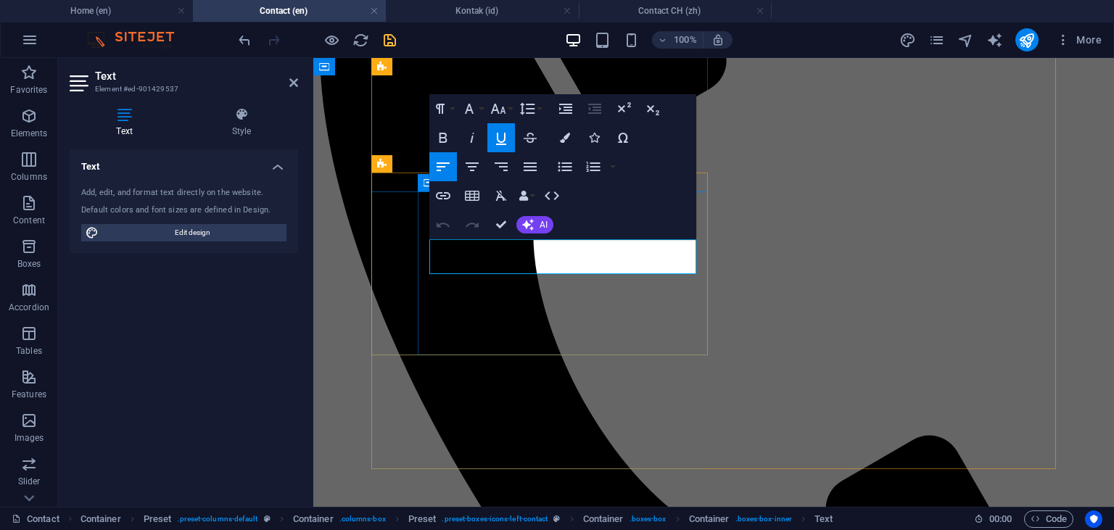
drag, startPoint x: 541, startPoint y: 262, endPoint x: 428, endPoint y: 268, distance: 113.2
copy span "[PHONE_NUMBER]"
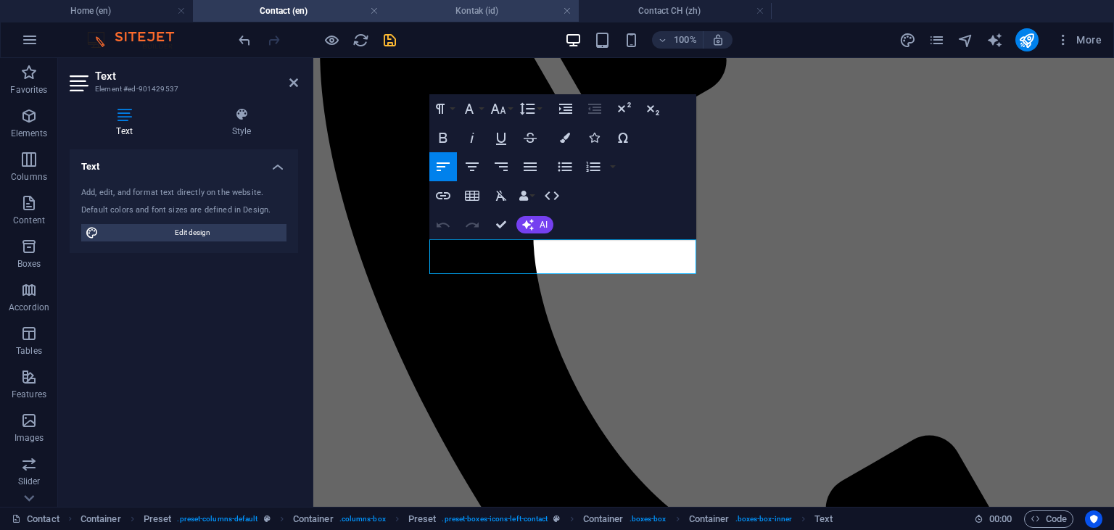
click at [470, 15] on h4 "Kontak (id)" at bounding box center [482, 11] width 193 height 16
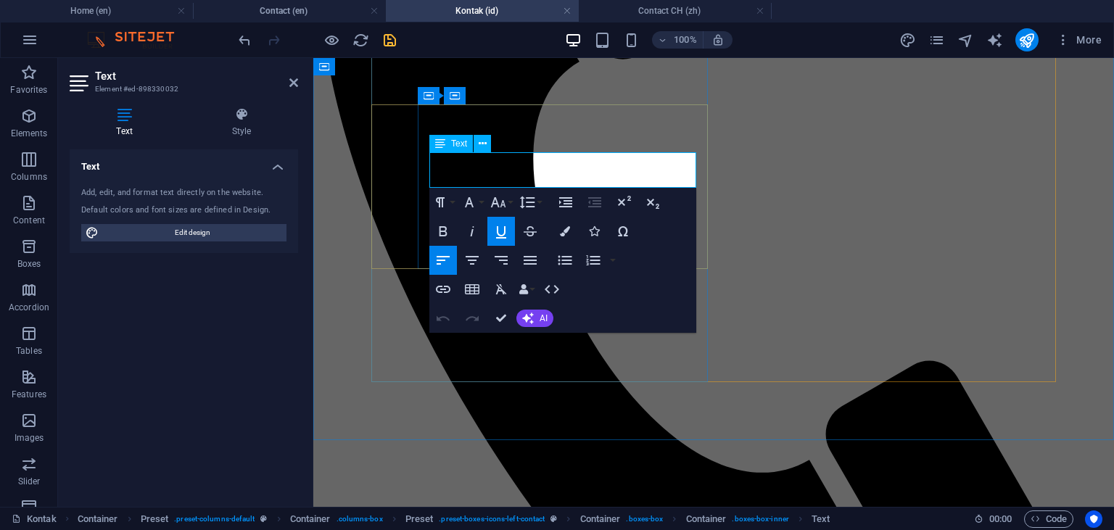
drag, startPoint x: 529, startPoint y: 180, endPoint x: 430, endPoint y: 181, distance: 99.4
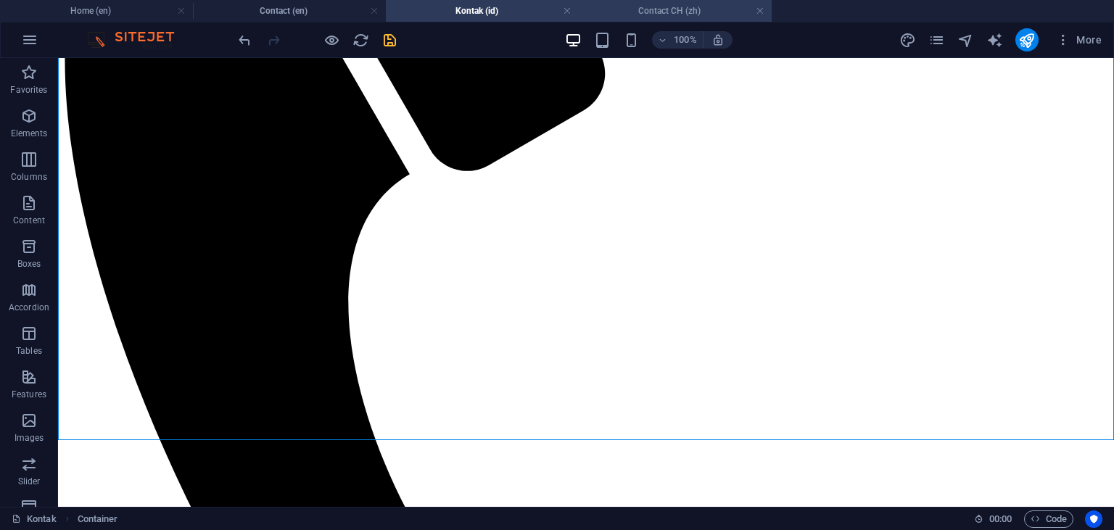
click at [647, 11] on h4 "Contact CH (zh)" at bounding box center [675, 11] width 193 height 16
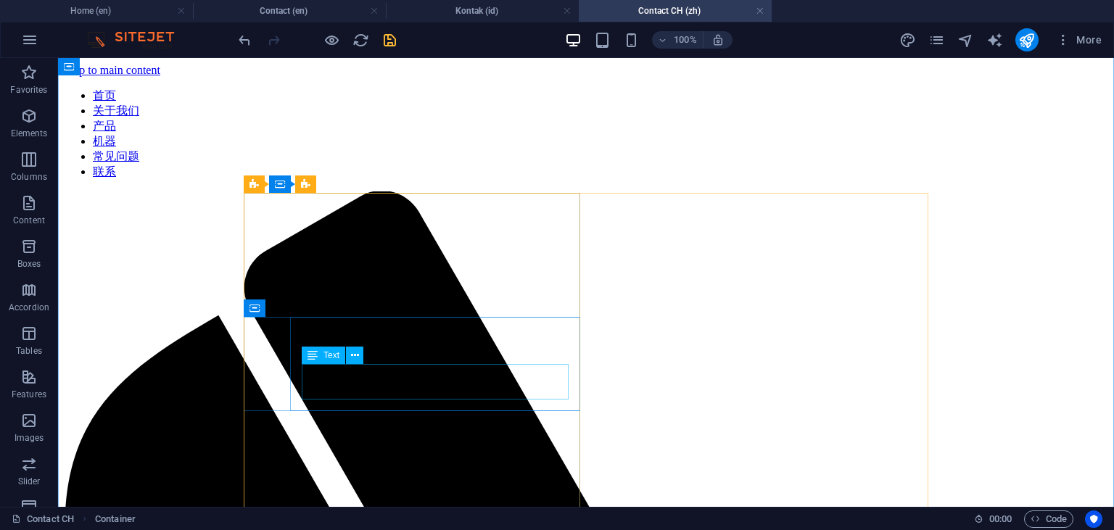
scroll to position [229, 0]
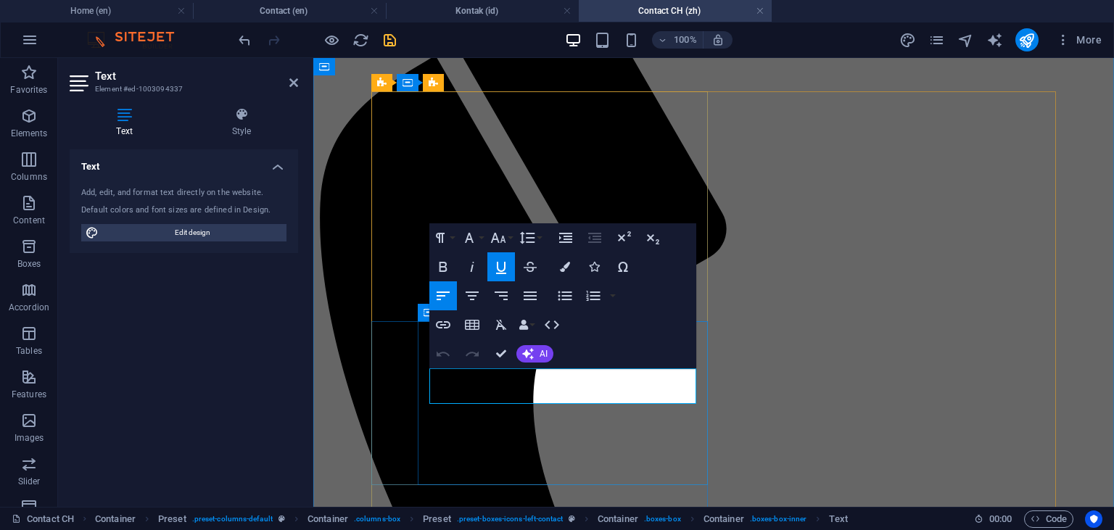
drag, startPoint x: 529, startPoint y: 396, endPoint x: 426, endPoint y: 396, distance: 102.2
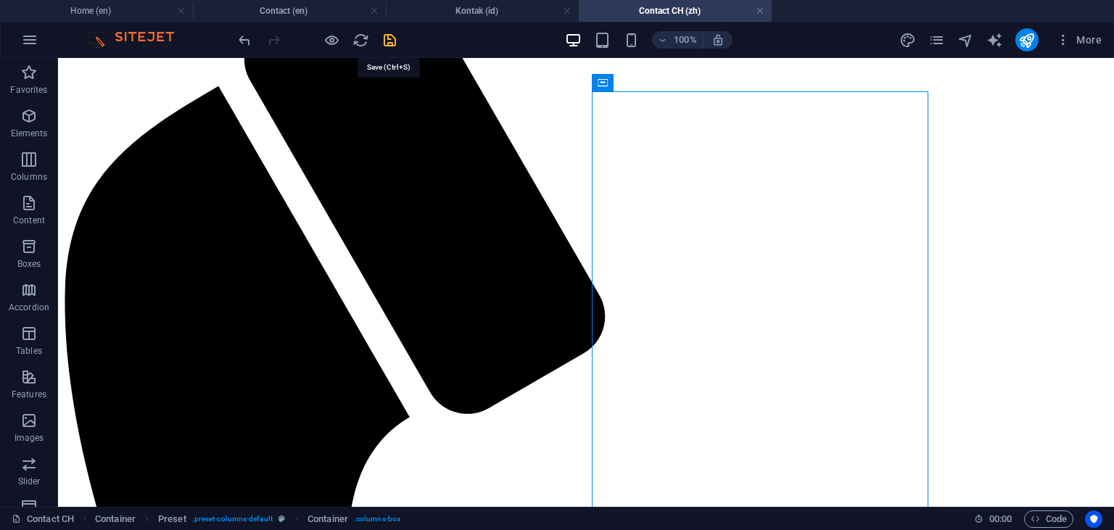
click at [389, 42] on icon "save" at bounding box center [389, 40] width 17 height 17
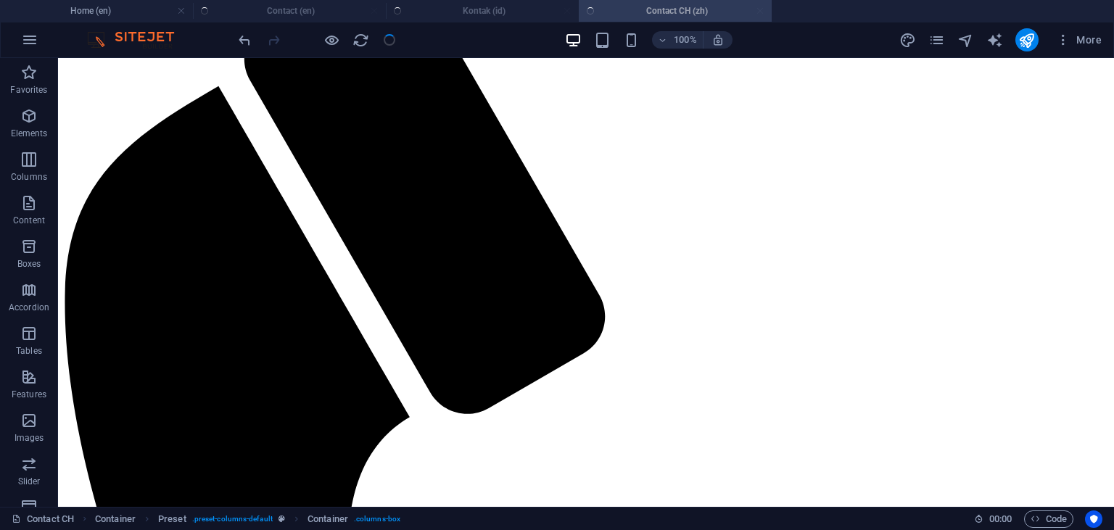
checkbox input "false"
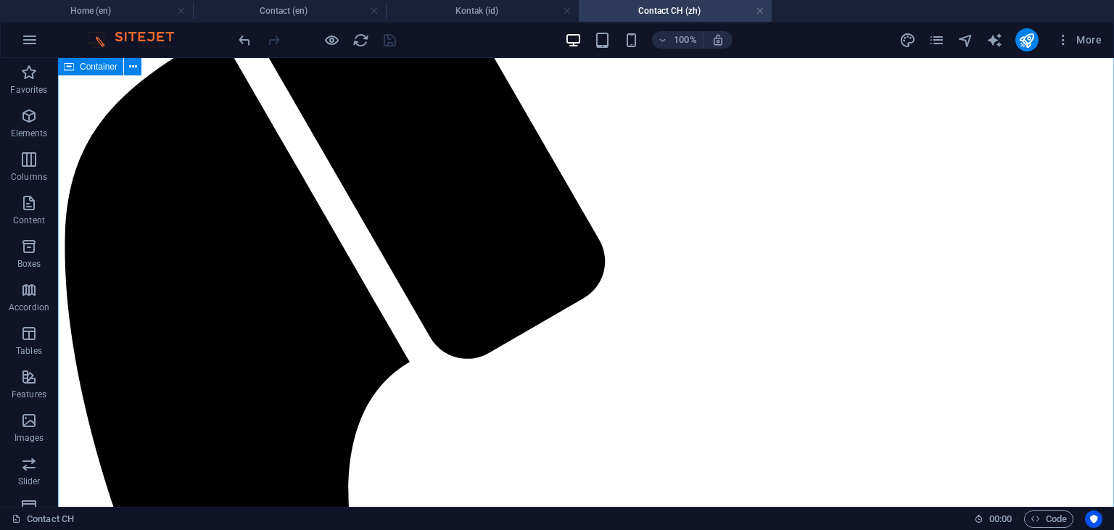
scroll to position [383, 0]
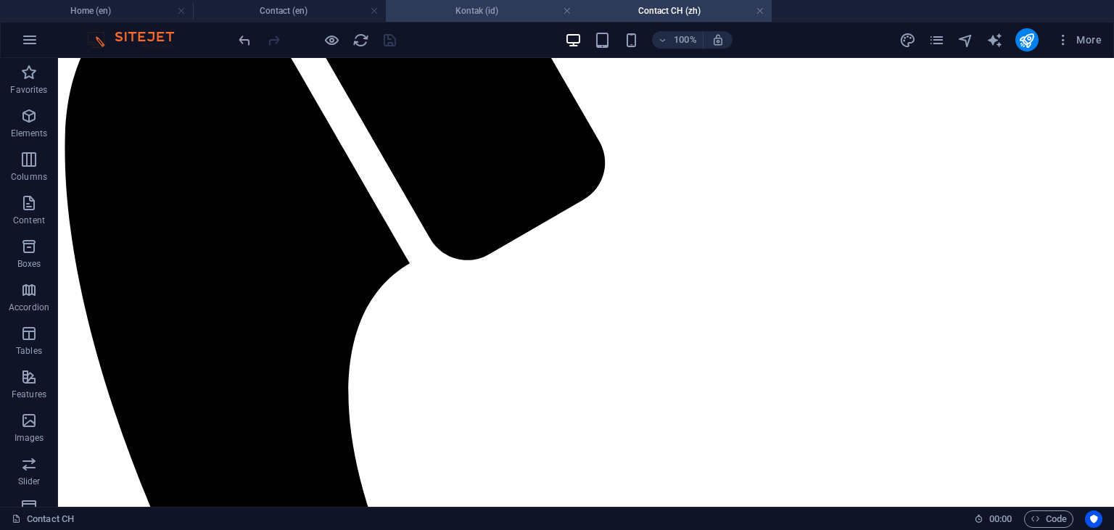
click at [497, 17] on h4 "Kontak (id)" at bounding box center [482, 11] width 193 height 16
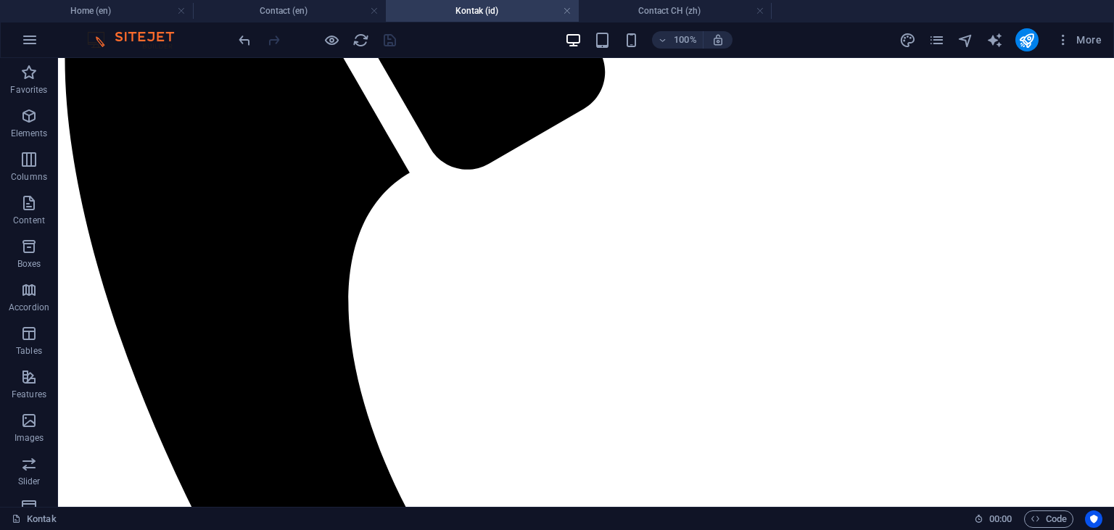
scroll to position [459, 0]
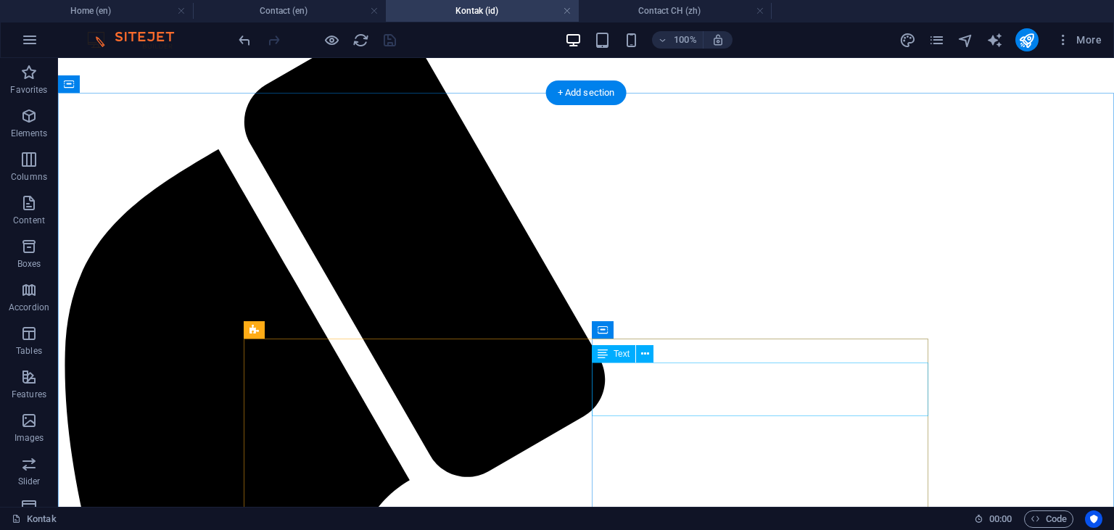
scroll to position [0, 0]
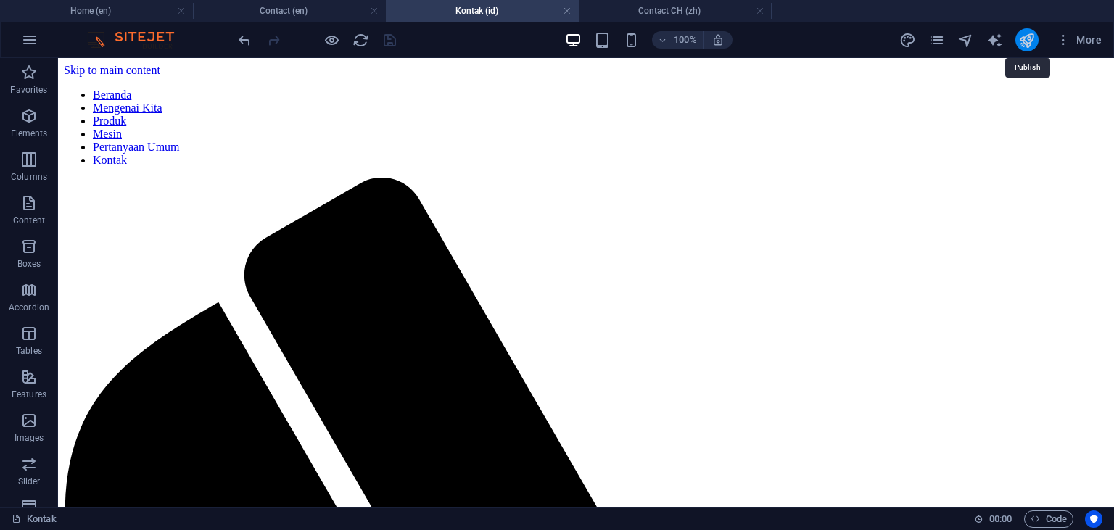
click at [1025, 43] on icon "publish" at bounding box center [1026, 40] width 17 height 17
